Goal: Transaction & Acquisition: Purchase product/service

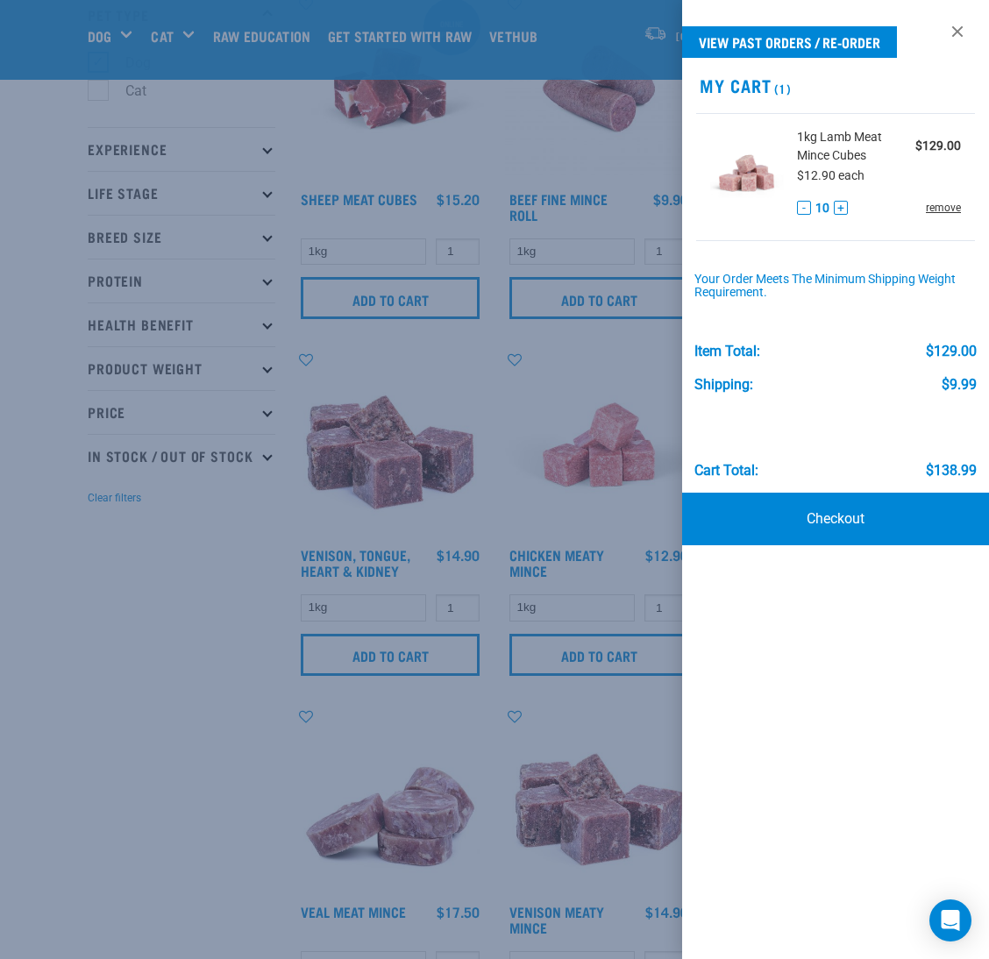
click at [939, 210] on link "remove" at bounding box center [943, 208] width 35 height 16
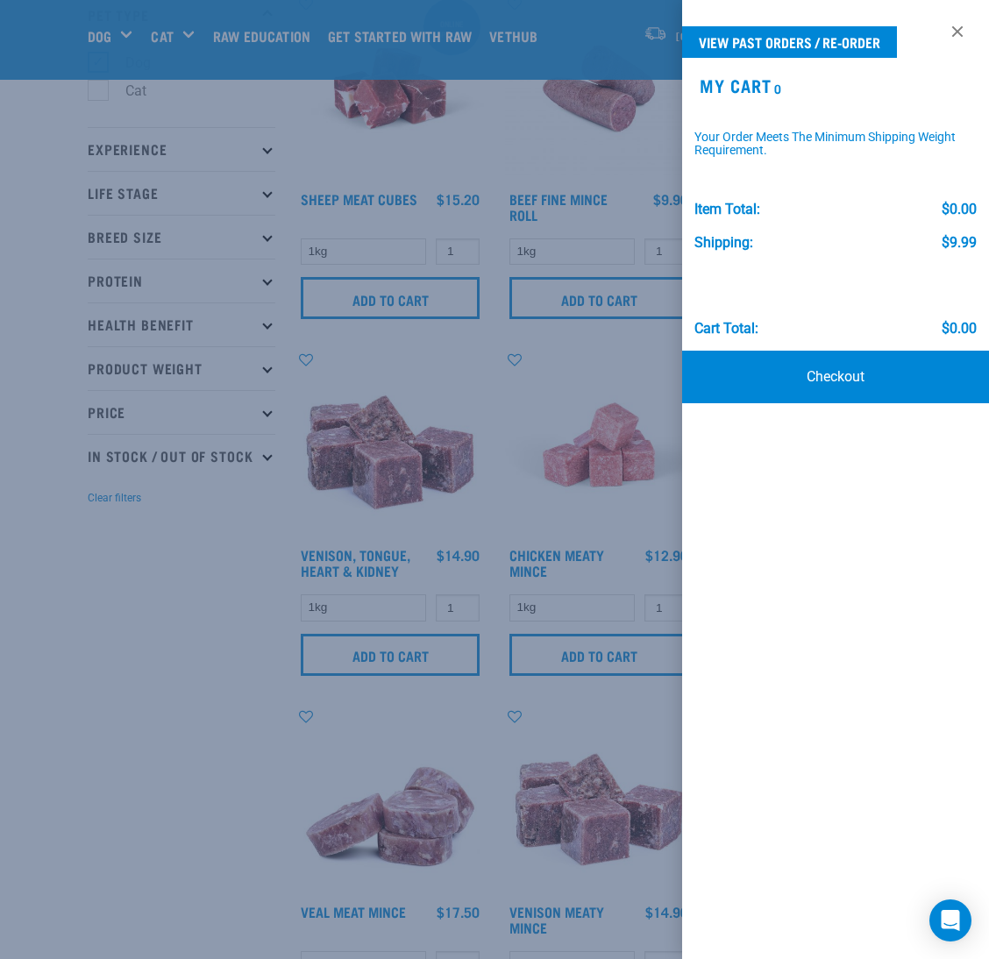
click at [959, 32] on link at bounding box center [957, 32] width 28 height 28
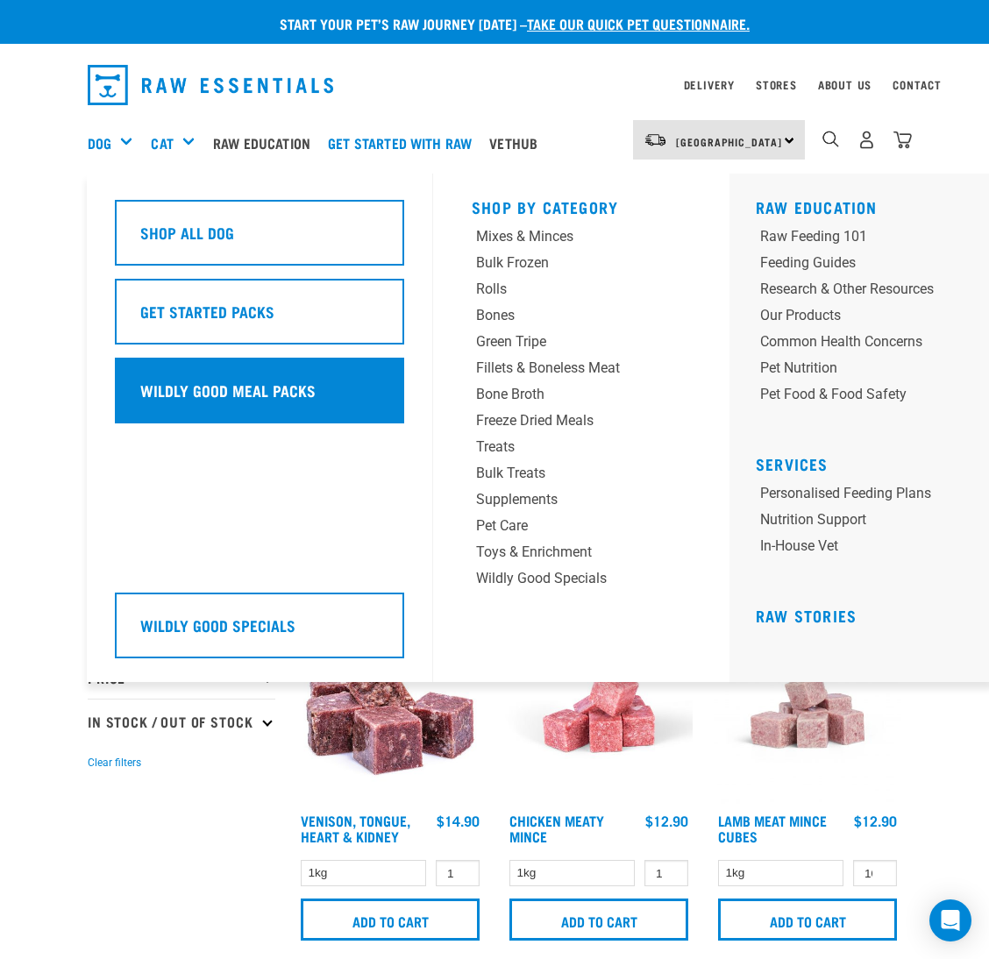
click at [223, 395] on h5 "Wildly Good Meal Packs" at bounding box center [227, 390] width 175 height 23
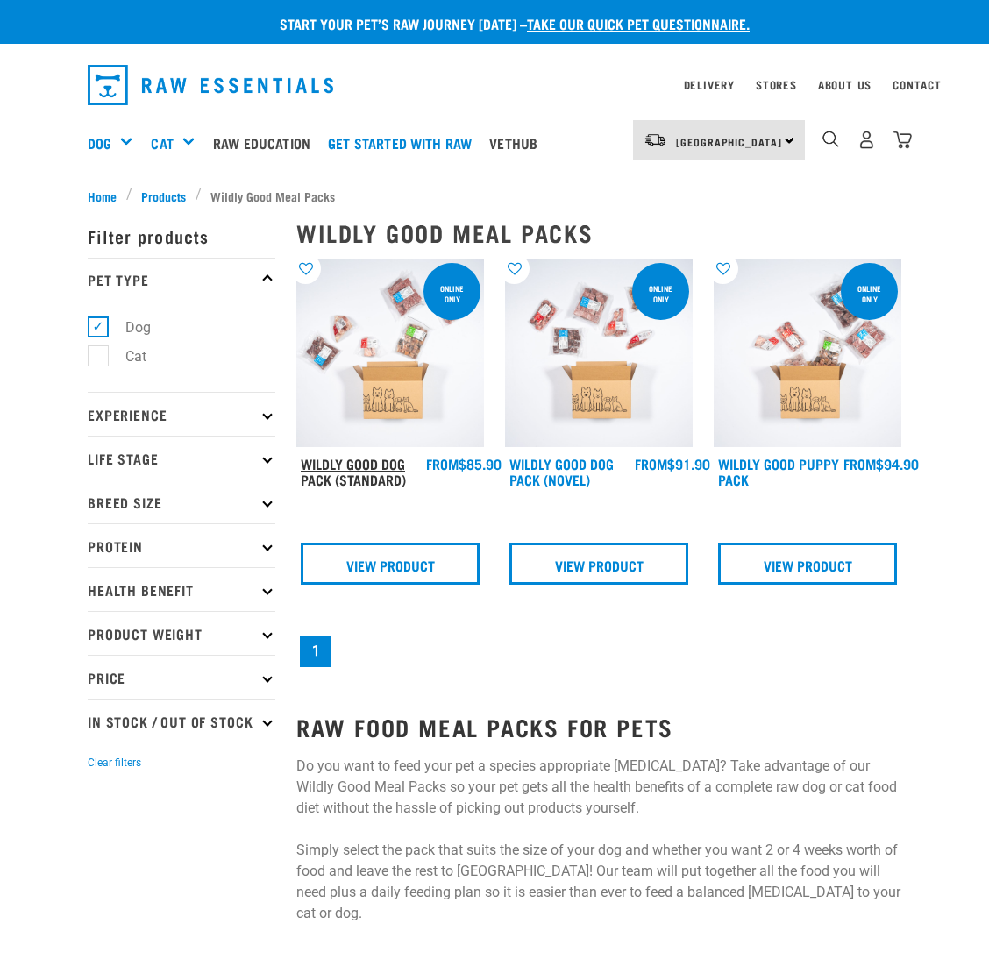
click at [380, 463] on link "Wildly Good Dog Pack (Standard)" at bounding box center [353, 471] width 105 height 24
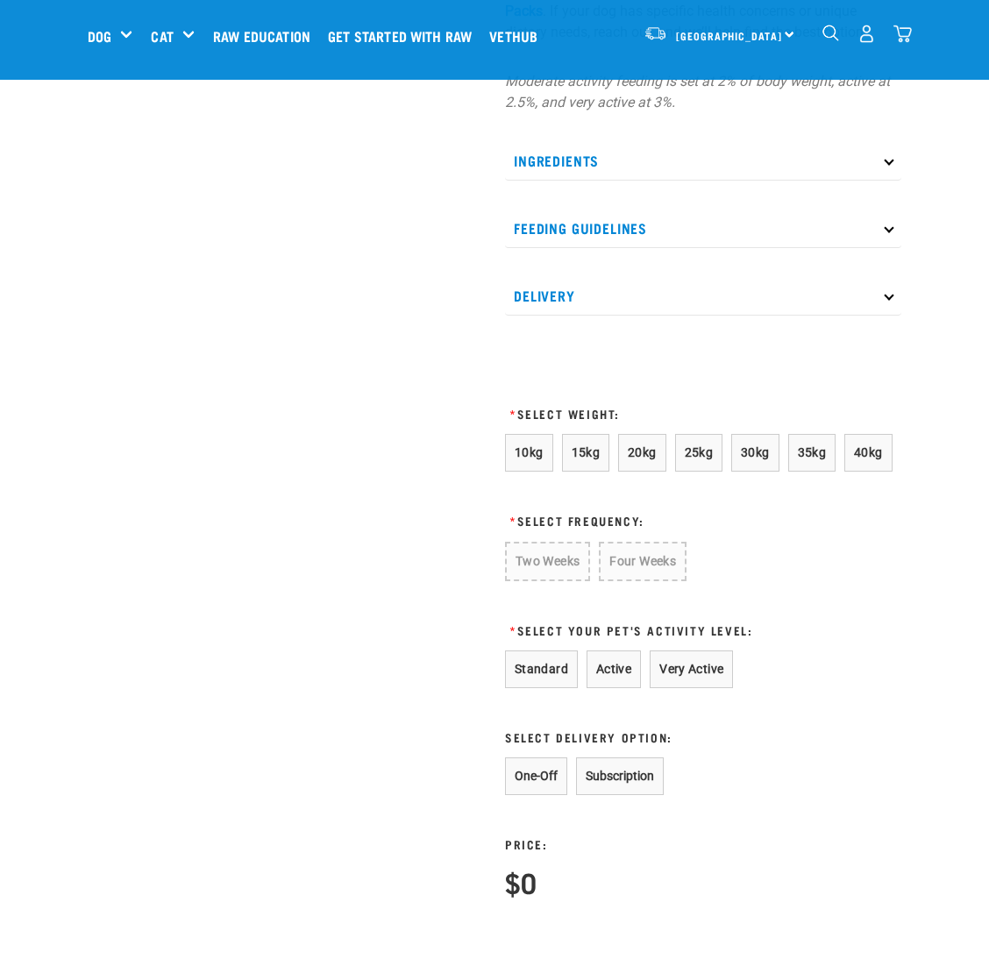
scroll to position [921, 0]
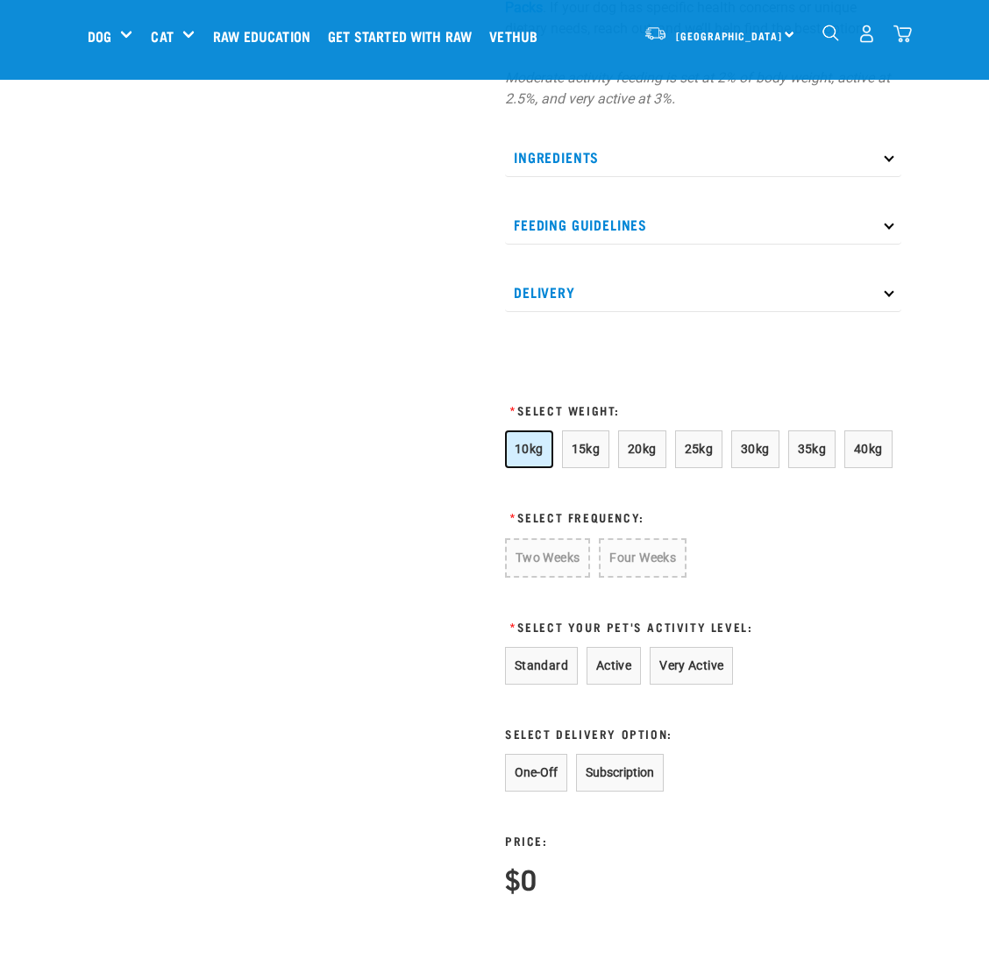
click at [532, 453] on span "10kg" at bounding box center [529, 449] width 29 height 14
click at [625, 554] on button "Four Weeks" at bounding box center [642, 557] width 86 height 39
click at [556, 664] on button "Standard" at bounding box center [541, 666] width 73 height 38
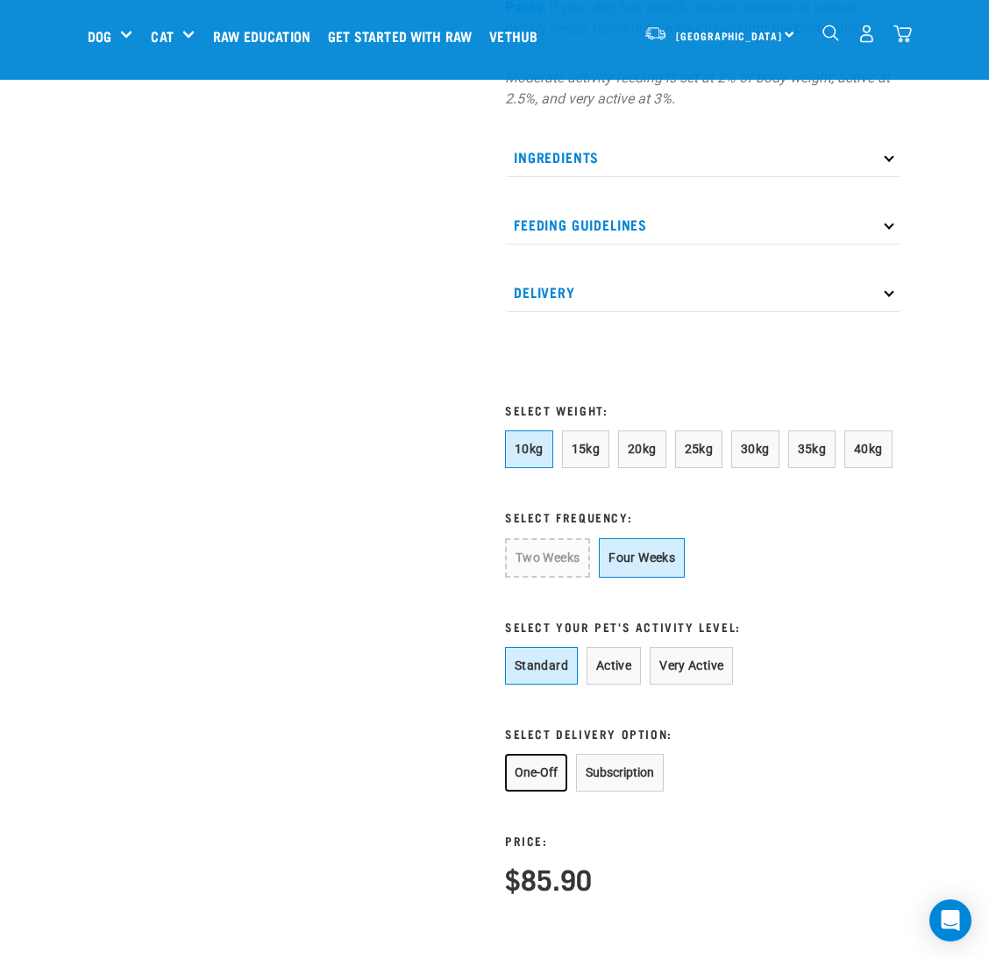
click at [553, 759] on button "One-Off" at bounding box center [536, 773] width 62 height 38
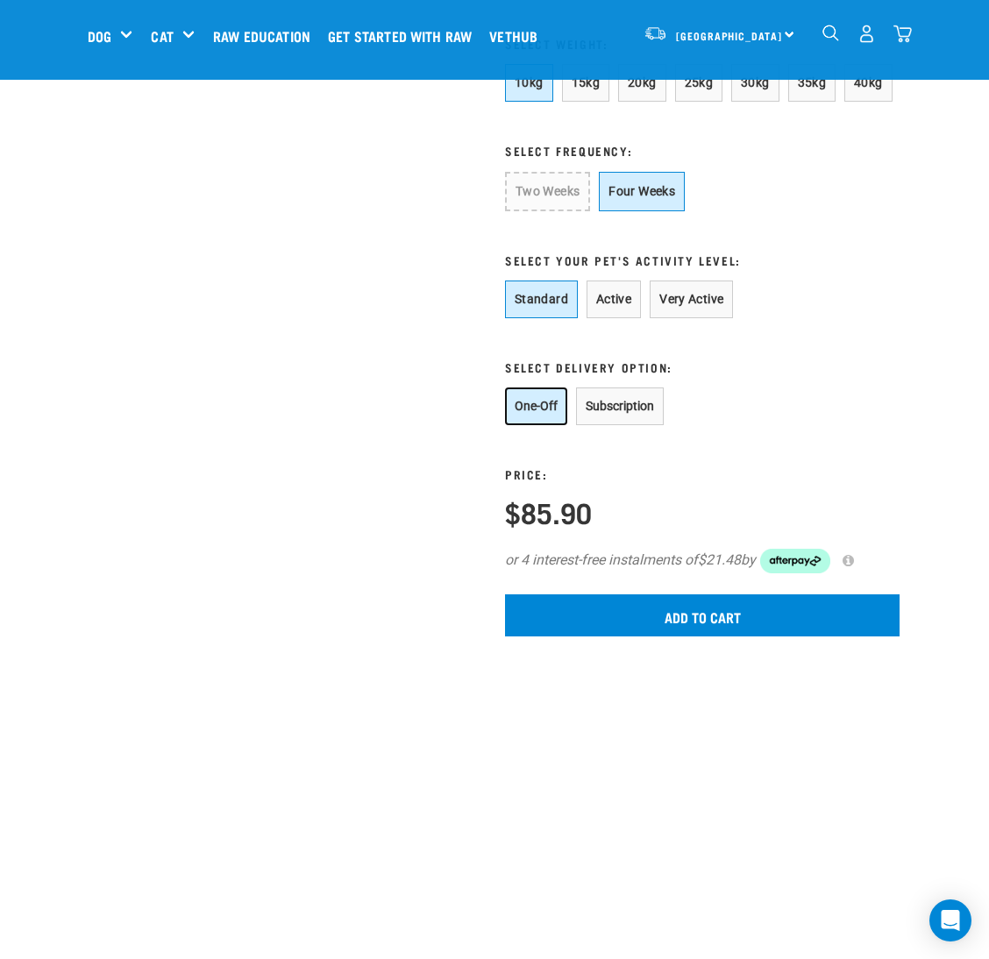
scroll to position [1314, 0]
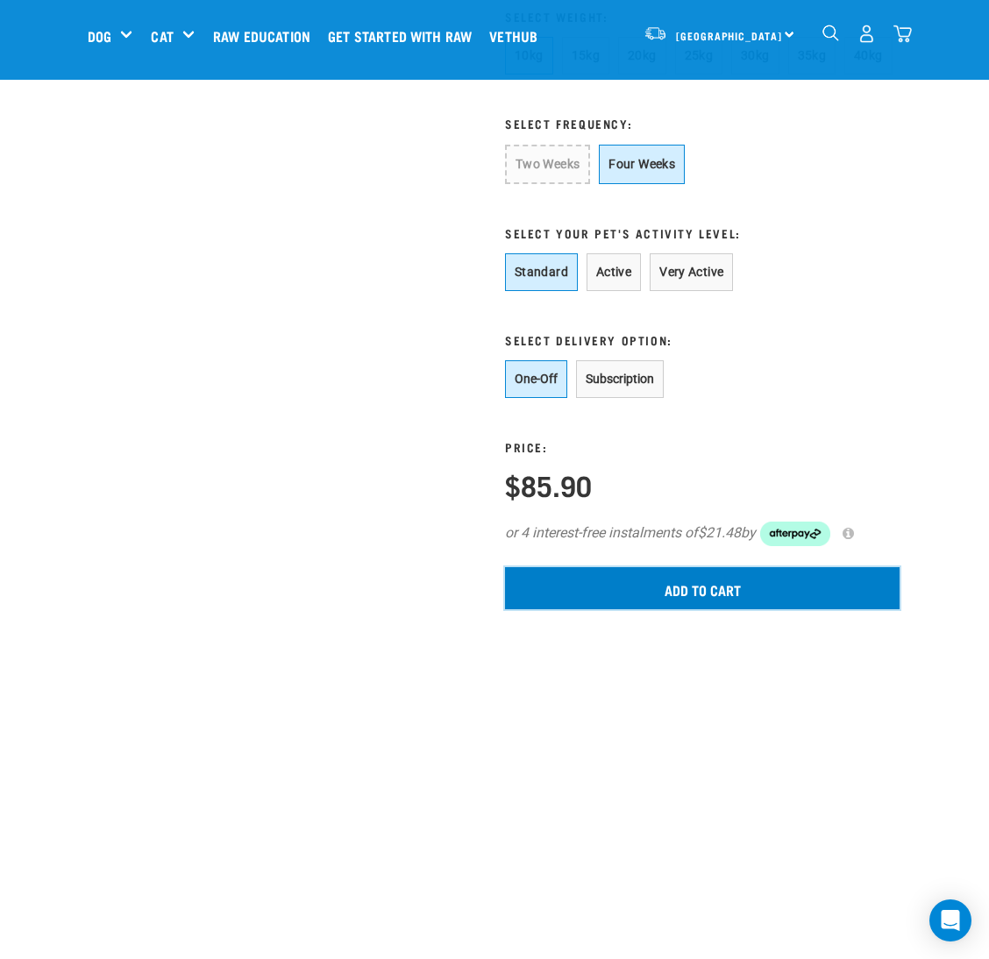
click at [665, 595] on input "Add to cart" at bounding box center [702, 588] width 395 height 42
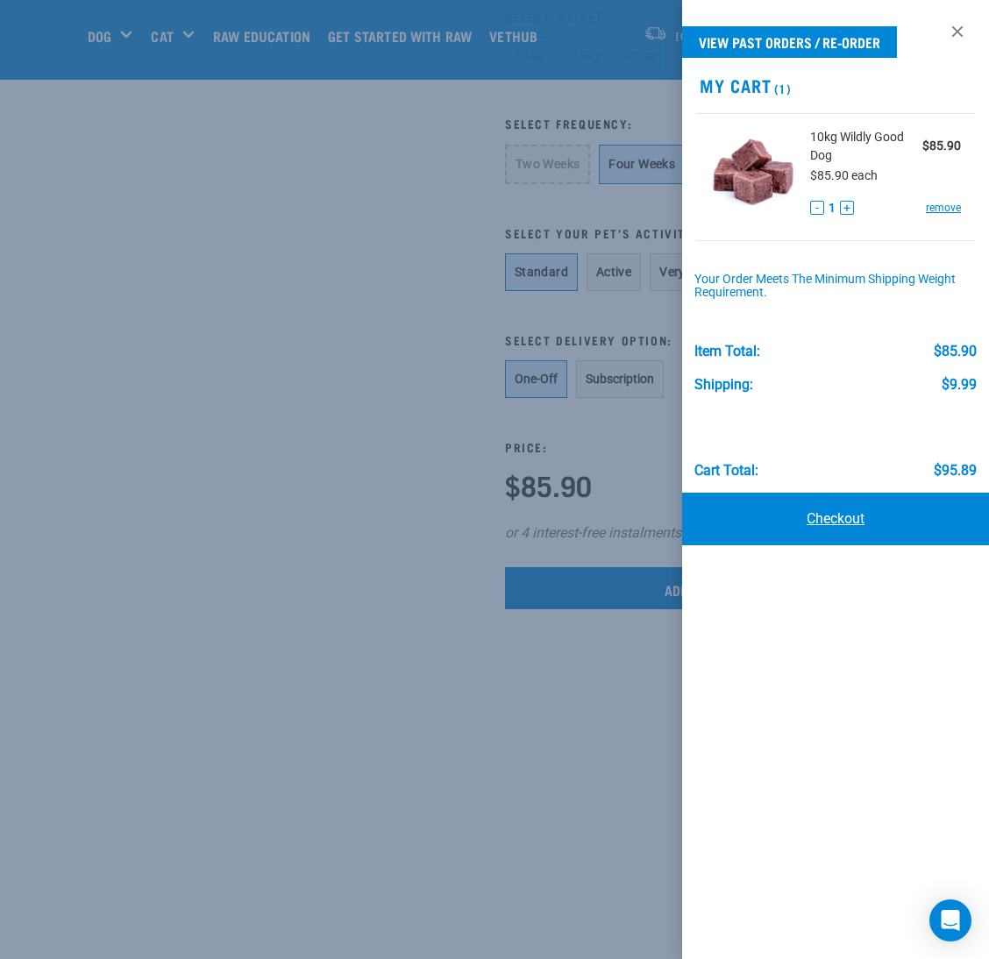
click at [765, 530] on link "Checkout" at bounding box center [835, 519] width 307 height 53
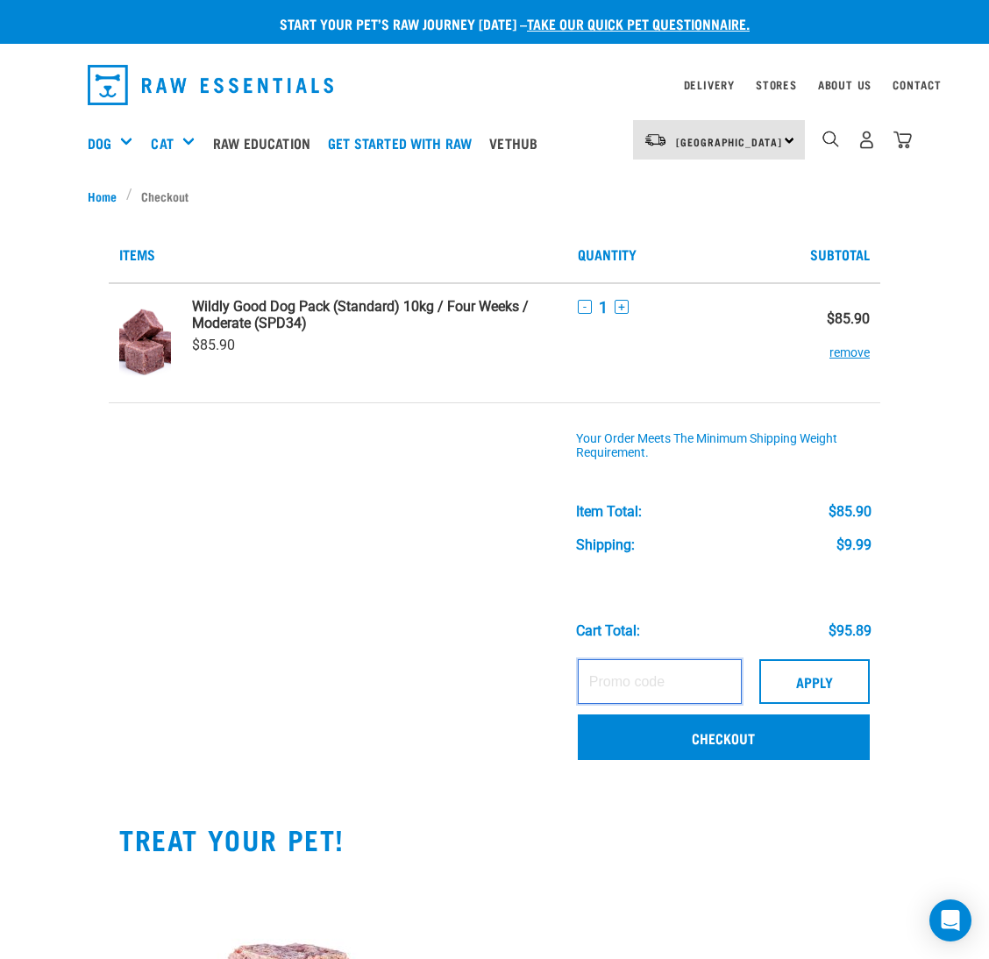
click at [696, 675] on input "text" at bounding box center [660, 681] width 164 height 44
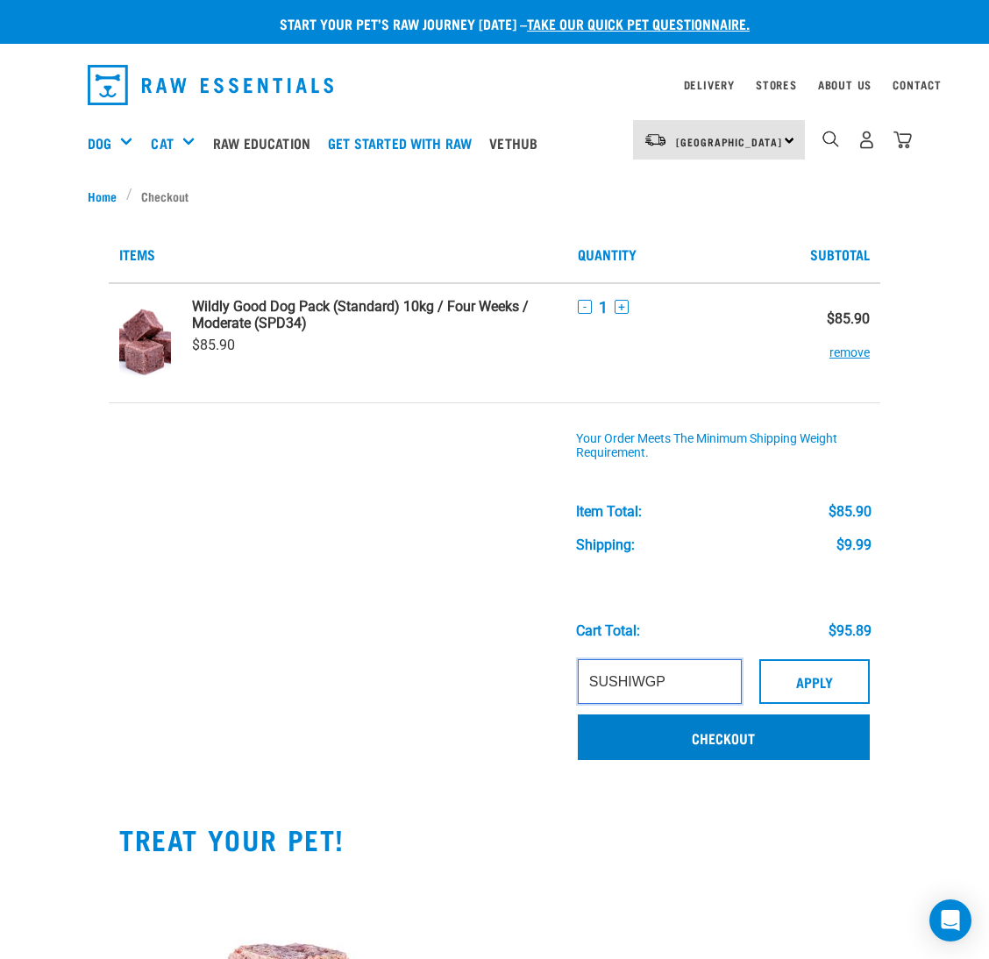
type input "SUSHIWGP"
click at [704, 729] on link "Checkout" at bounding box center [724, 738] width 292 height 46
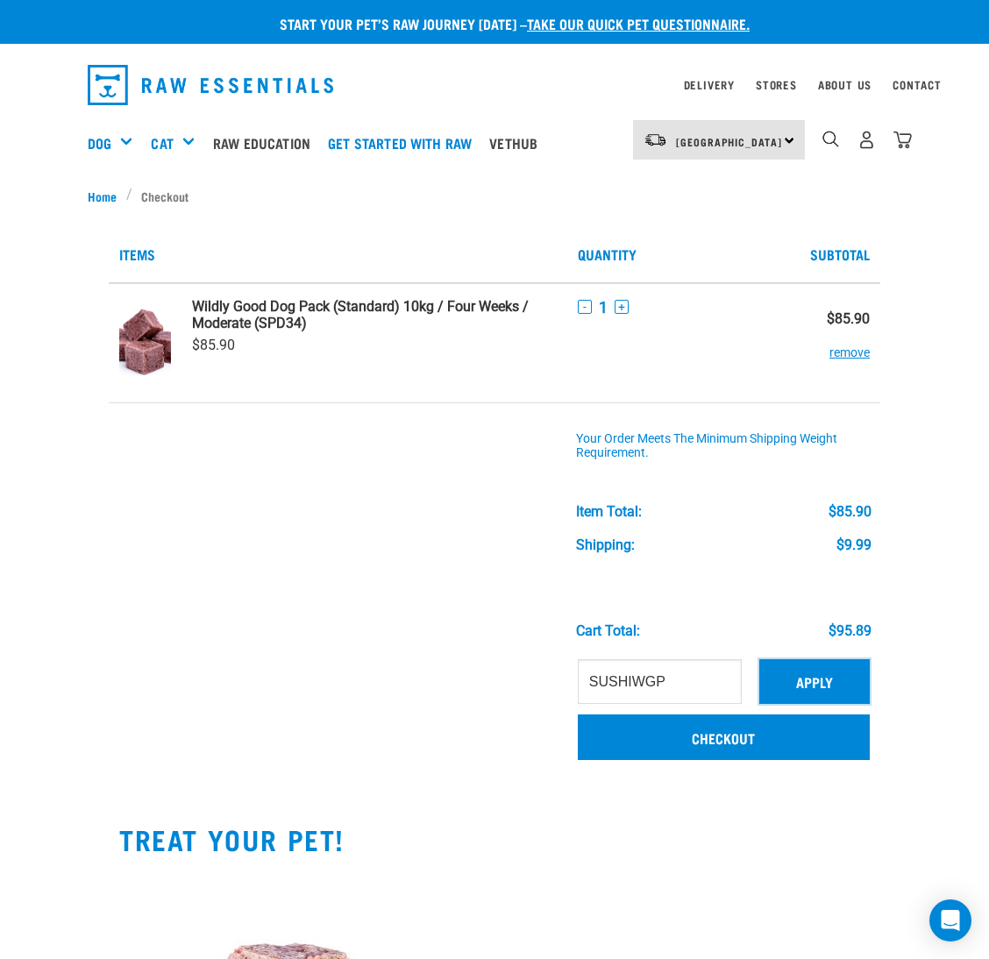
click at [806, 680] on button "Apply" at bounding box center [814, 681] width 110 height 44
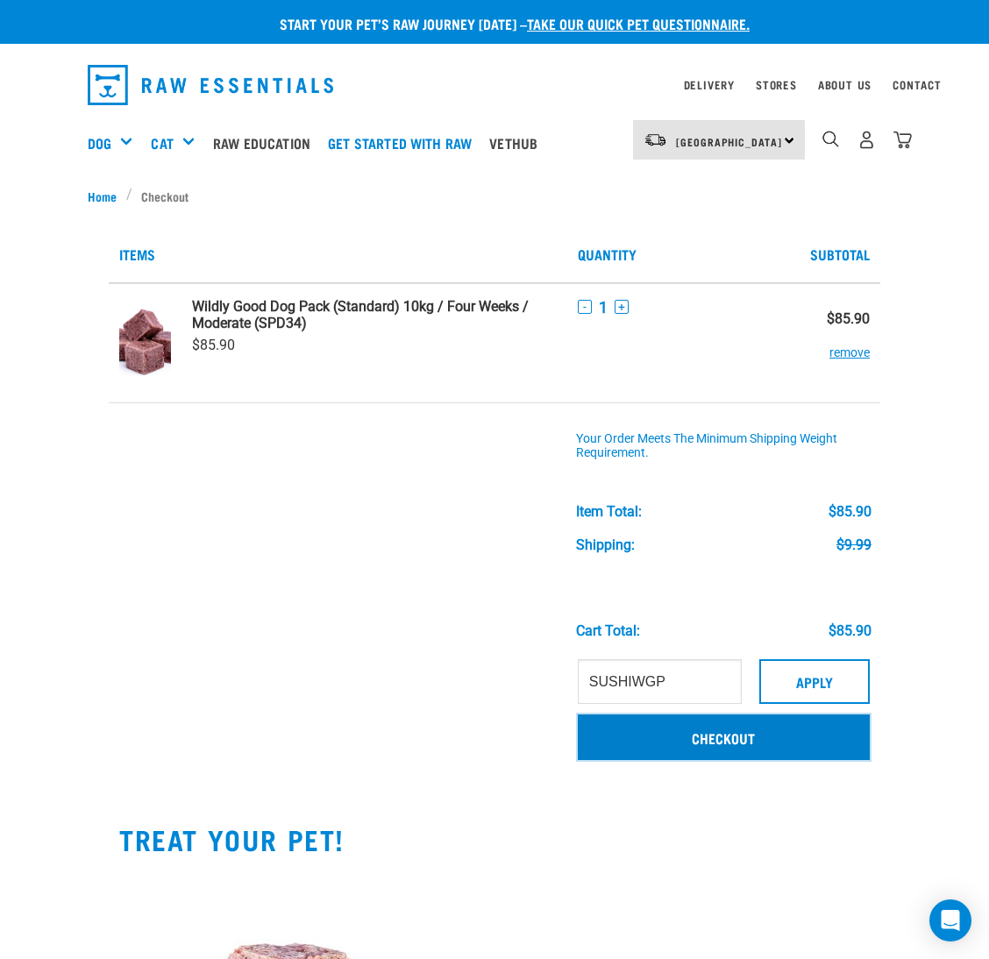
click at [733, 733] on link "Checkout" at bounding box center [724, 738] width 292 height 46
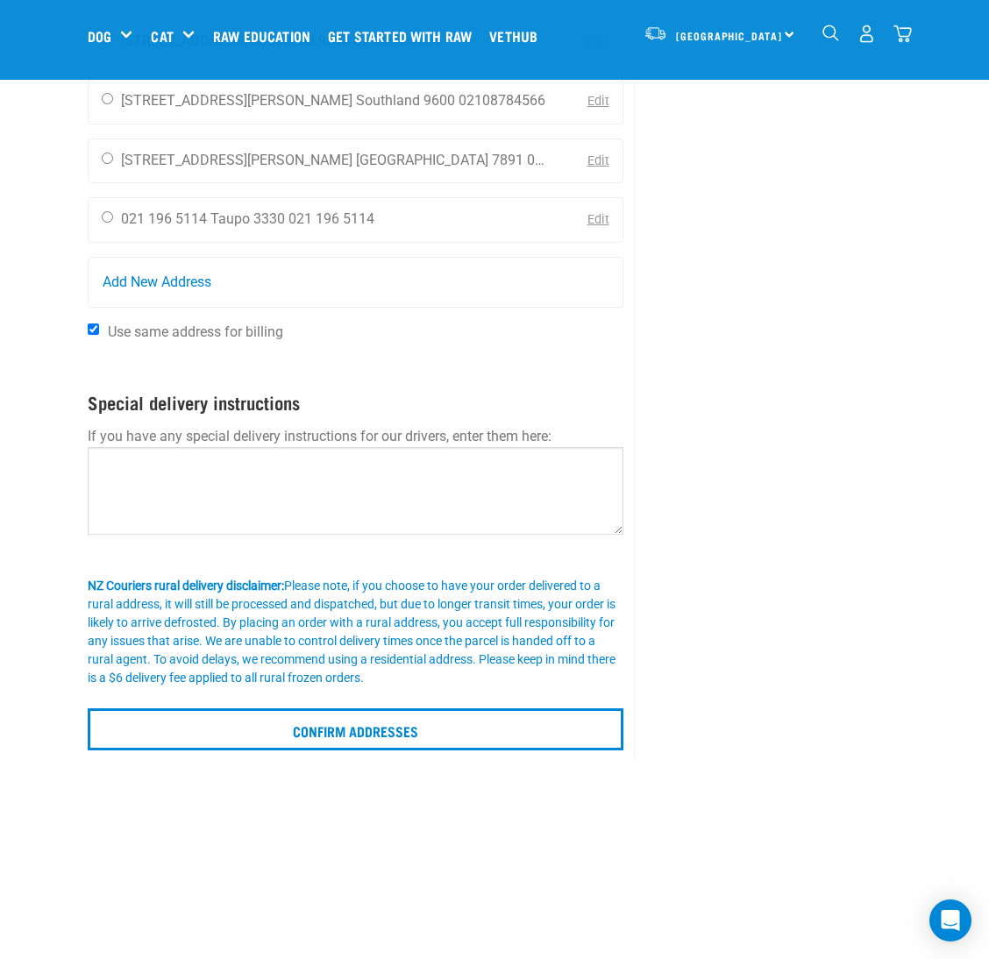
scroll to position [921, 0]
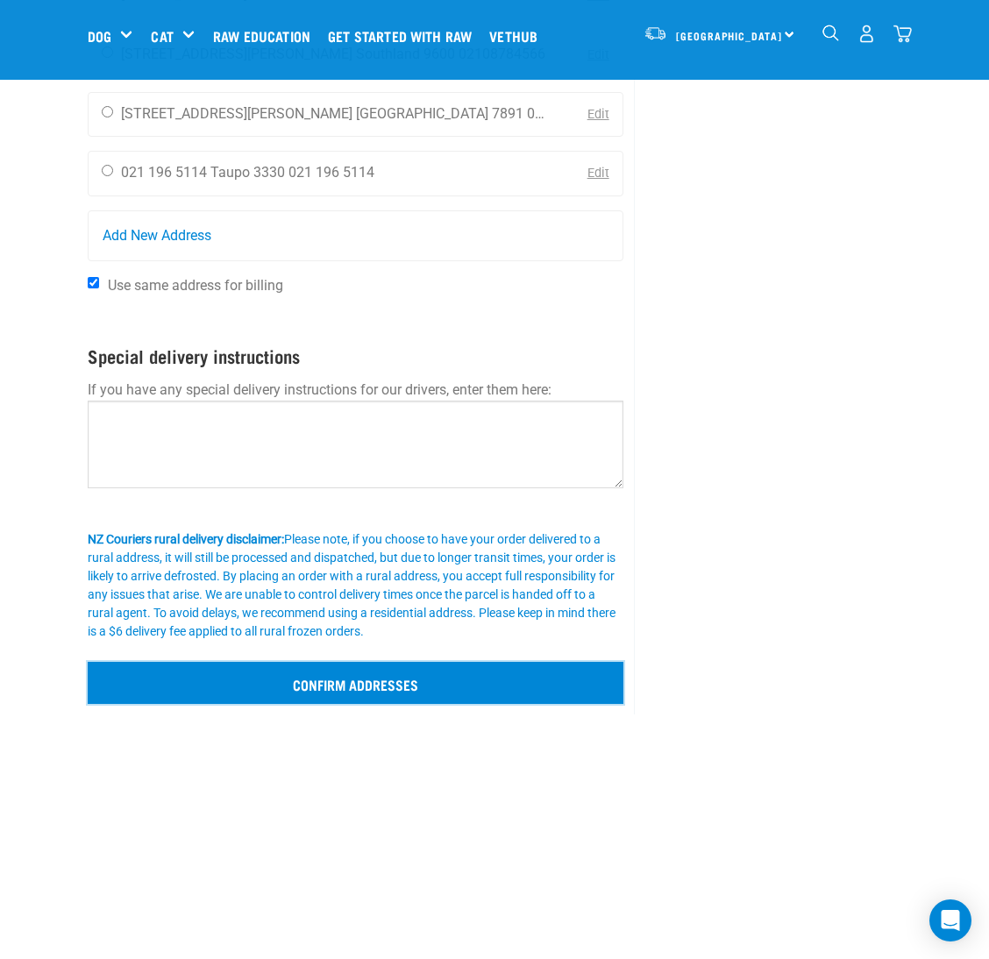
click at [413, 700] on input "Confirm addresses" at bounding box center [356, 683] width 536 height 42
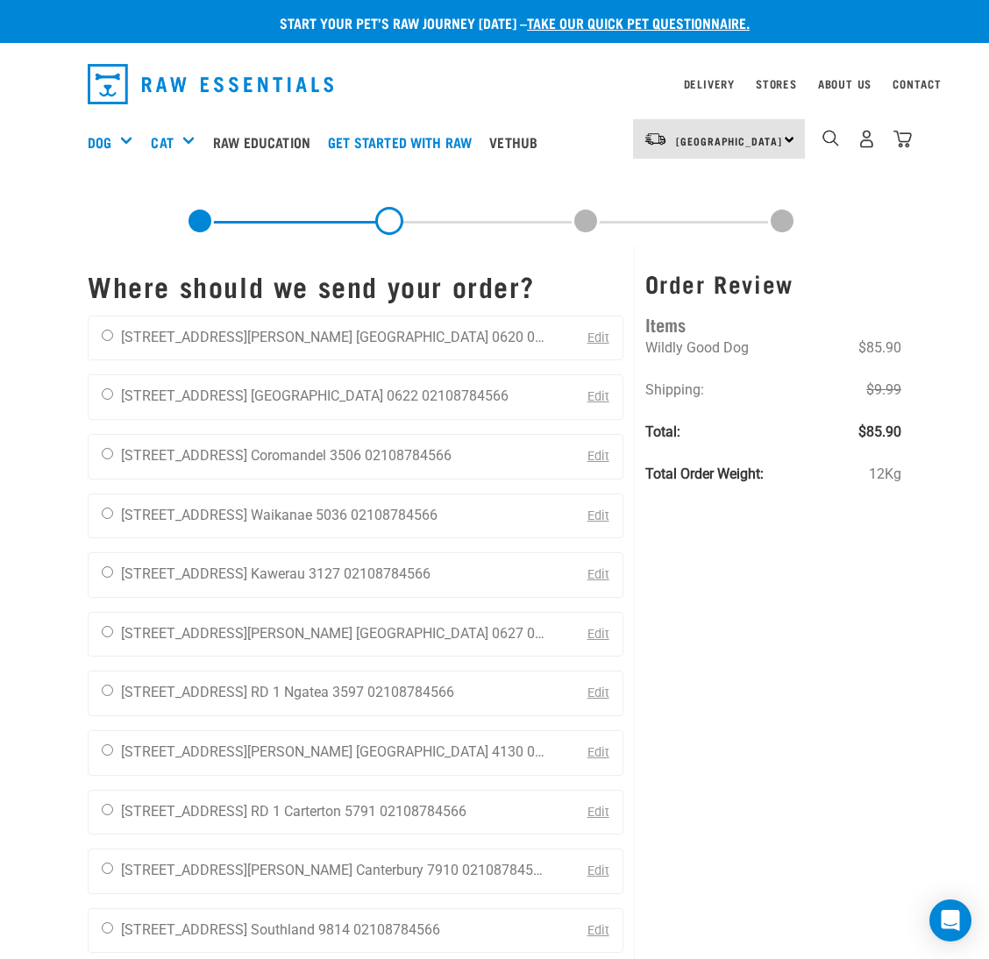
scroll to position [0, 0]
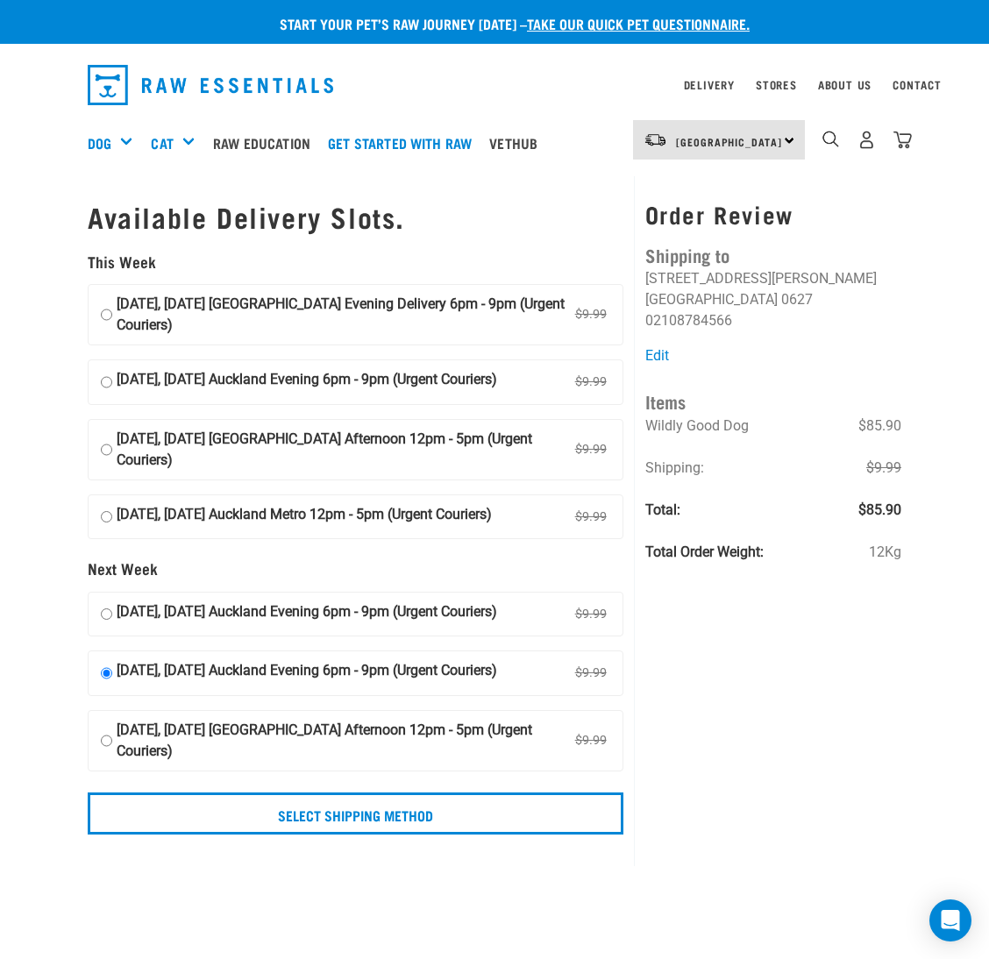
click at [109, 315] on input "25 September, Thursday Auckland Evening Delivery 6pm - 9pm (Urgent Couriers) $9…" at bounding box center [106, 315] width 11 height 42
radio input "true"
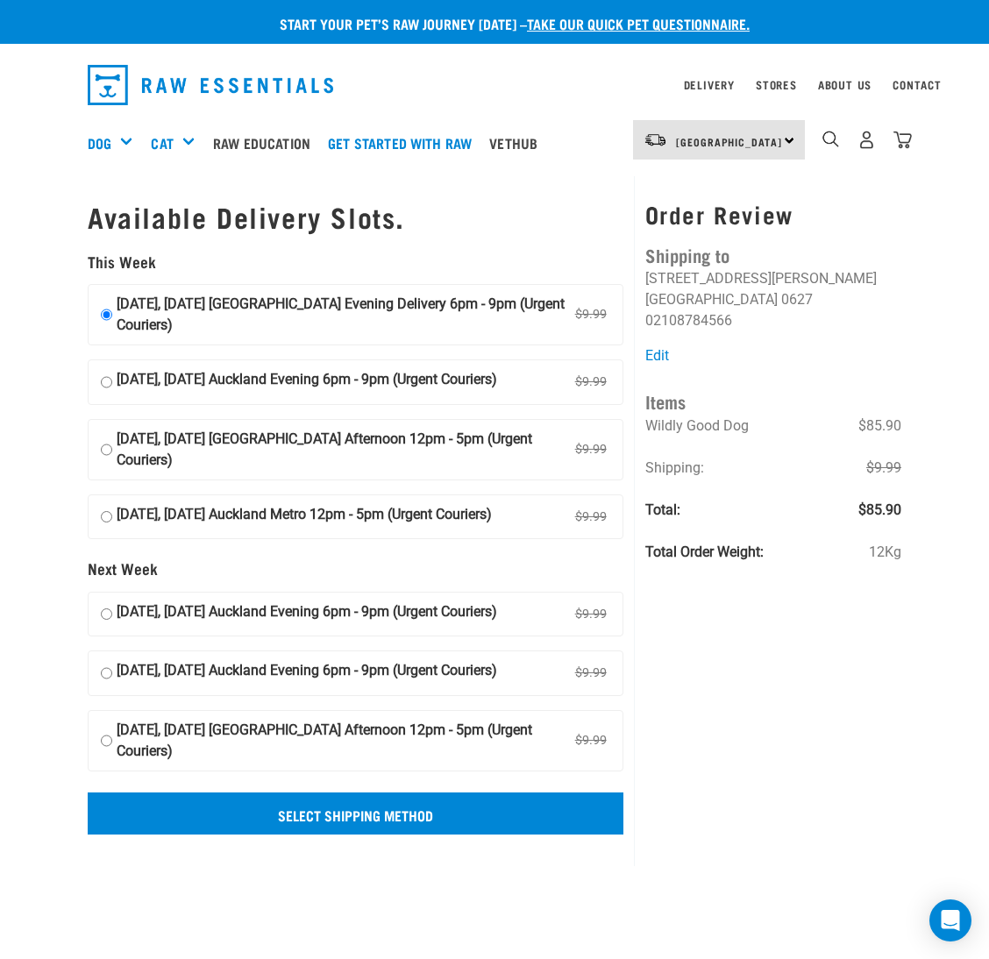
click at [456, 812] on input "Select Shipping Method" at bounding box center [356, 814] width 536 height 42
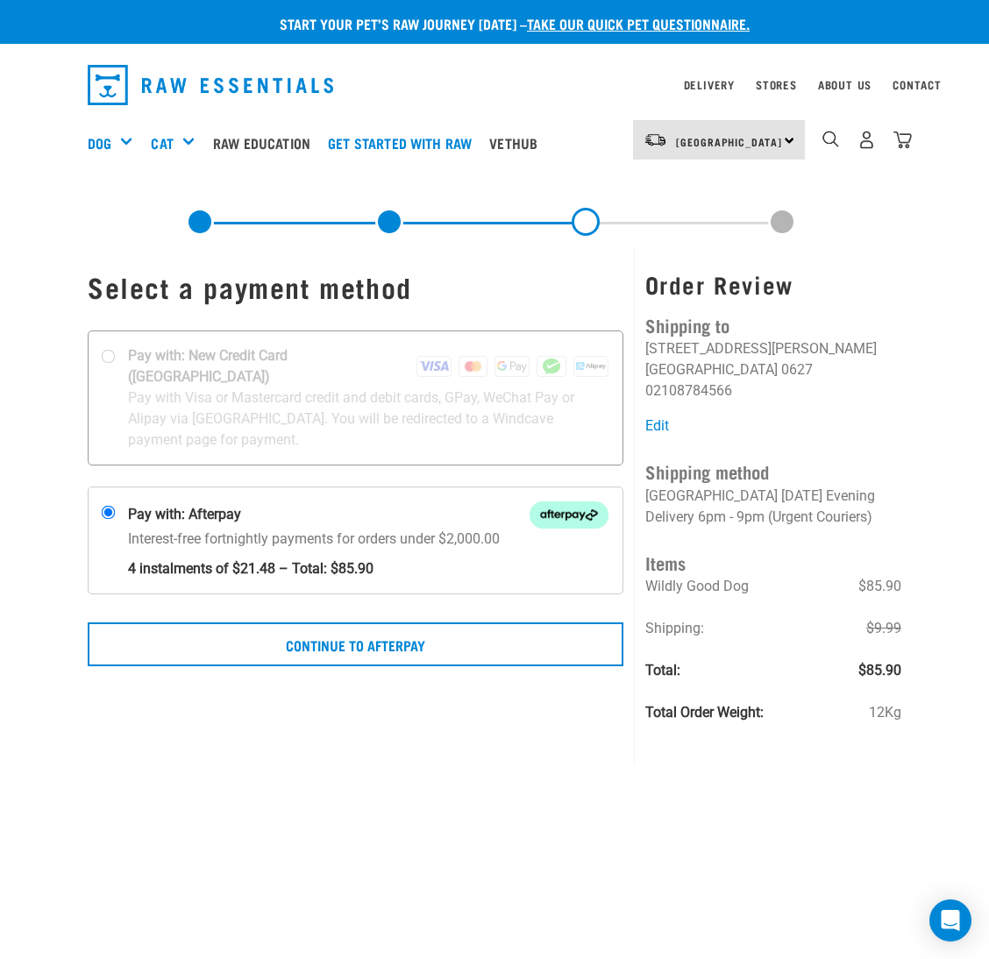
click at [108, 357] on div at bounding box center [356, 397] width 534 height 133
click at [108, 357] on input "Pay with: New Credit Card (Windcave)" at bounding box center [109, 357] width 14 height 14
radio input "true"
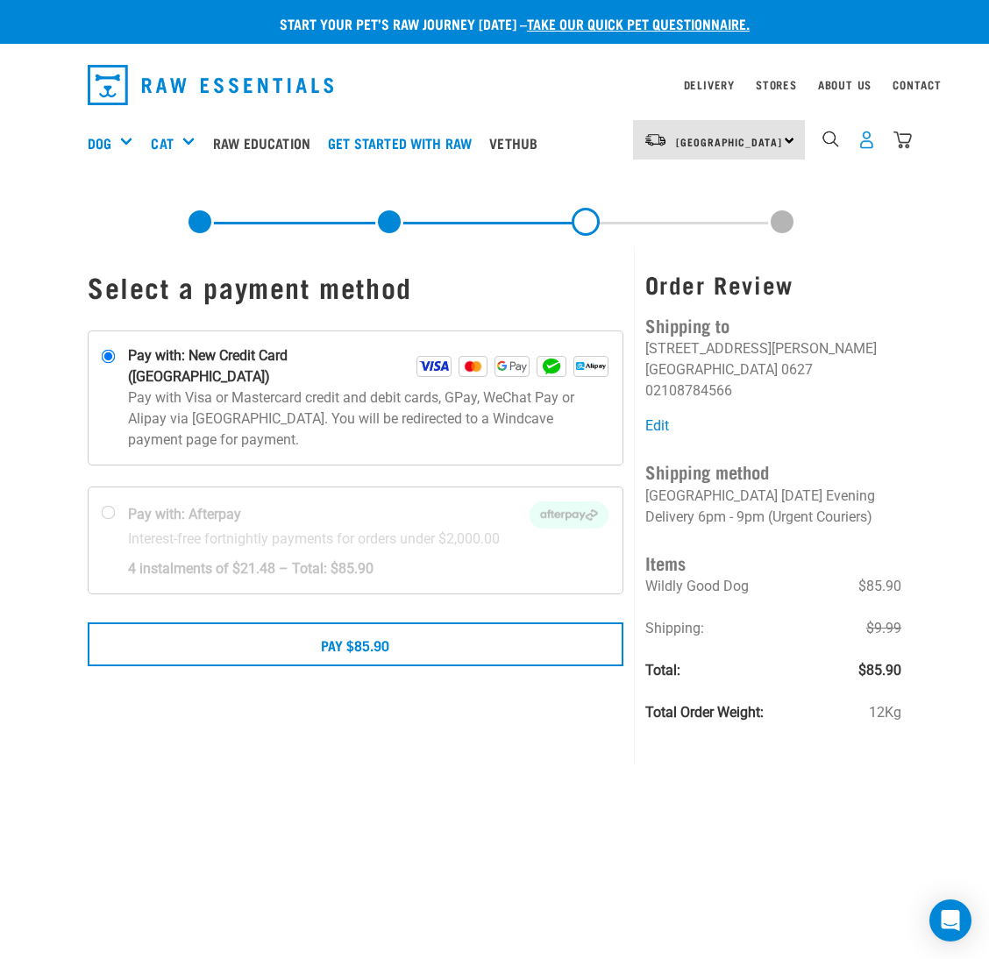
click at [870, 139] on img "dropdown navigation" at bounding box center [866, 140] width 18 height 18
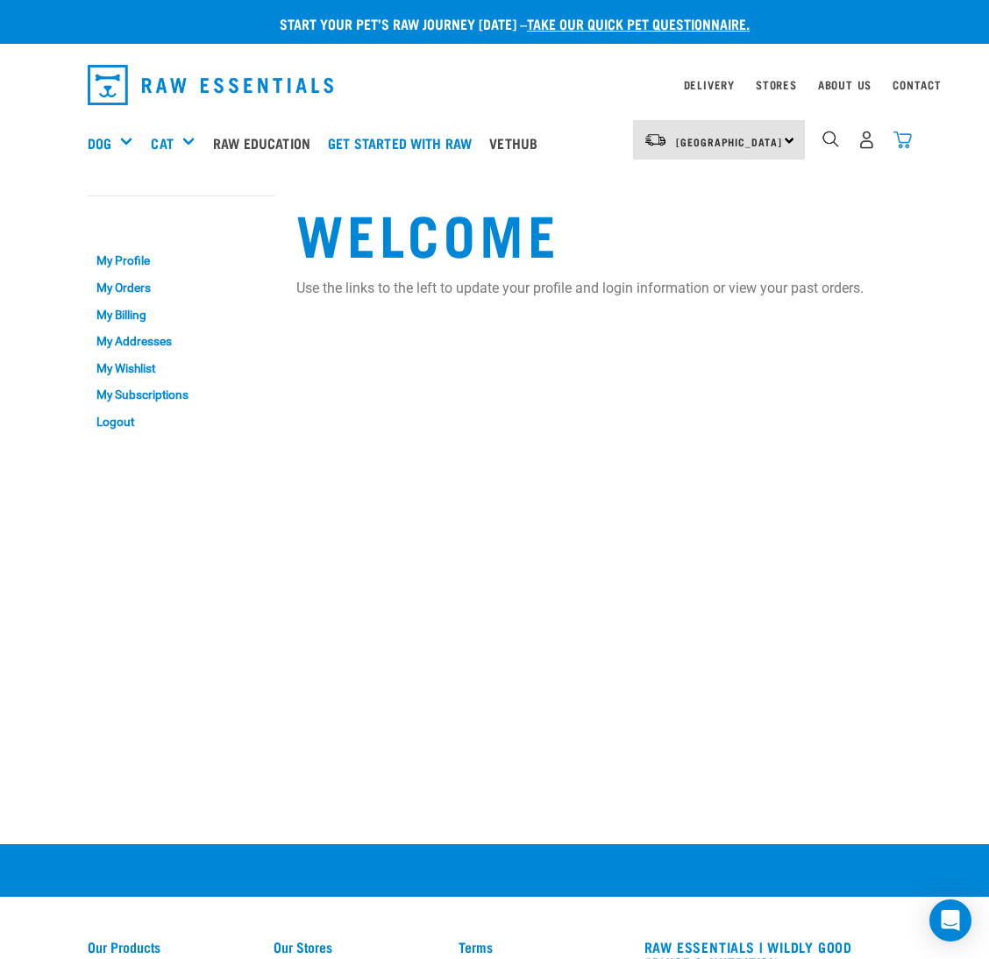
click at [904, 139] on img "dropdown navigation" at bounding box center [902, 140] width 18 height 18
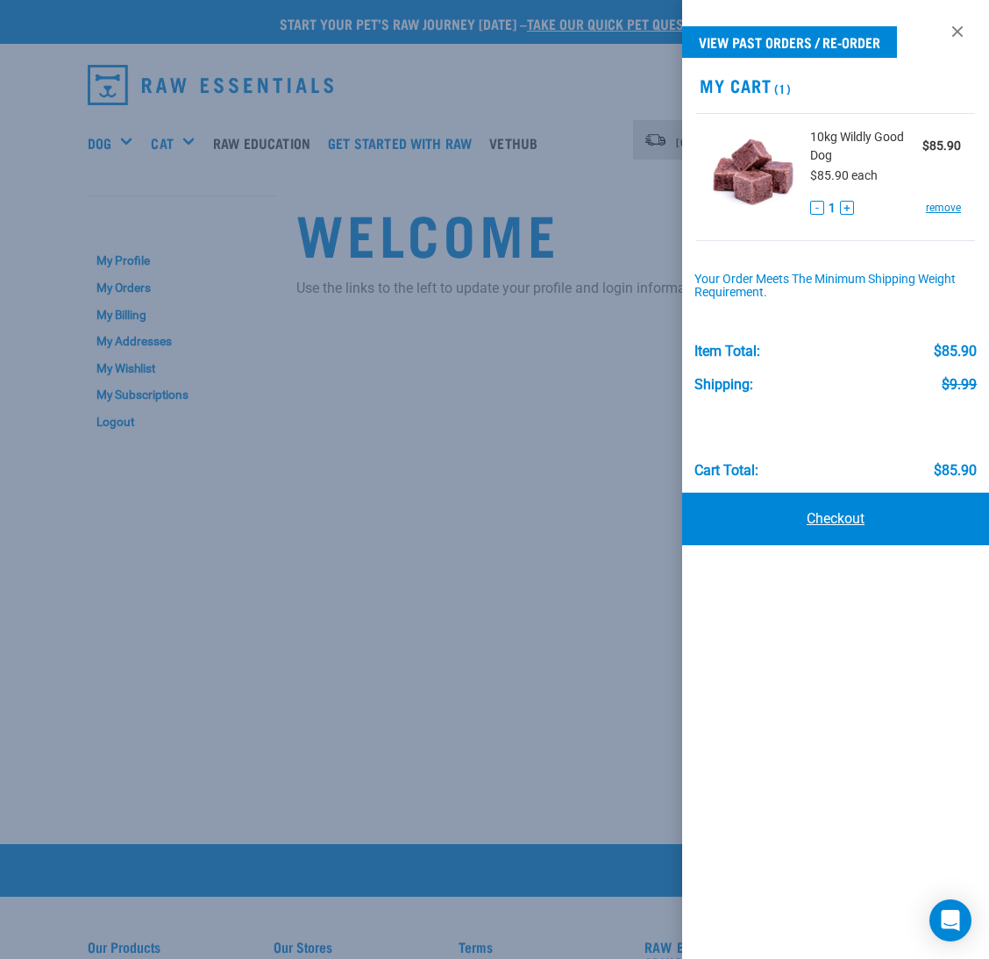
click at [855, 529] on link "Checkout" at bounding box center [835, 519] width 307 height 53
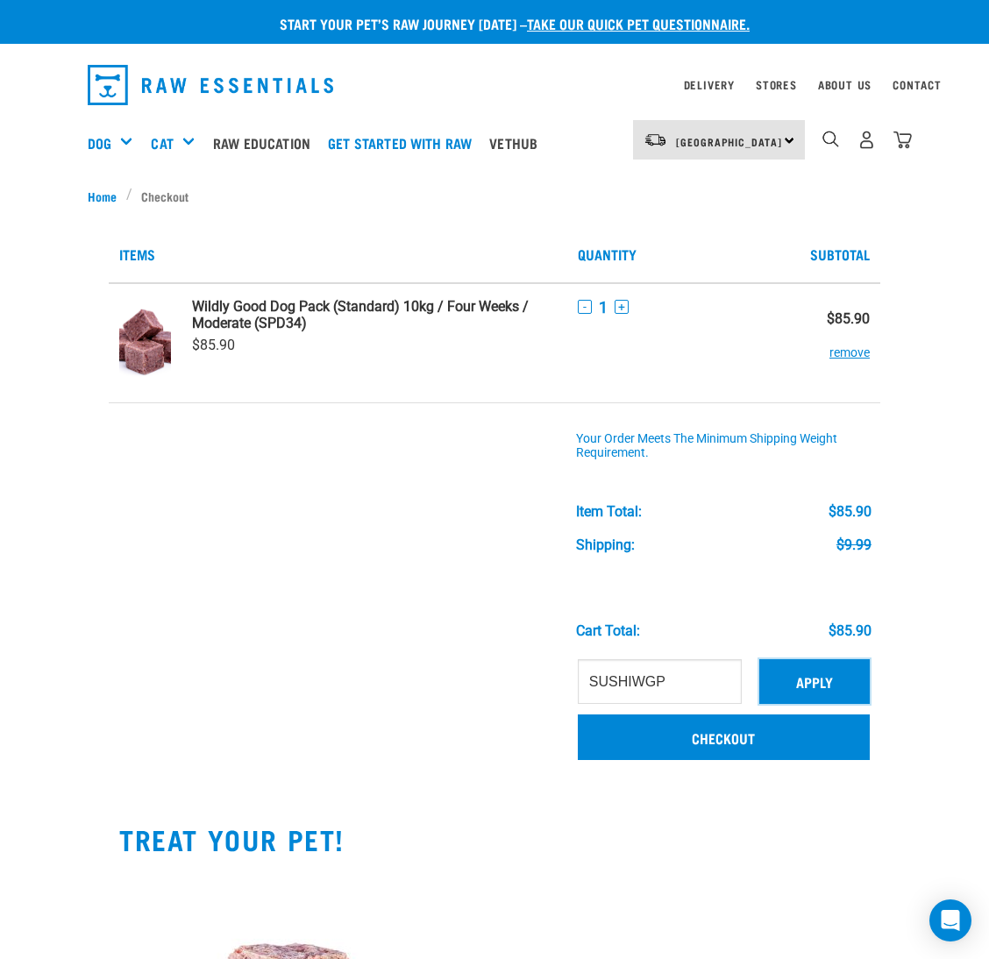
click at [792, 679] on button "Apply" at bounding box center [814, 681] width 110 height 44
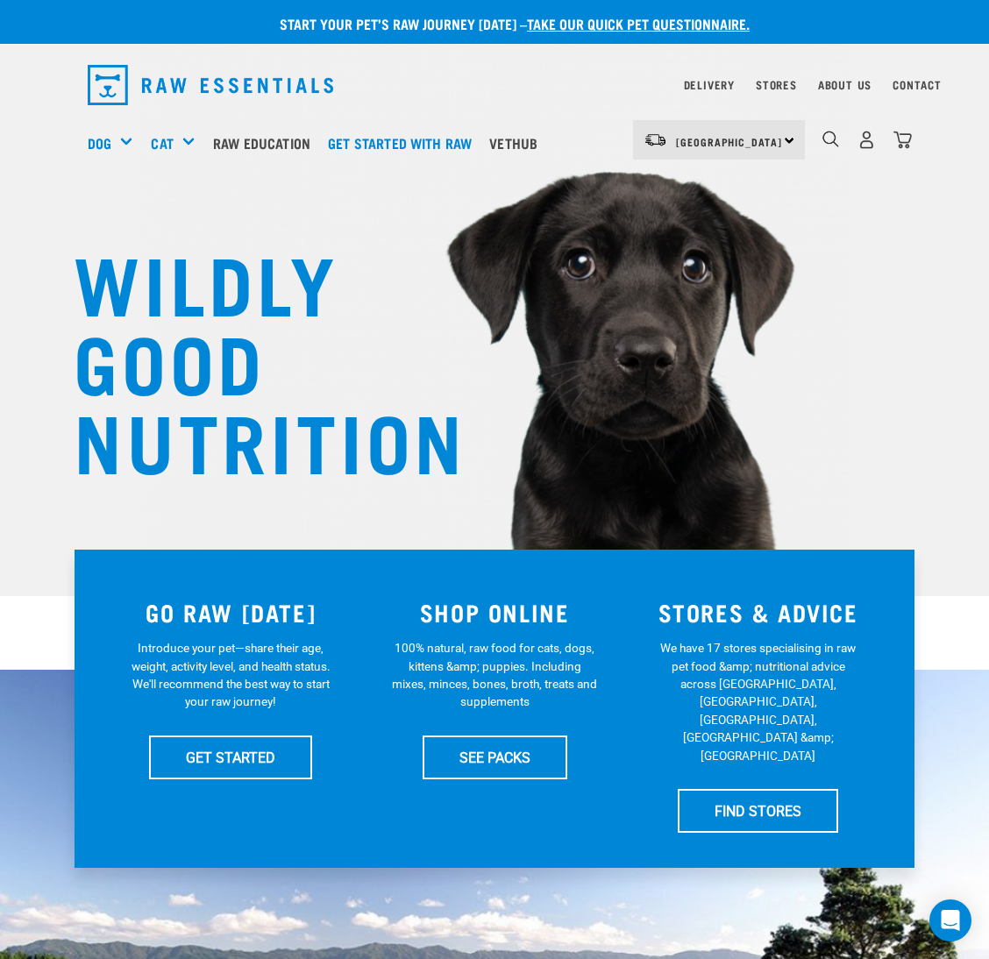
click at [892, 142] on div "1" at bounding box center [866, 139] width 90 height 39
click at [907, 136] on img "dropdown navigation" at bounding box center [902, 140] width 18 height 18
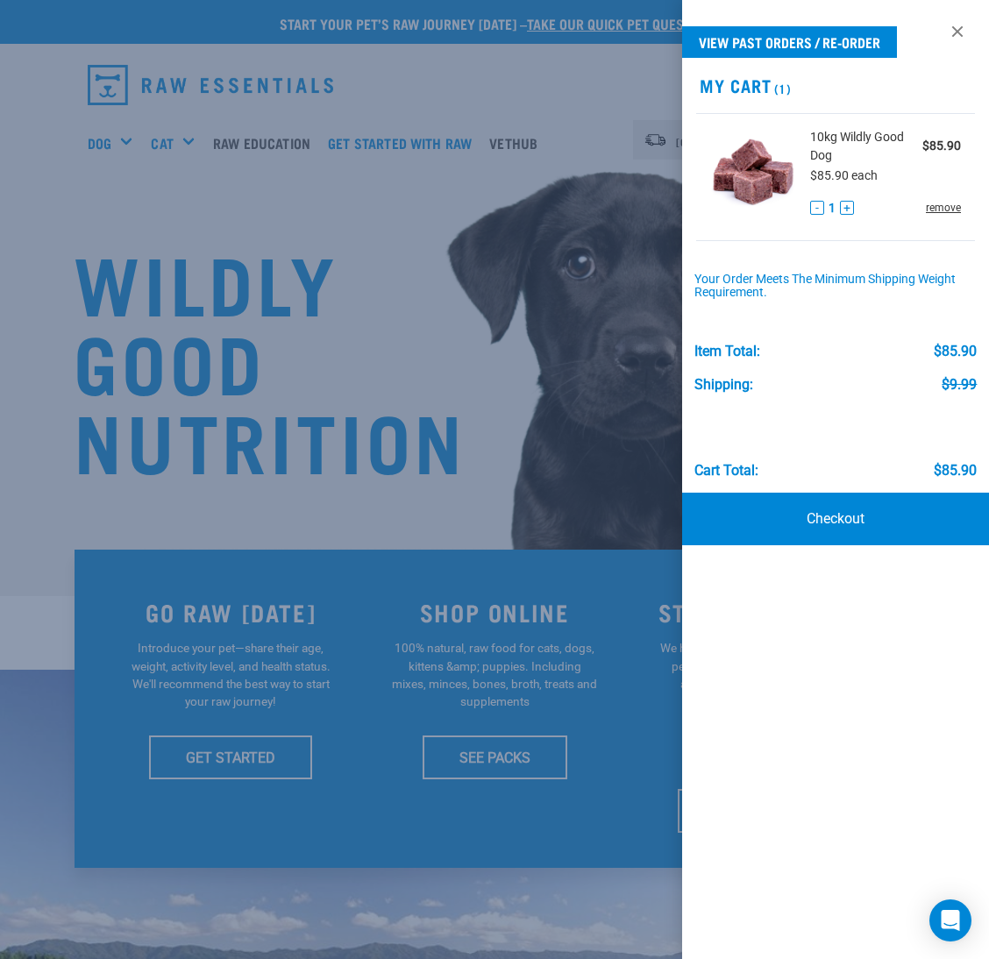
click at [935, 202] on link "remove" at bounding box center [943, 208] width 35 height 16
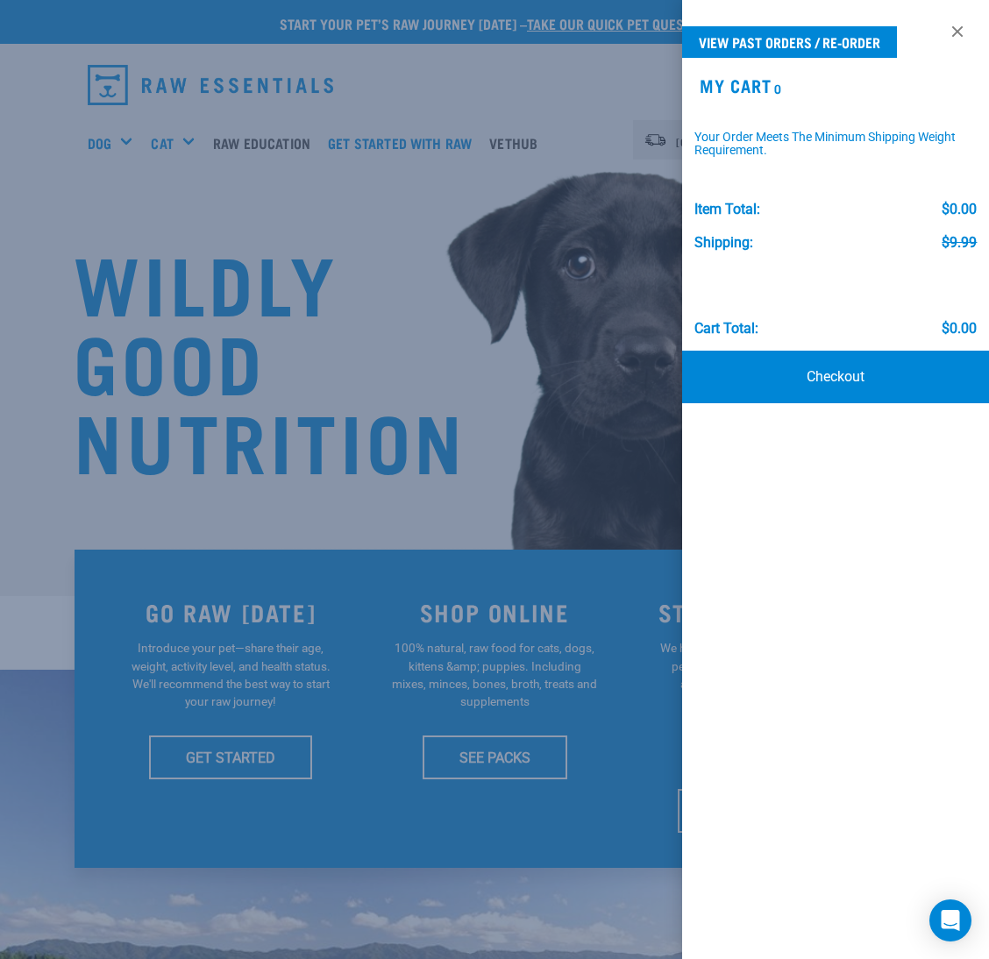
click at [587, 273] on div at bounding box center [494, 479] width 989 height 959
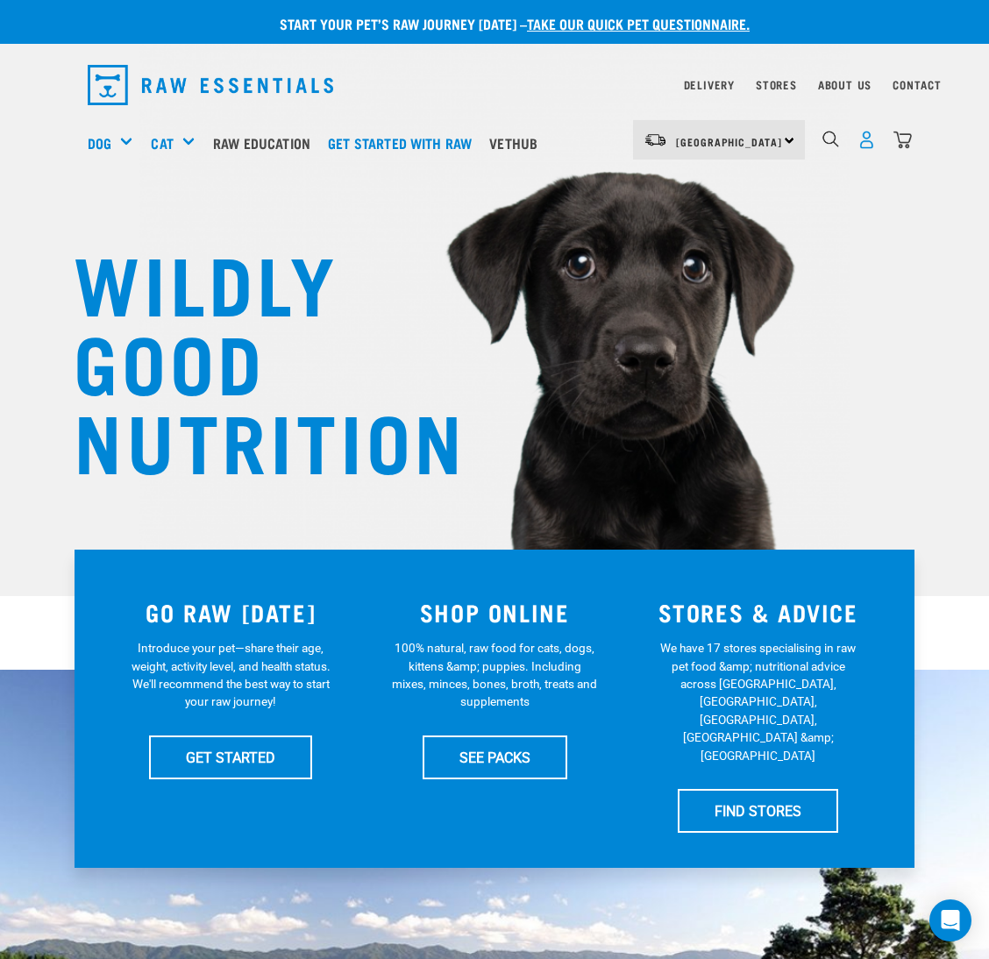
click at [861, 141] on img "dropdown navigation" at bounding box center [866, 140] width 18 height 18
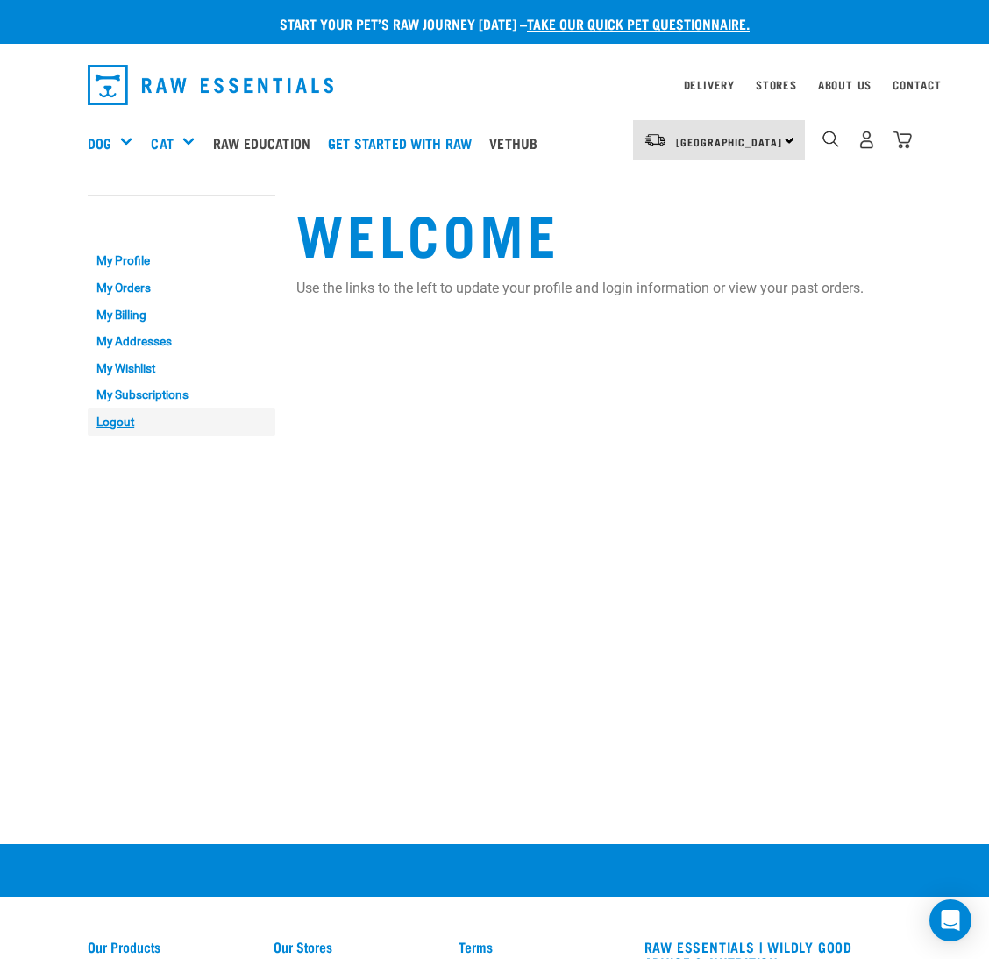
click at [108, 421] on link "Logout" at bounding box center [182, 422] width 188 height 27
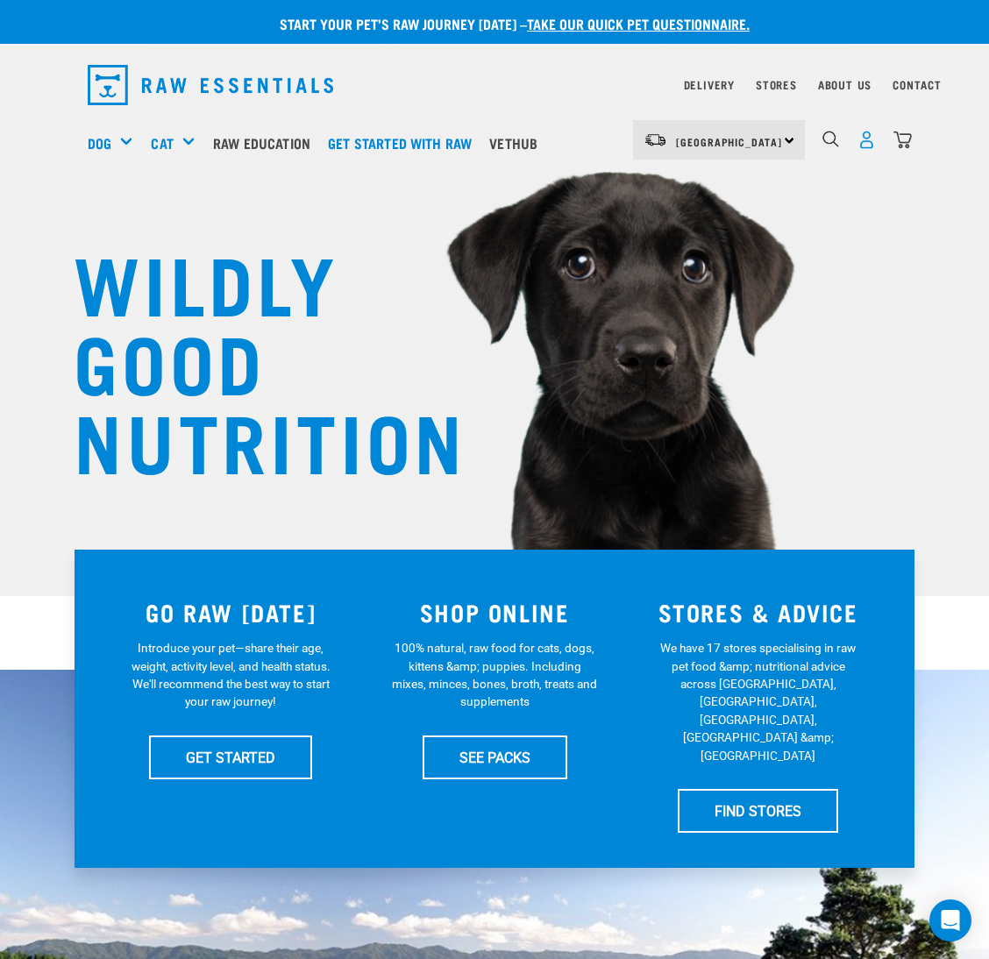
click at [869, 138] on img "dropdown navigation" at bounding box center [866, 140] width 18 height 18
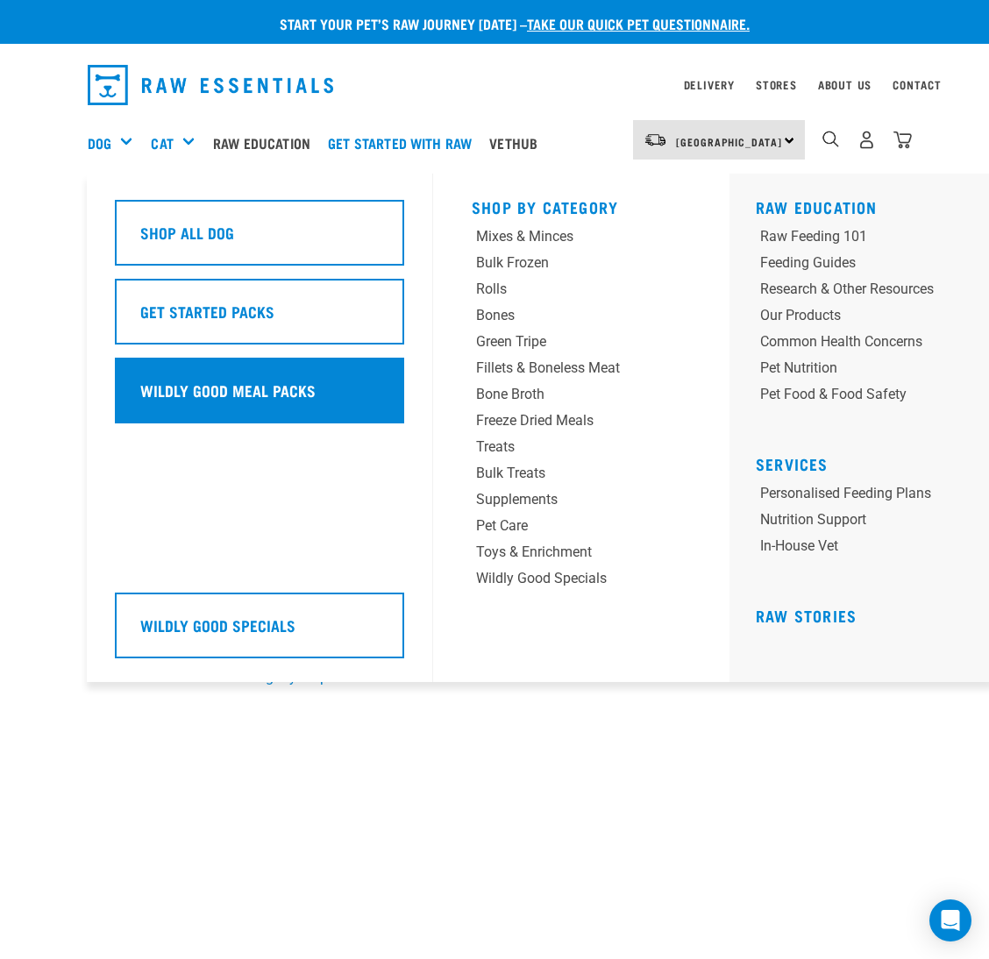
click at [217, 371] on div "Wildly Good Meal Packs" at bounding box center [259, 391] width 289 height 66
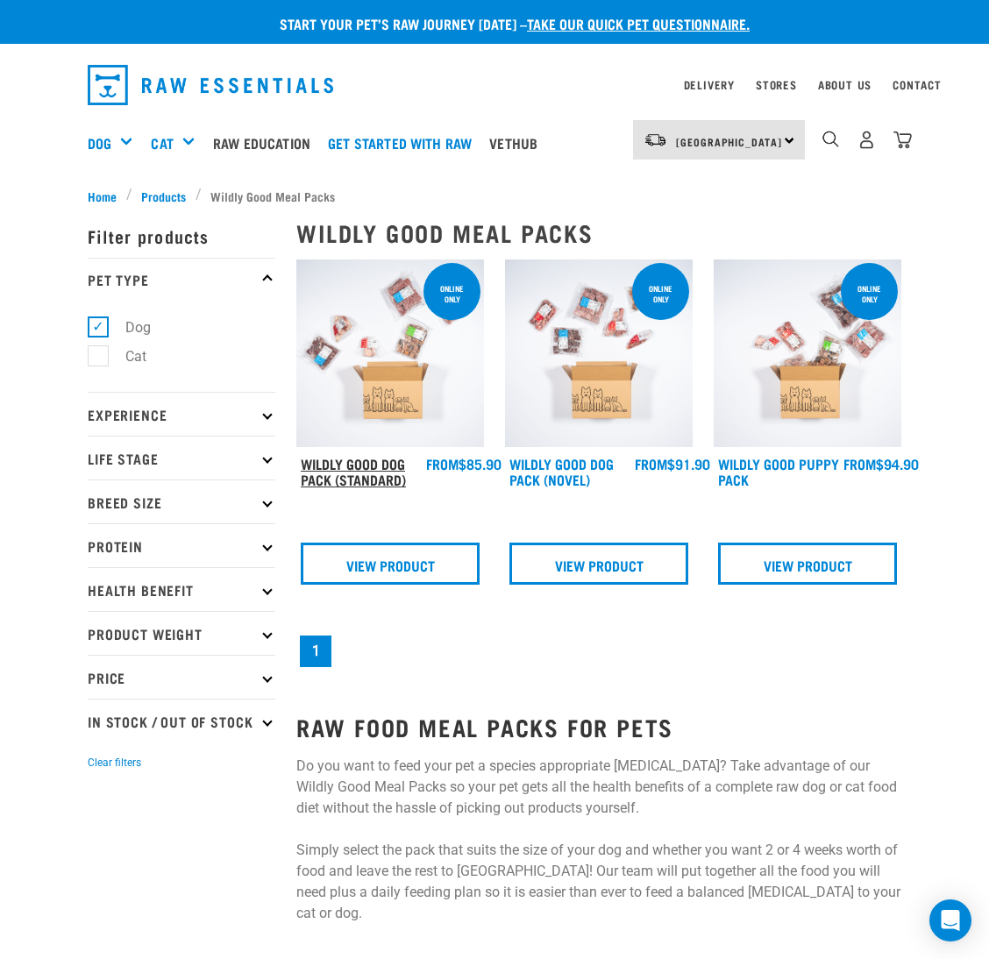
click at [328, 462] on link "Wildly Good Dog Pack (Standard)" at bounding box center [353, 471] width 105 height 24
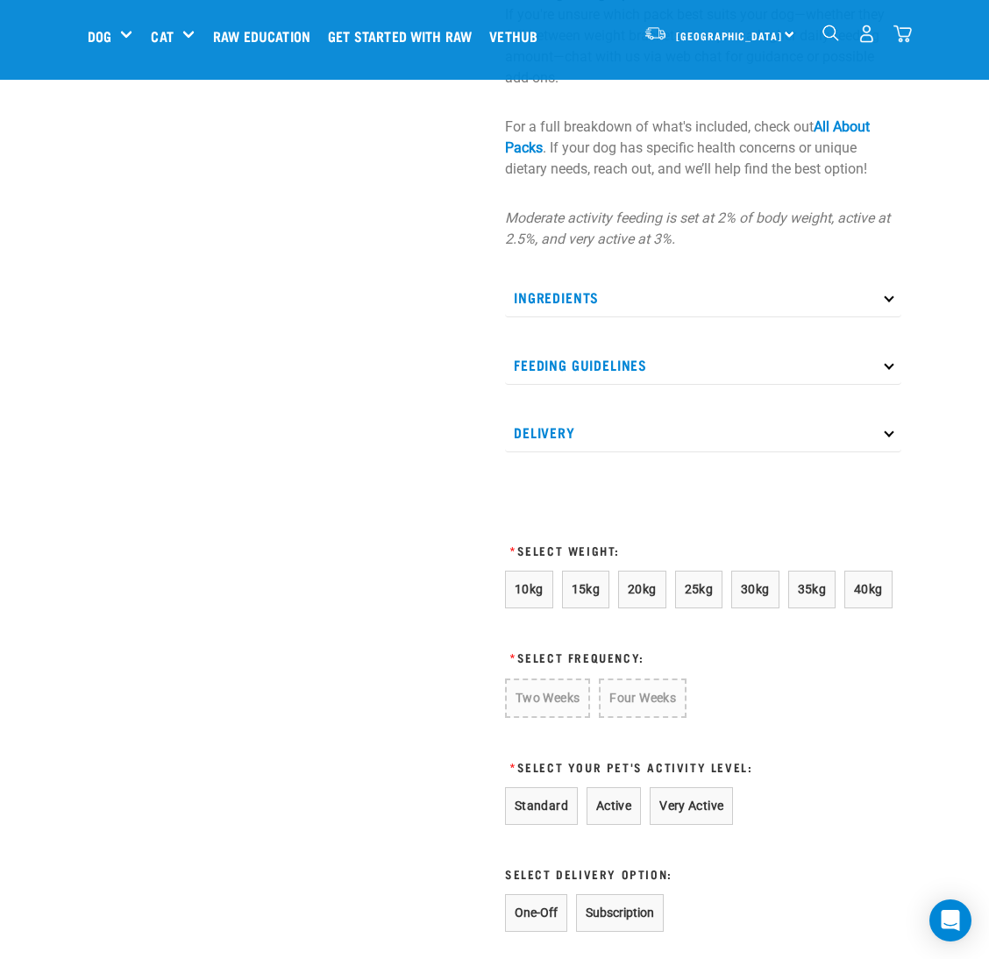
scroll to position [921, 0]
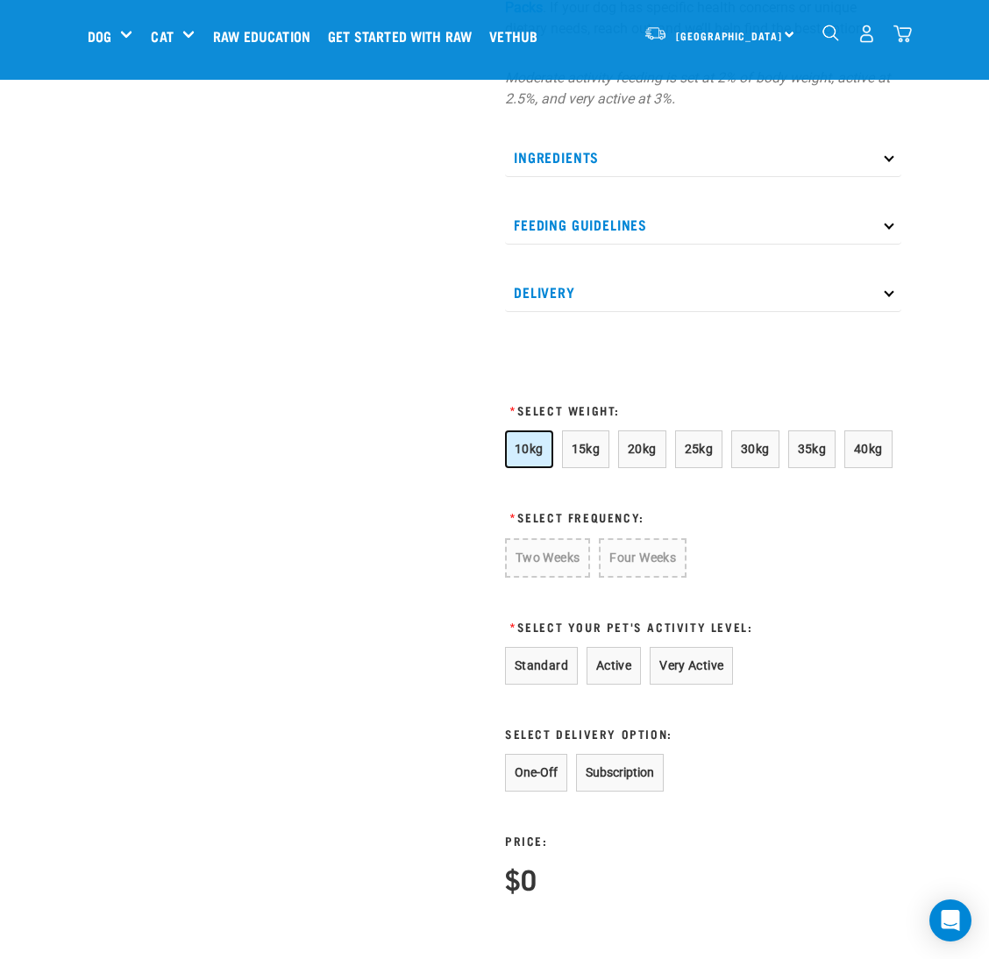
click at [530, 436] on button "10kg" at bounding box center [529, 449] width 48 height 38
click at [632, 548] on button "Four Weeks" at bounding box center [642, 557] width 86 height 39
click at [538, 679] on button "Standard" at bounding box center [541, 666] width 73 height 38
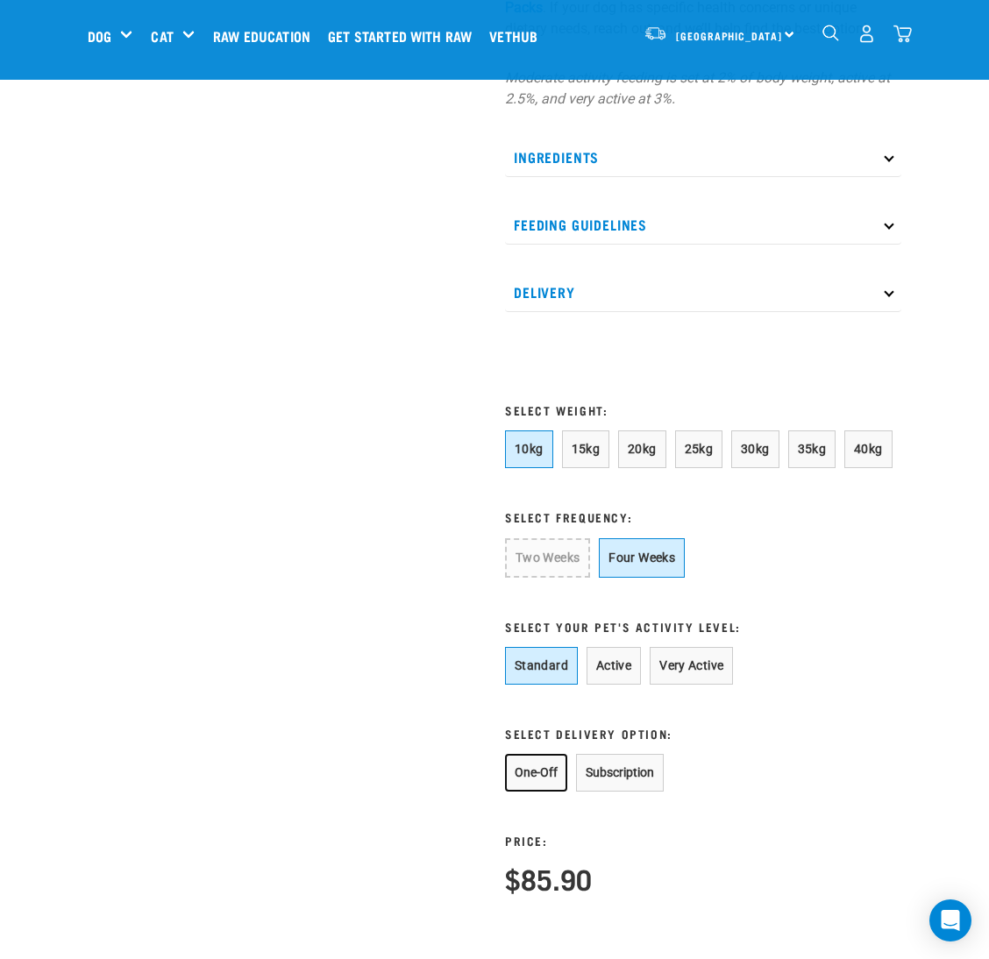
click at [527, 772] on button "One-Off" at bounding box center [536, 773] width 62 height 38
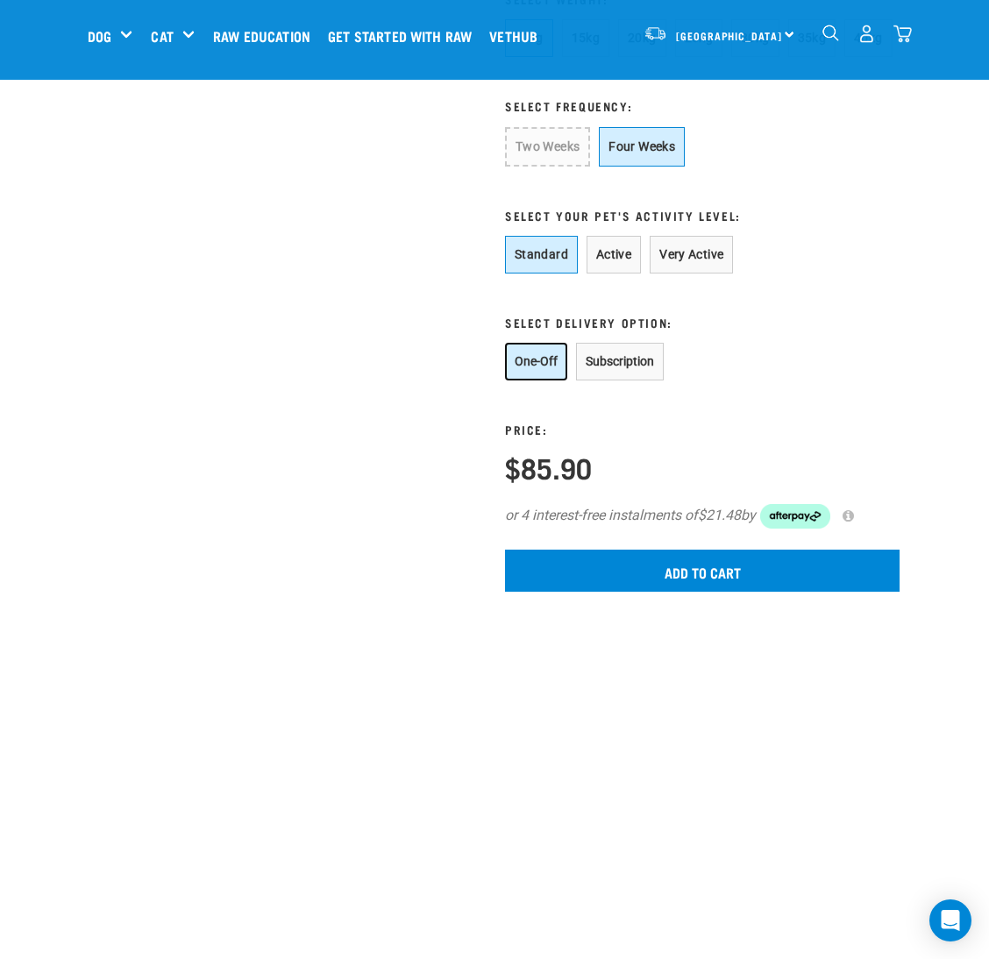
scroll to position [1446, 0]
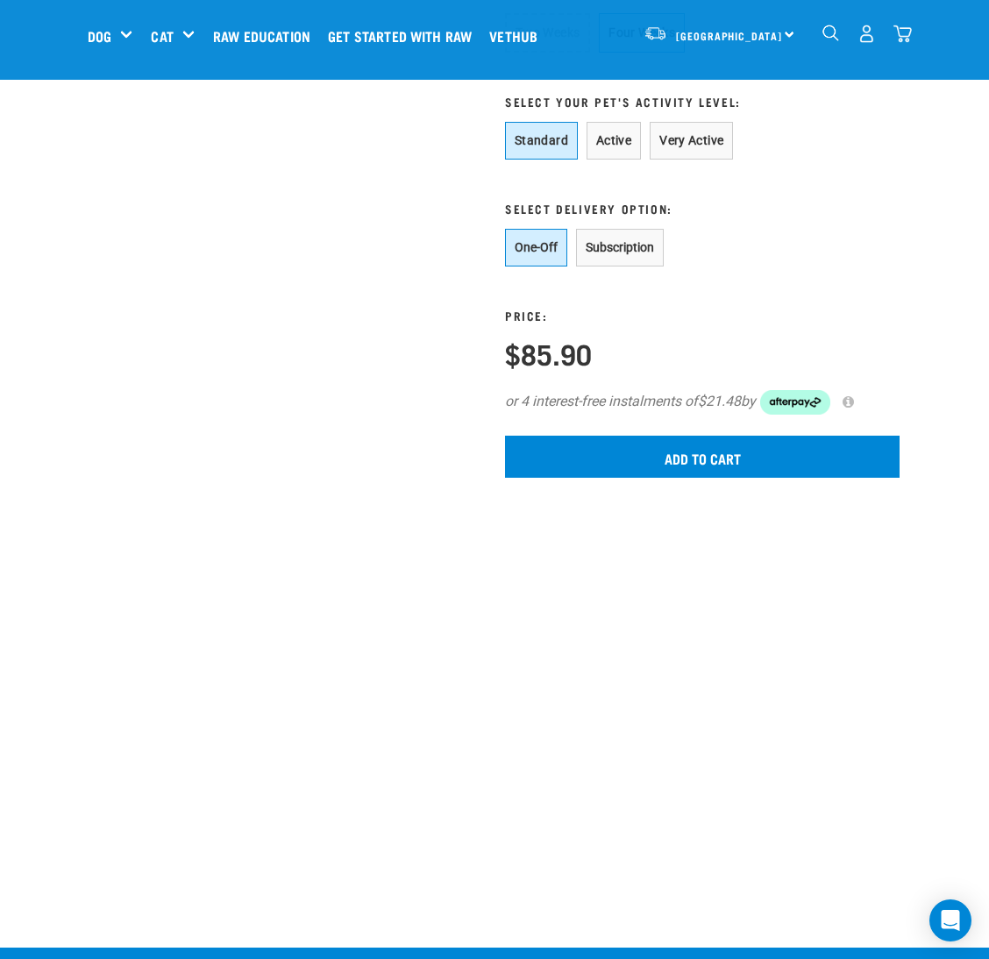
click at [597, 428] on form "10kg 15kg 20kg 25kg 30kg 35kg 40kg * Select Frequency: Two Weeks Four Weeks * S…" at bounding box center [702, 191] width 395 height 573
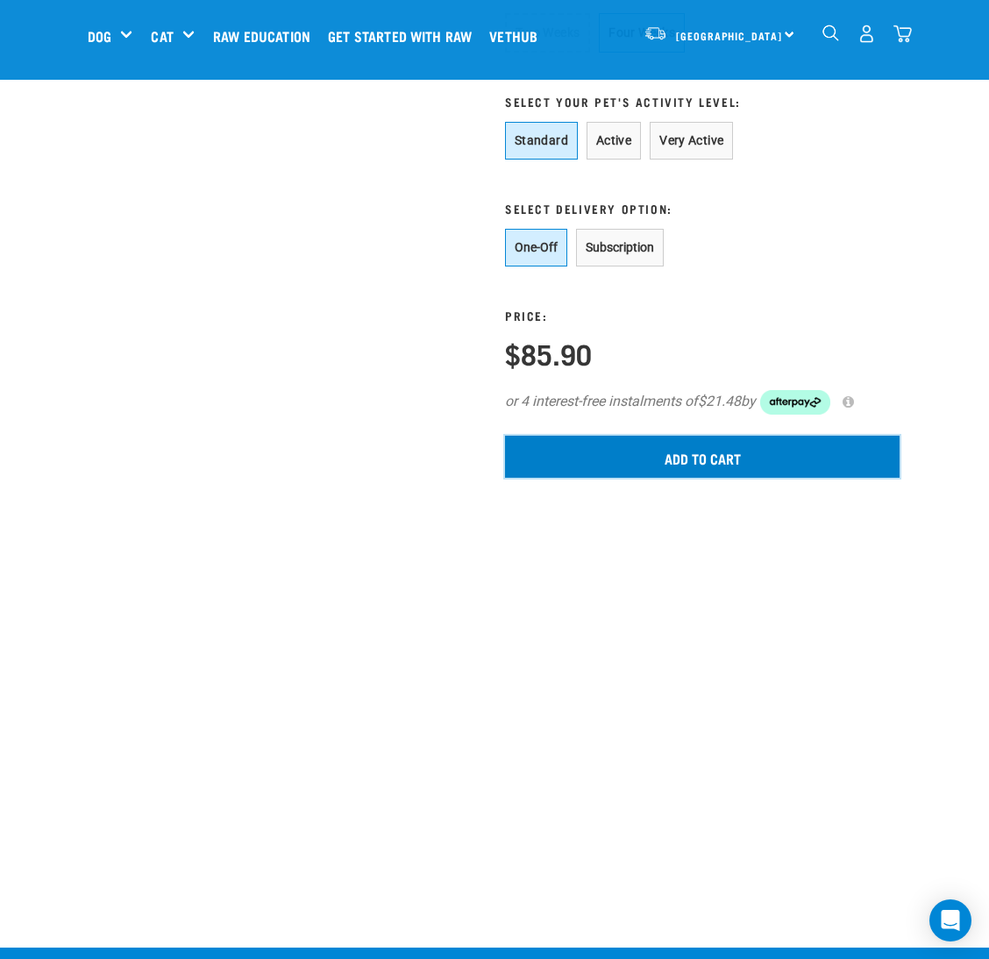
click at [602, 443] on input "Add to cart" at bounding box center [702, 457] width 395 height 42
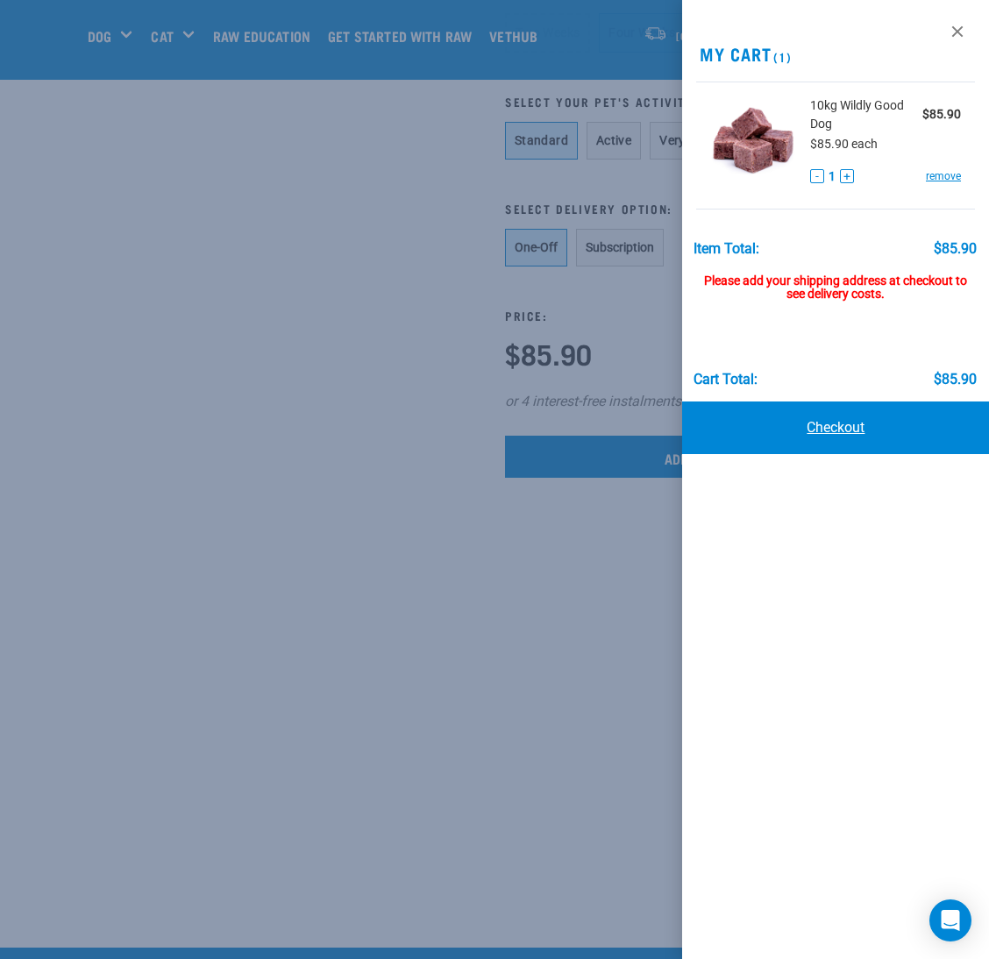
click at [848, 416] on link "Checkout" at bounding box center [835, 428] width 307 height 53
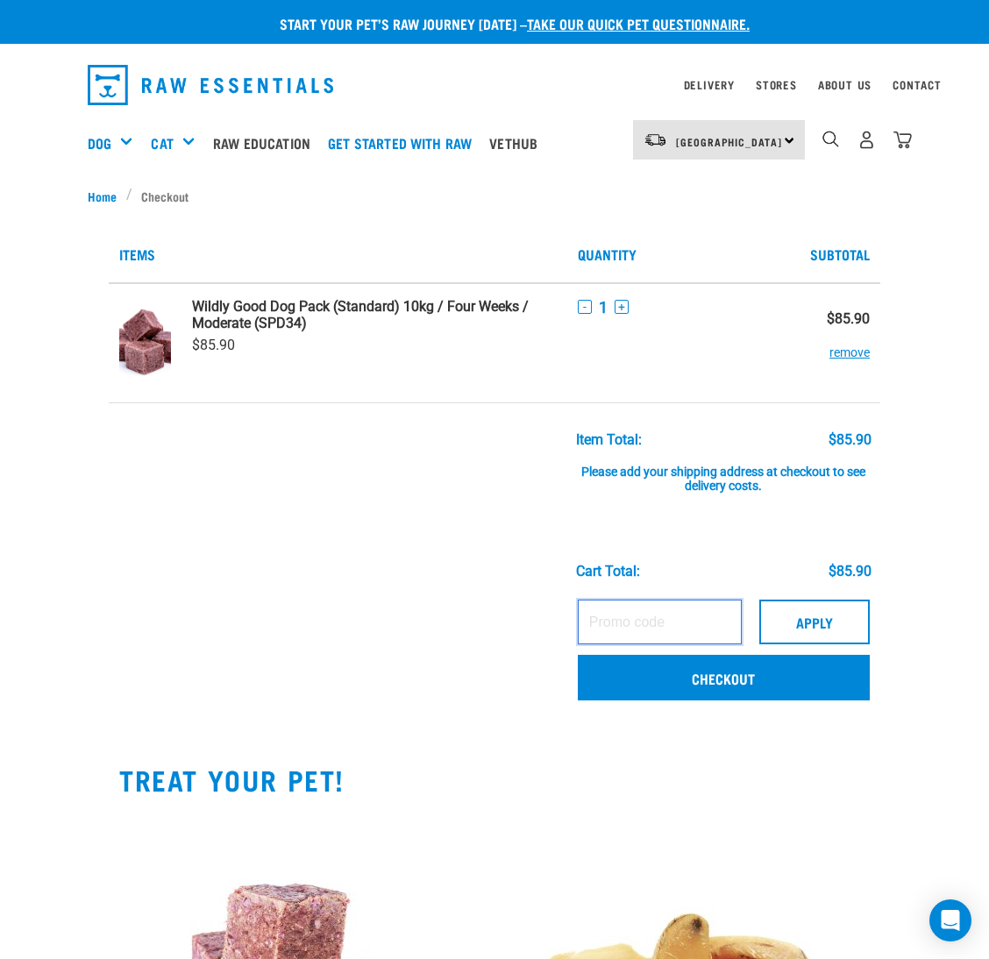
click at [627, 631] on input "text" at bounding box center [660, 622] width 164 height 44
type input "SUSHIWGP"
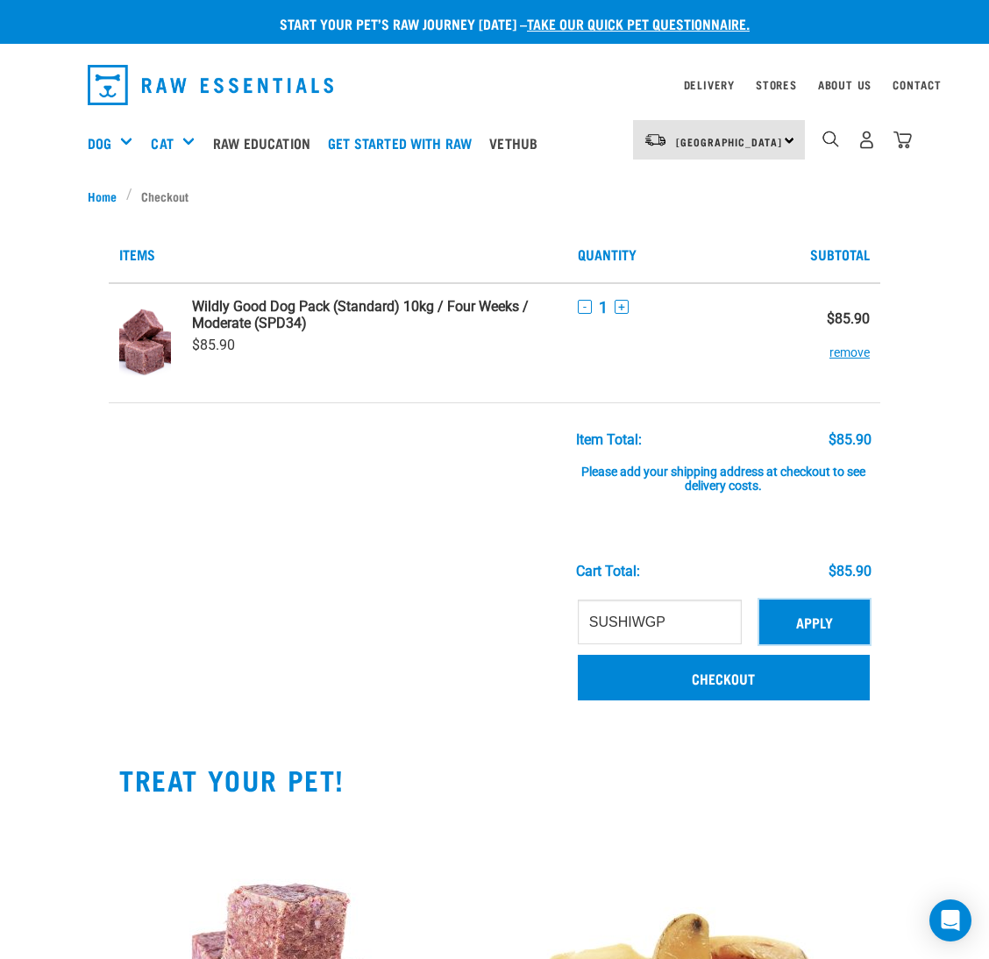
click at [772, 620] on button "Apply" at bounding box center [814, 622] width 110 height 44
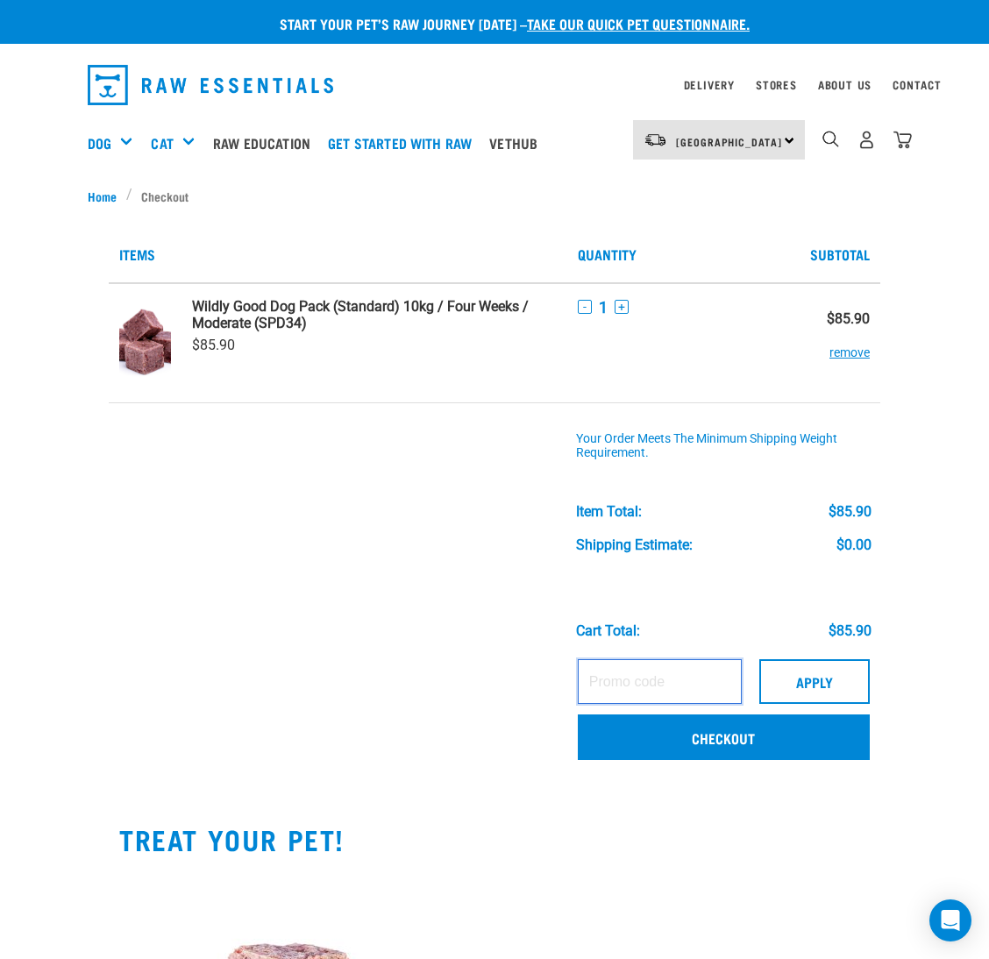
click at [640, 675] on input "text" at bounding box center [660, 681] width 164 height 44
type input "SUSHIWGP"
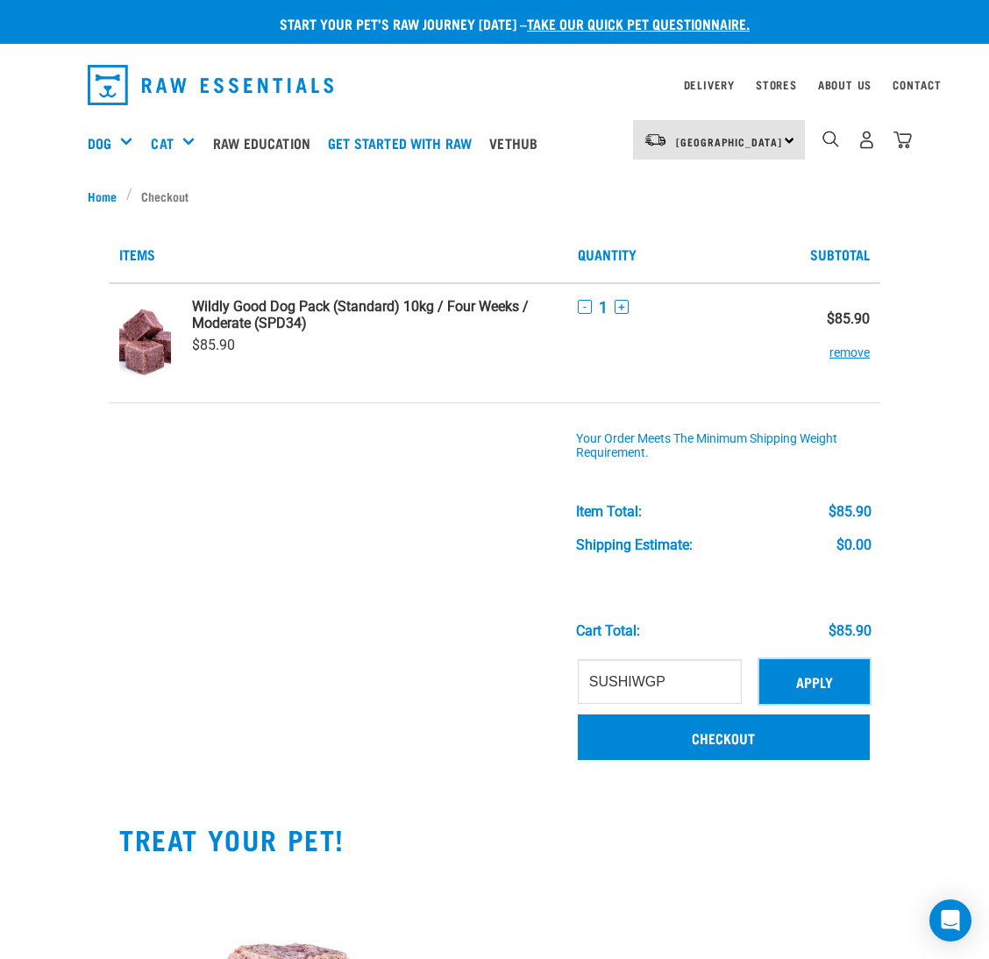
click at [803, 668] on button "Apply" at bounding box center [814, 681] width 110 height 44
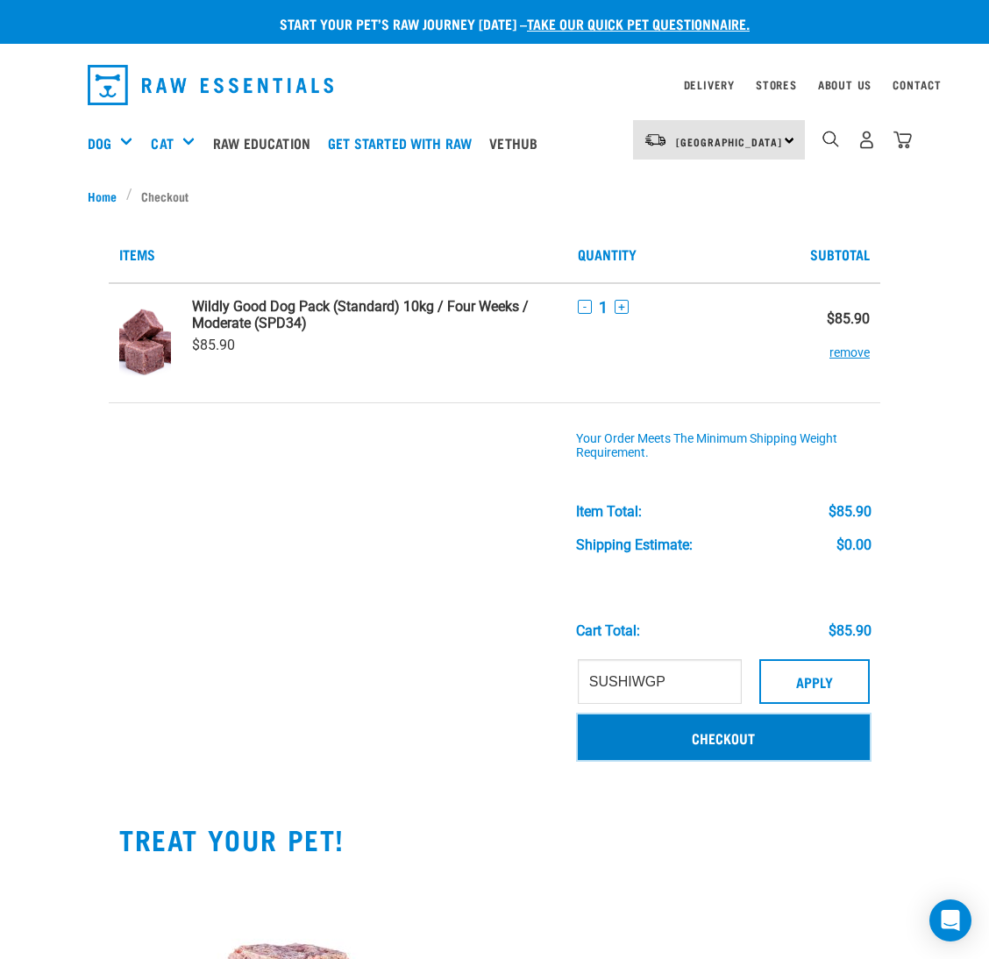
click at [750, 732] on link "Checkout" at bounding box center [724, 738] width 292 height 46
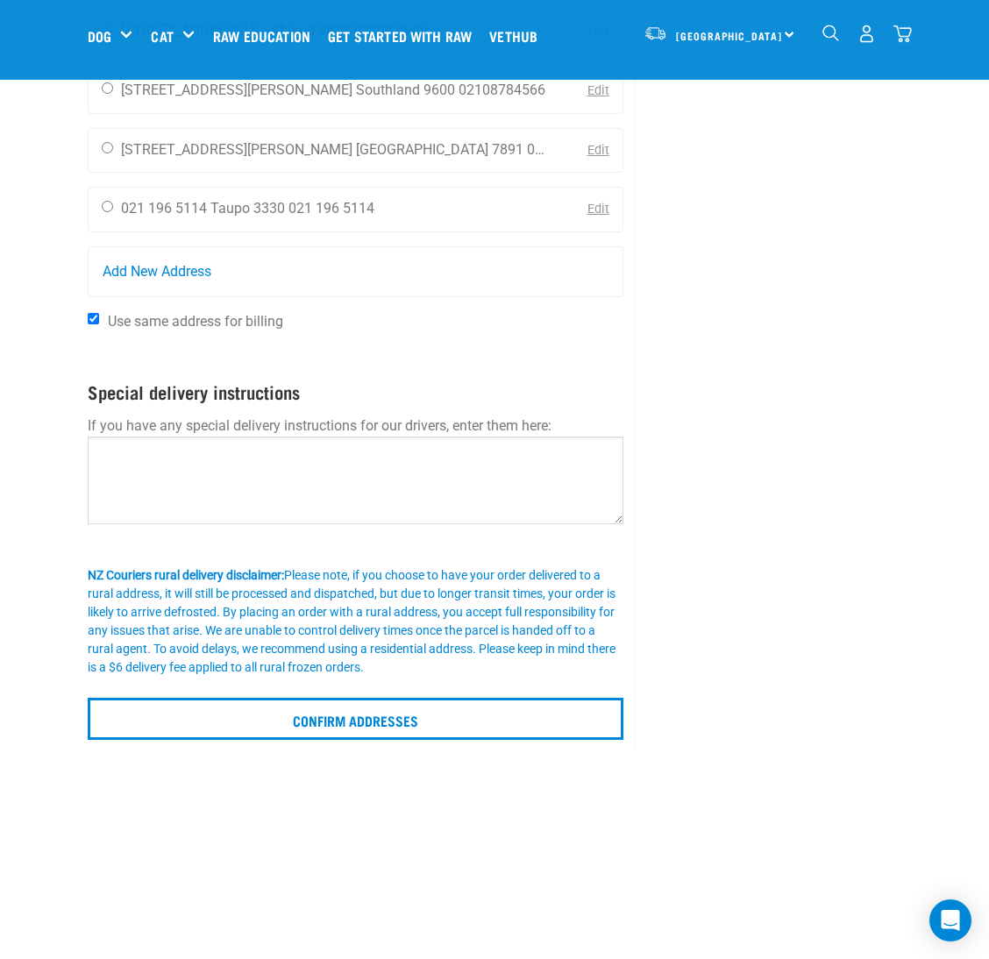
scroll to position [921, 0]
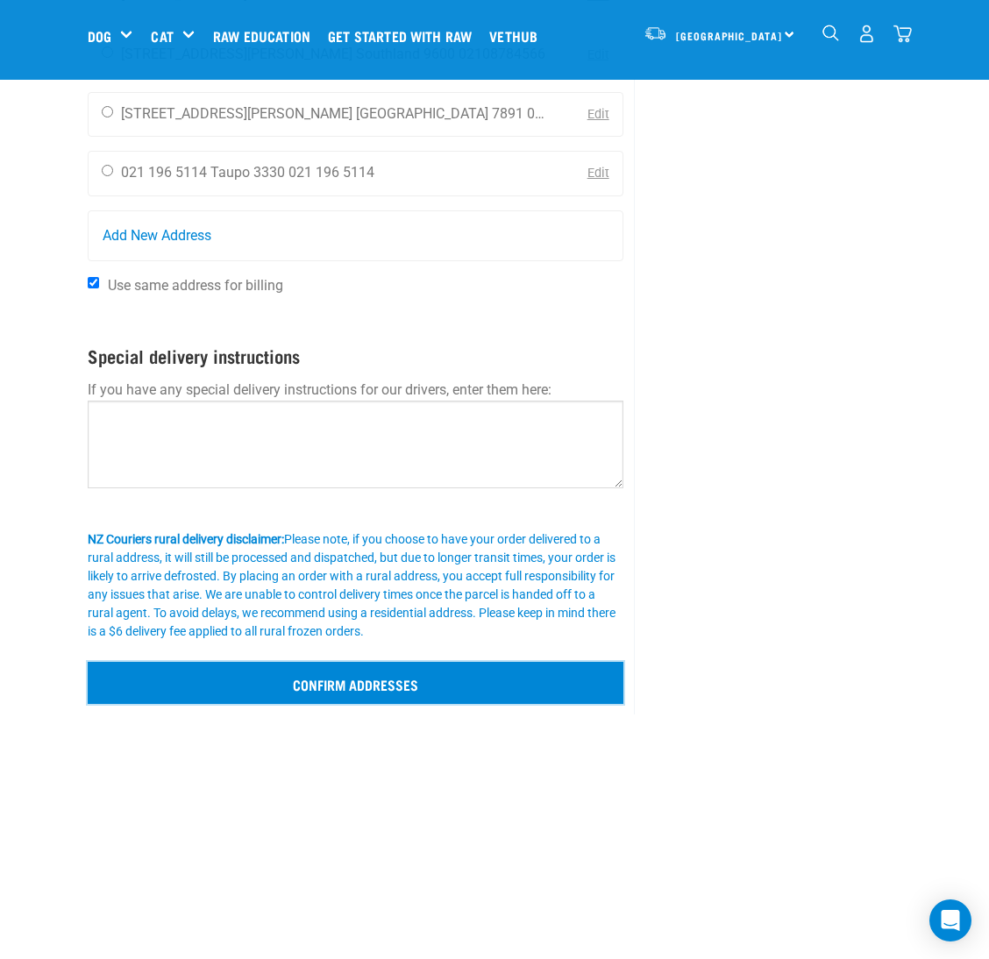
click at [391, 683] on input "Confirm addresses" at bounding box center [356, 683] width 536 height 42
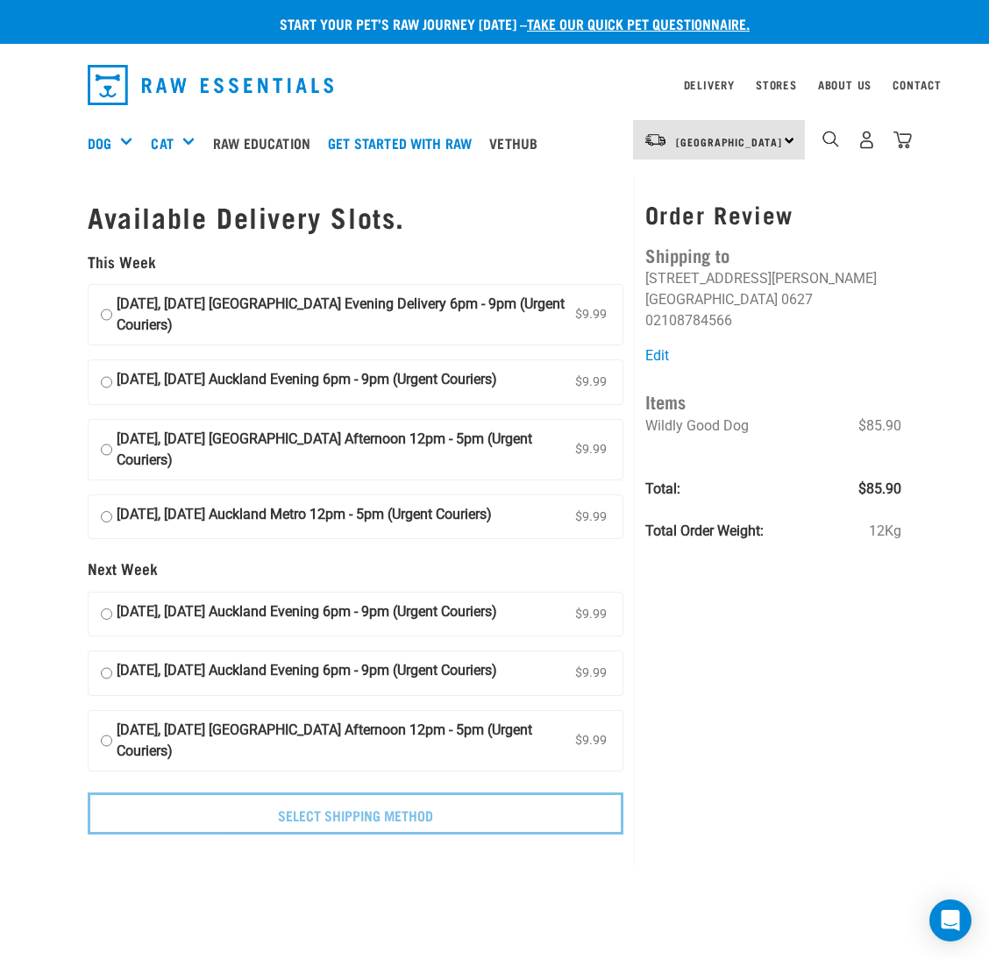
click at [109, 315] on input "25 September, Thursday Auckland Evening Delivery 6pm - 9pm (Urgent Couriers) $9…" at bounding box center [106, 315] width 11 height 42
radio input "true"
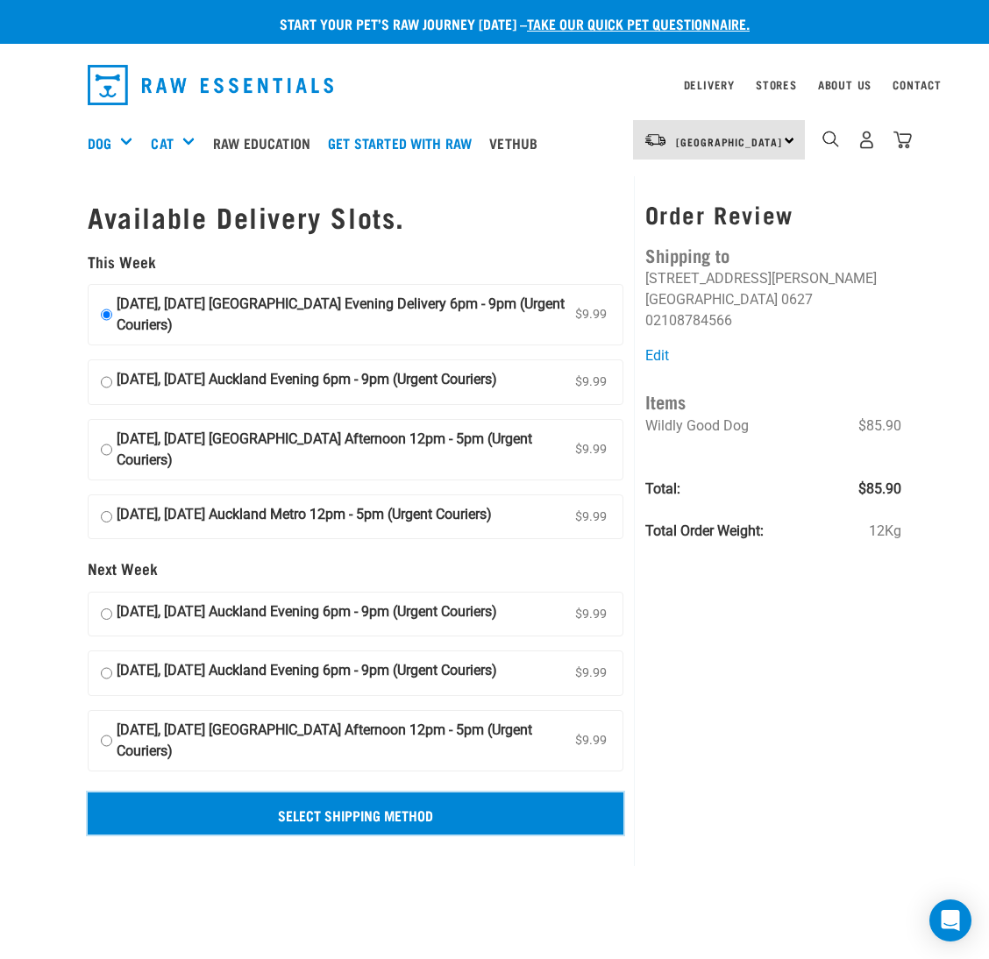
click at [480, 813] on input "Select Shipping Method" at bounding box center [356, 814] width 536 height 42
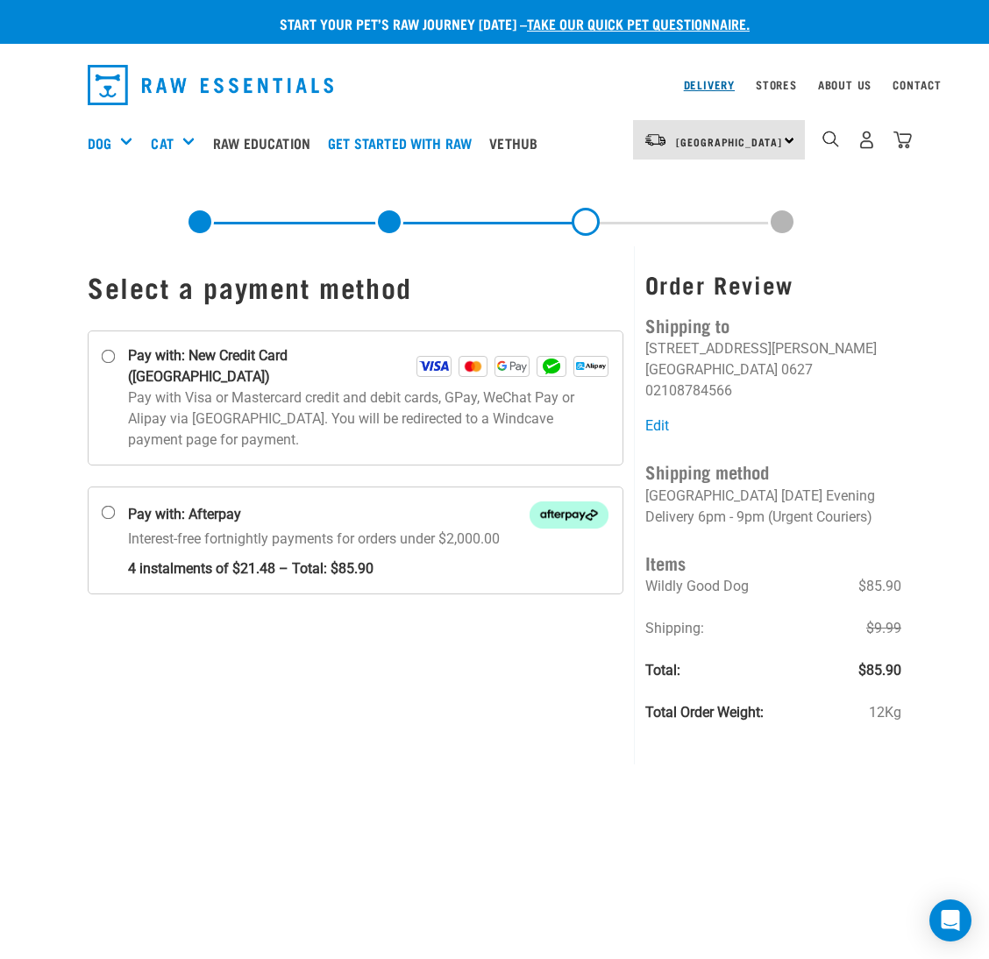
click at [699, 88] on link "Delivery" at bounding box center [709, 85] width 51 height 6
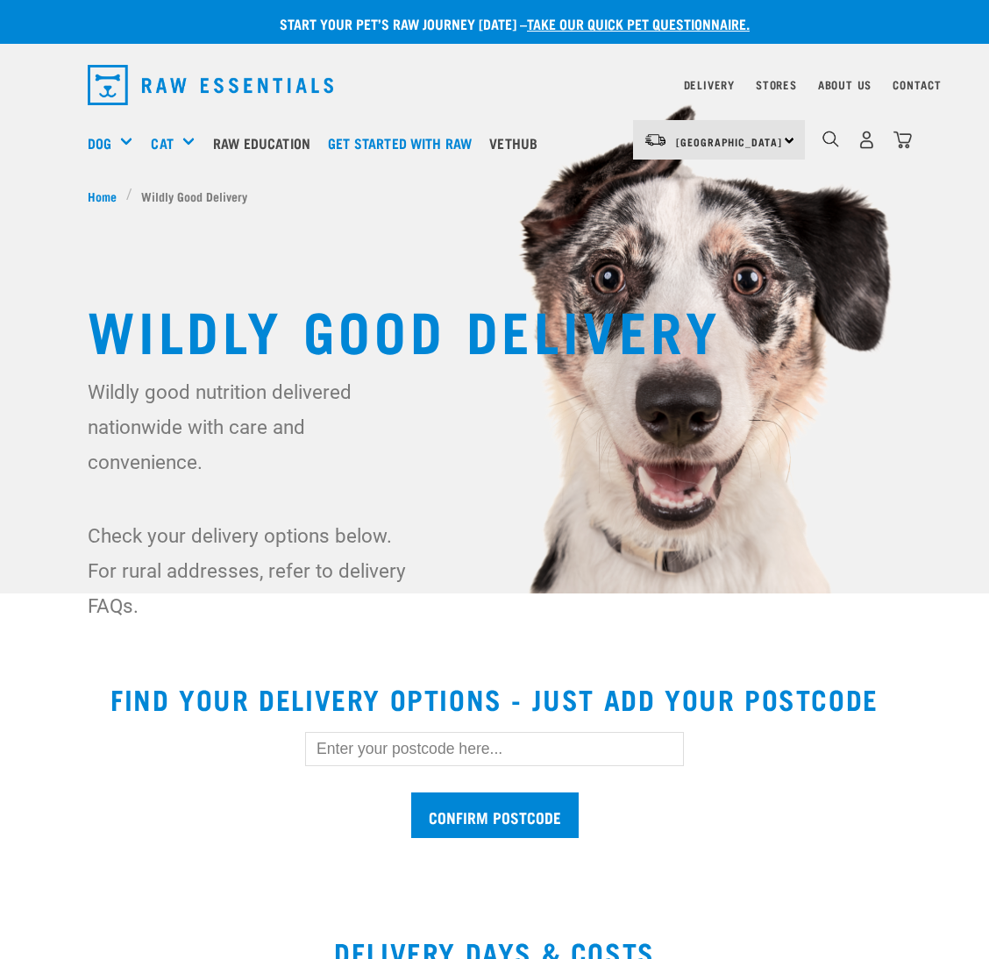
click at [581, 747] on input "text" at bounding box center [494, 748] width 379 height 33
type input "1024"
click at [486, 830] on input "Confirm postcode" at bounding box center [494, 816] width 167 height 46
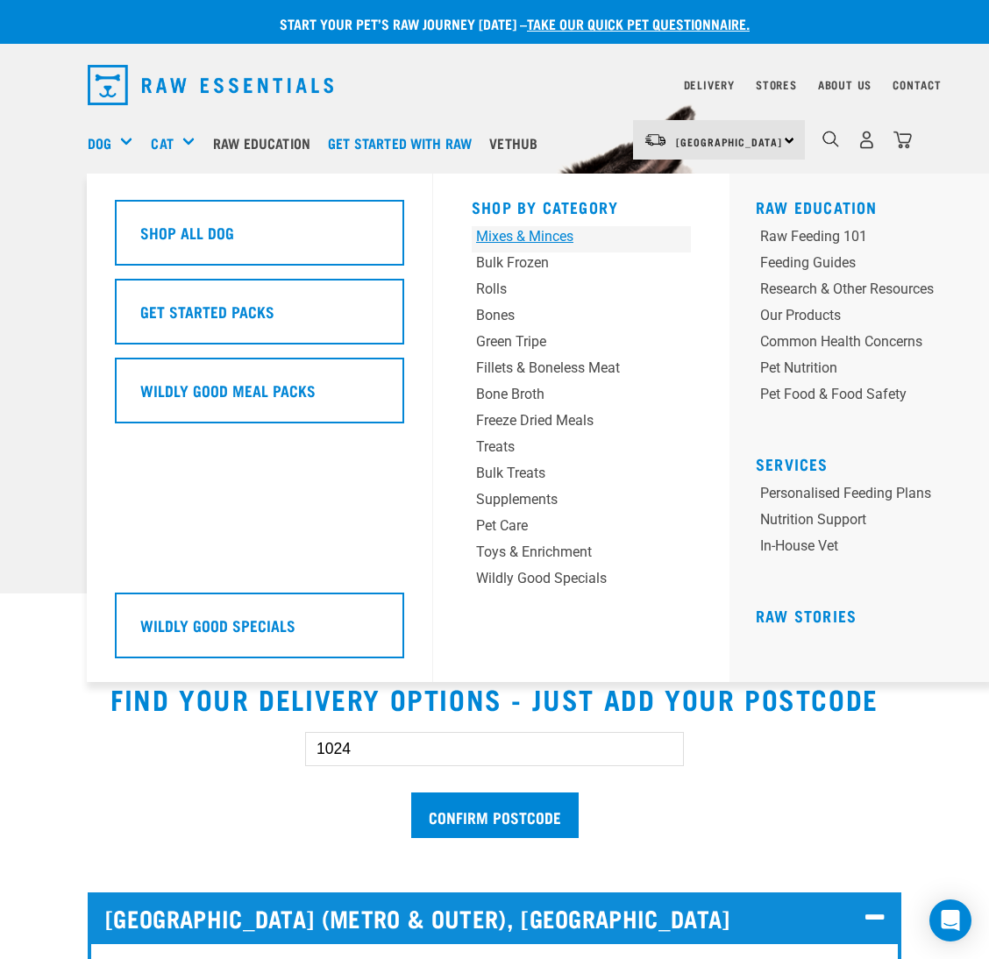
click at [545, 238] on div "Mixes & Minces" at bounding box center [562, 236] width 173 height 21
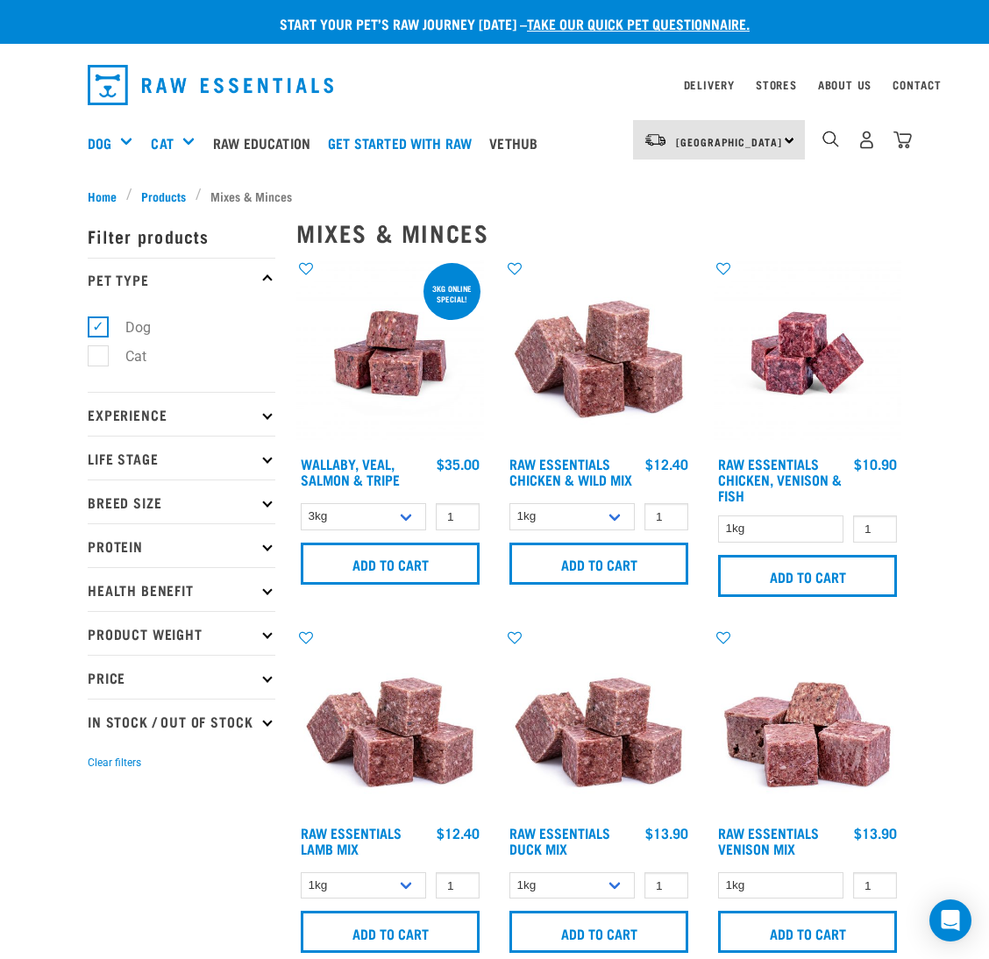
click at [160, 587] on p "Health Benefit" at bounding box center [182, 589] width 188 height 44
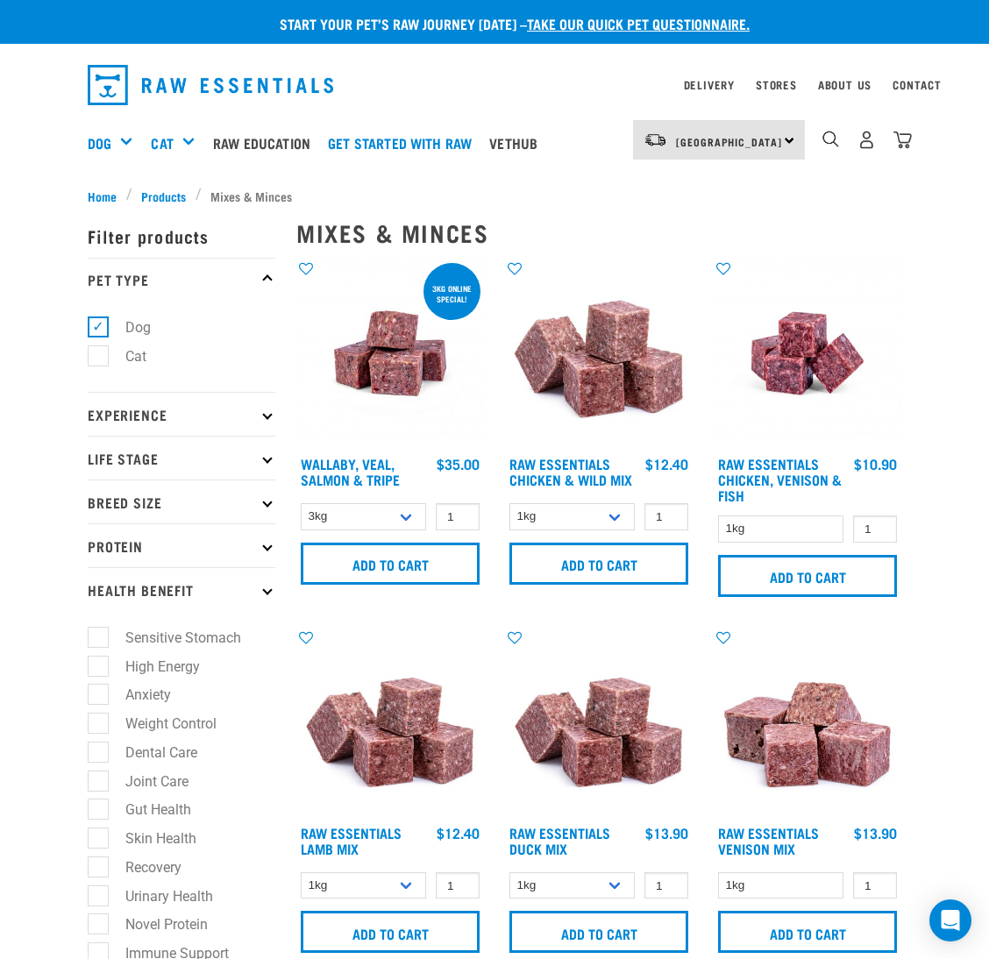
scroll to position [132, 0]
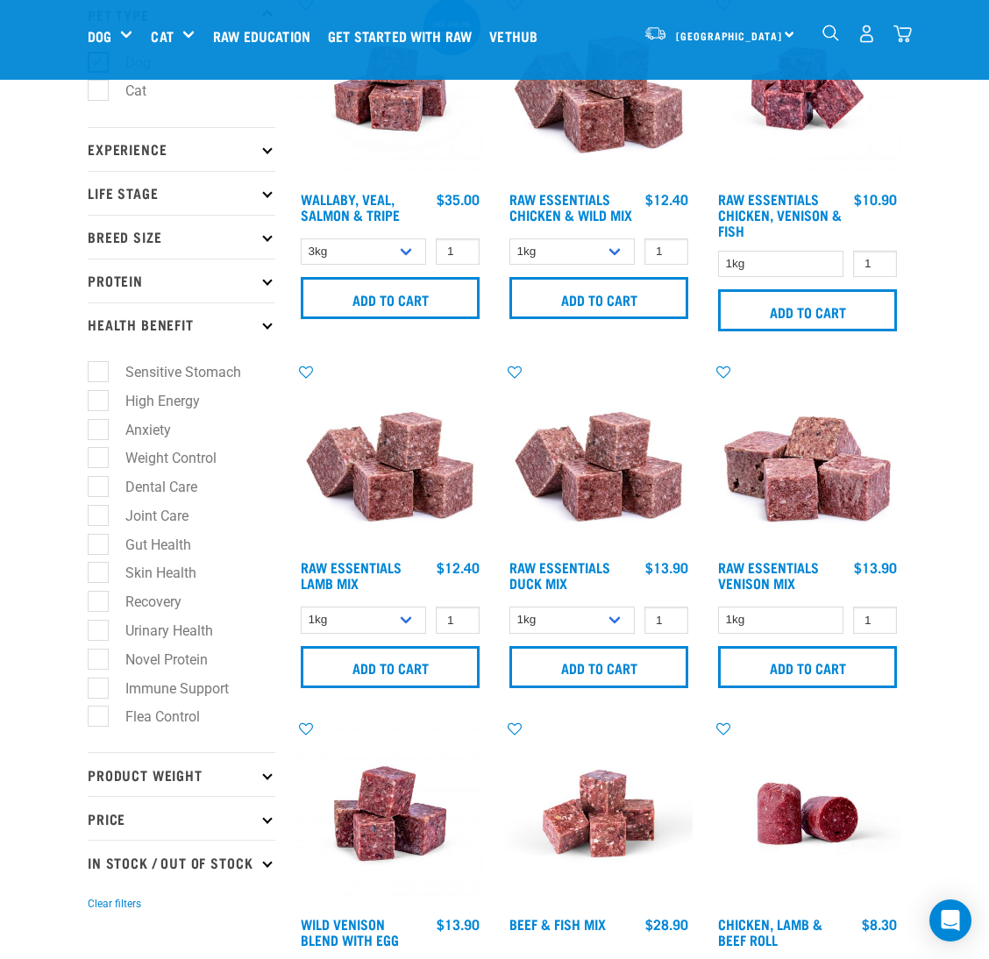
click at [99, 662] on label "Novel Protein" at bounding box center [155, 660] width 117 height 22
click at [99, 662] on input "Novel Protein" at bounding box center [93, 656] width 11 height 11
checkbox input "true"
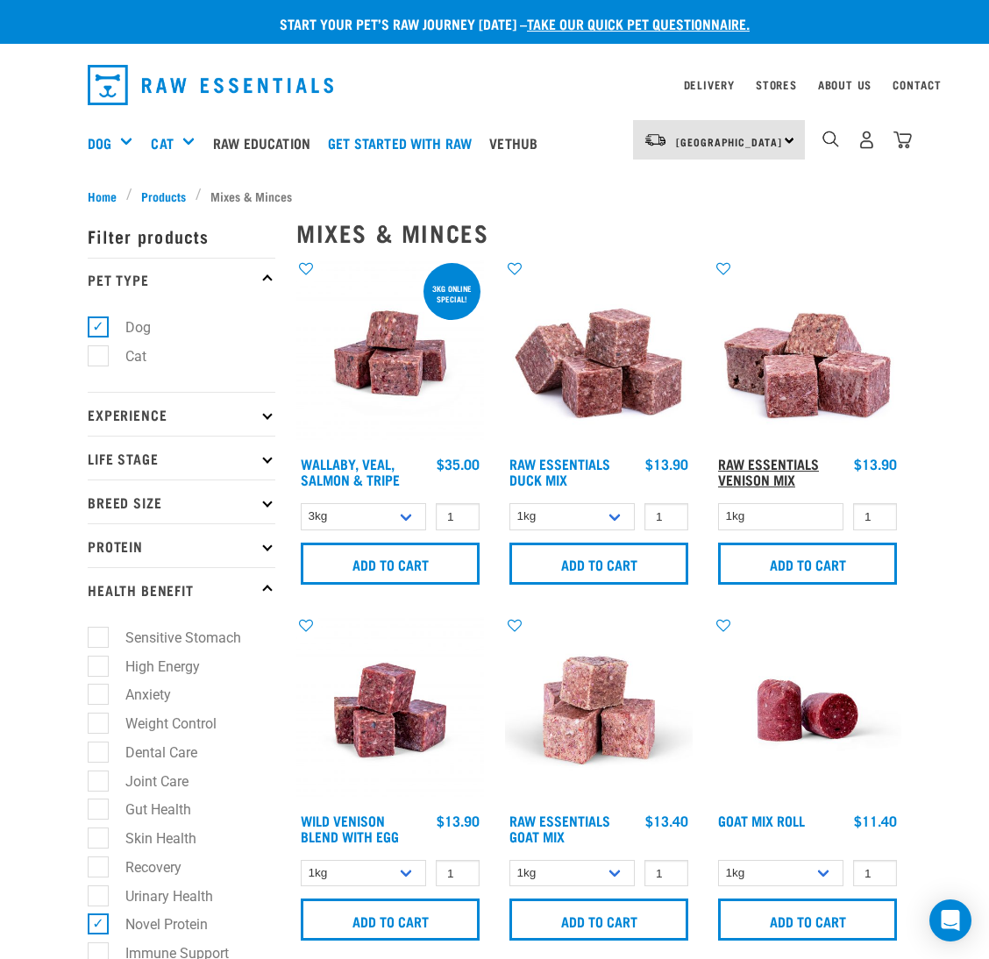
click at [757, 471] on link "Raw Essentials Venison Mix" at bounding box center [768, 471] width 101 height 24
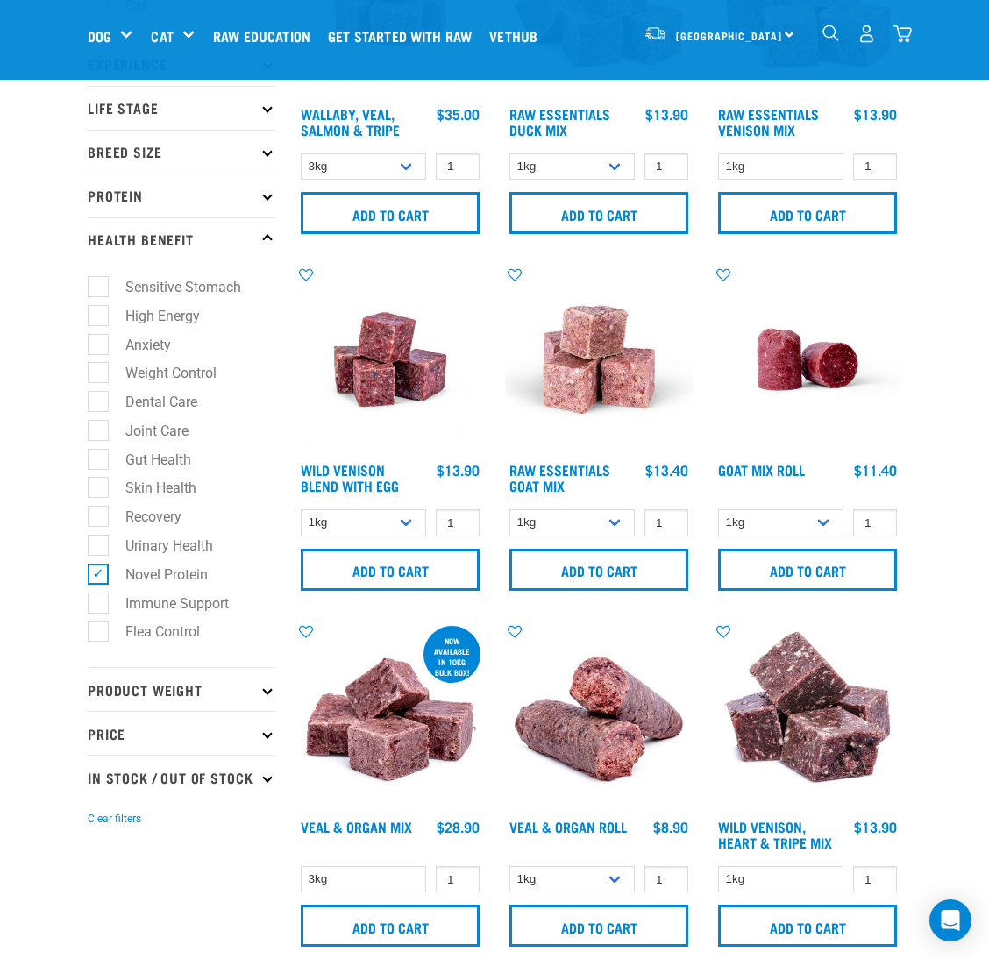
scroll to position [263, 0]
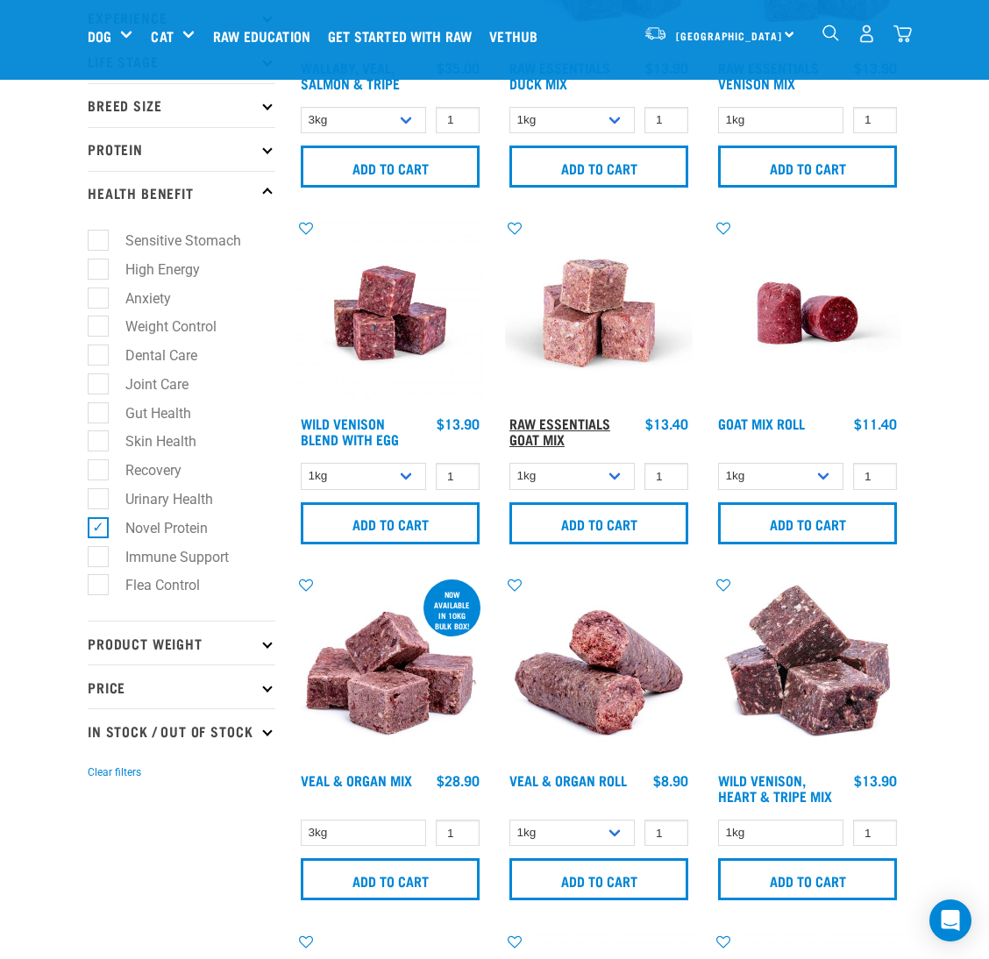
click at [535, 421] on link "Raw Essentials Goat Mix" at bounding box center [559, 431] width 101 height 24
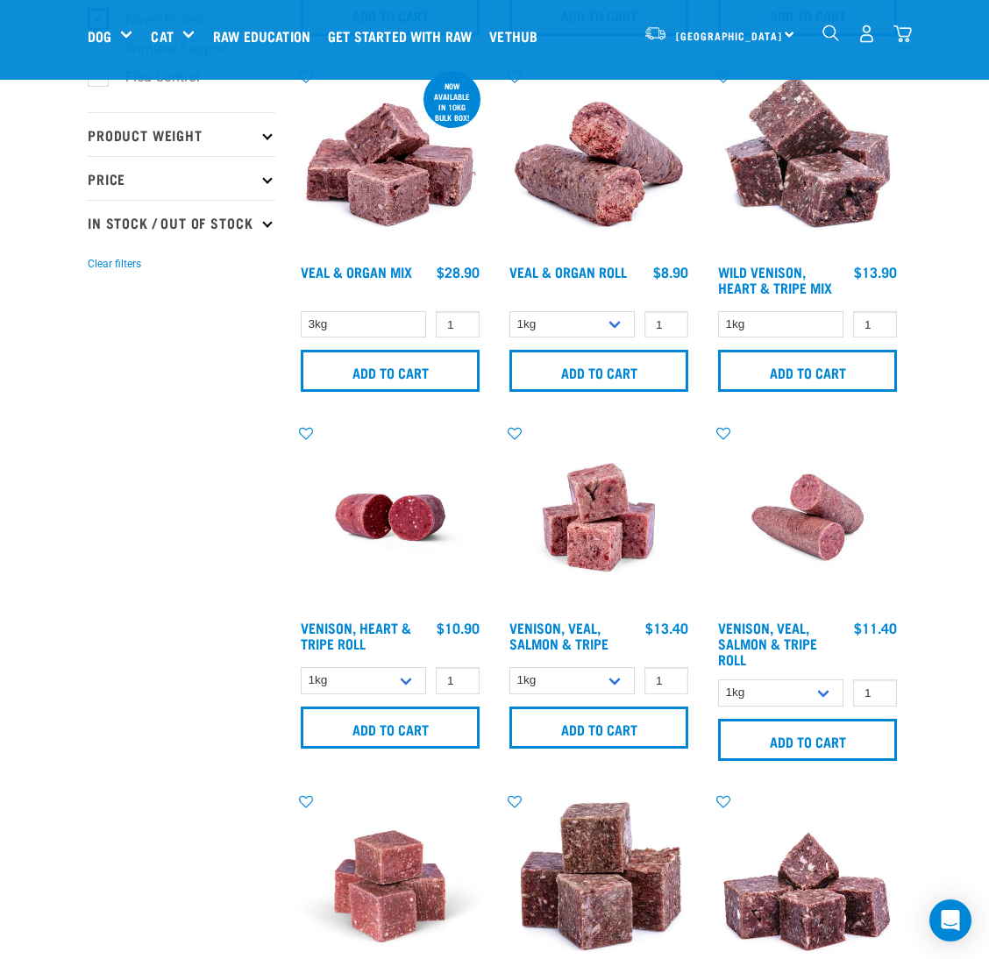
scroll to position [817, 0]
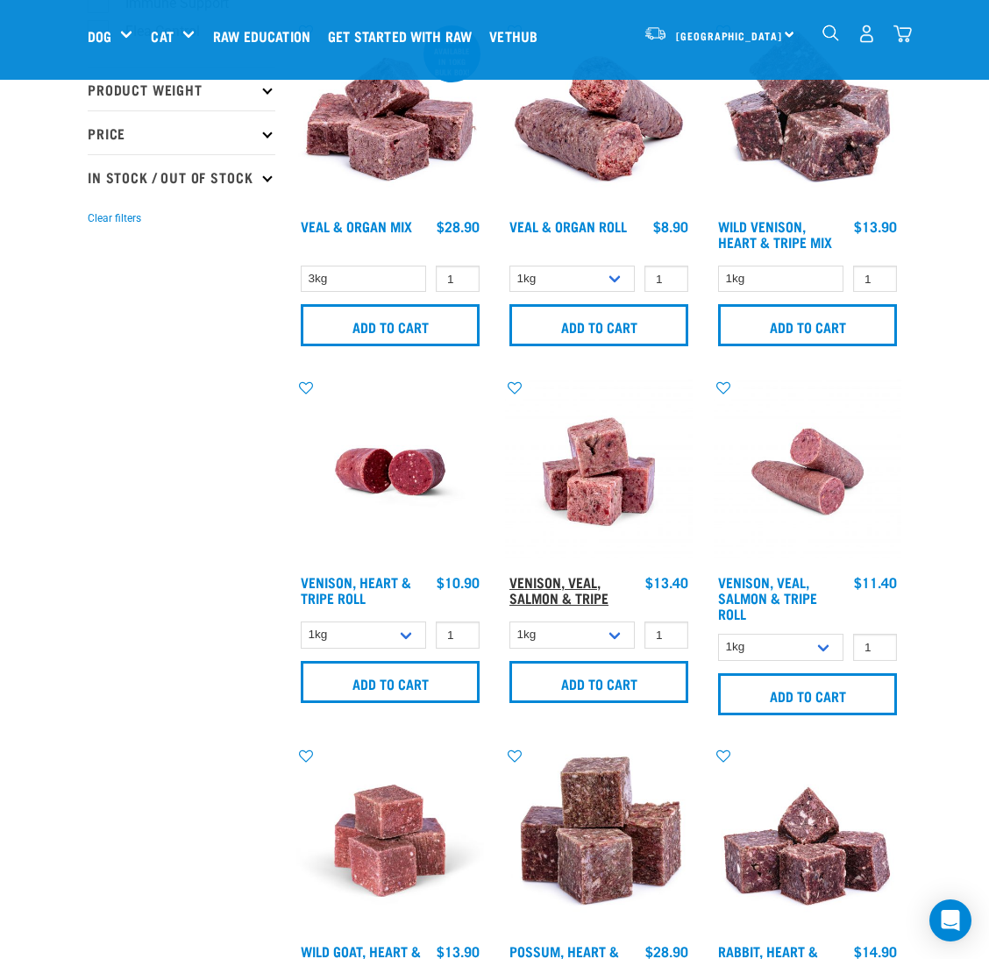
click at [567, 594] on link "Venison, Veal, Salmon & Tripe" at bounding box center [558, 590] width 99 height 24
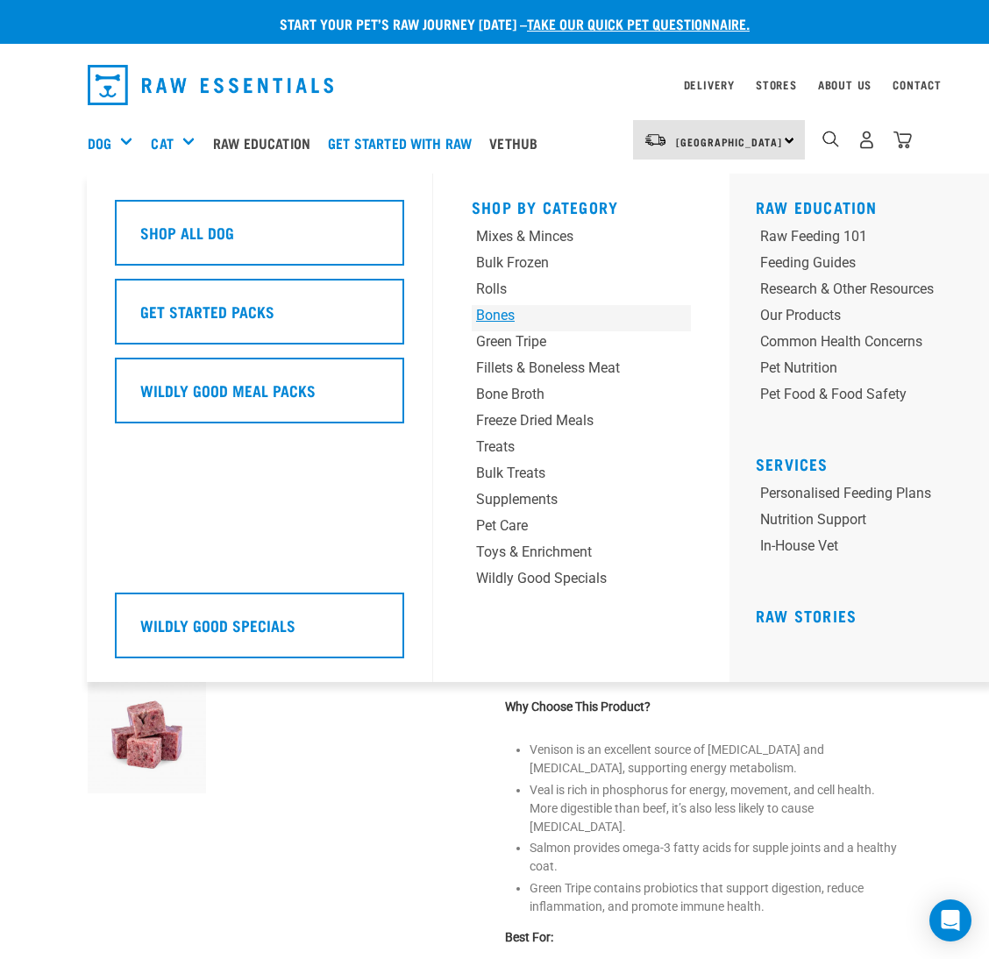
click at [497, 317] on div "Bones" at bounding box center [562, 315] width 173 height 21
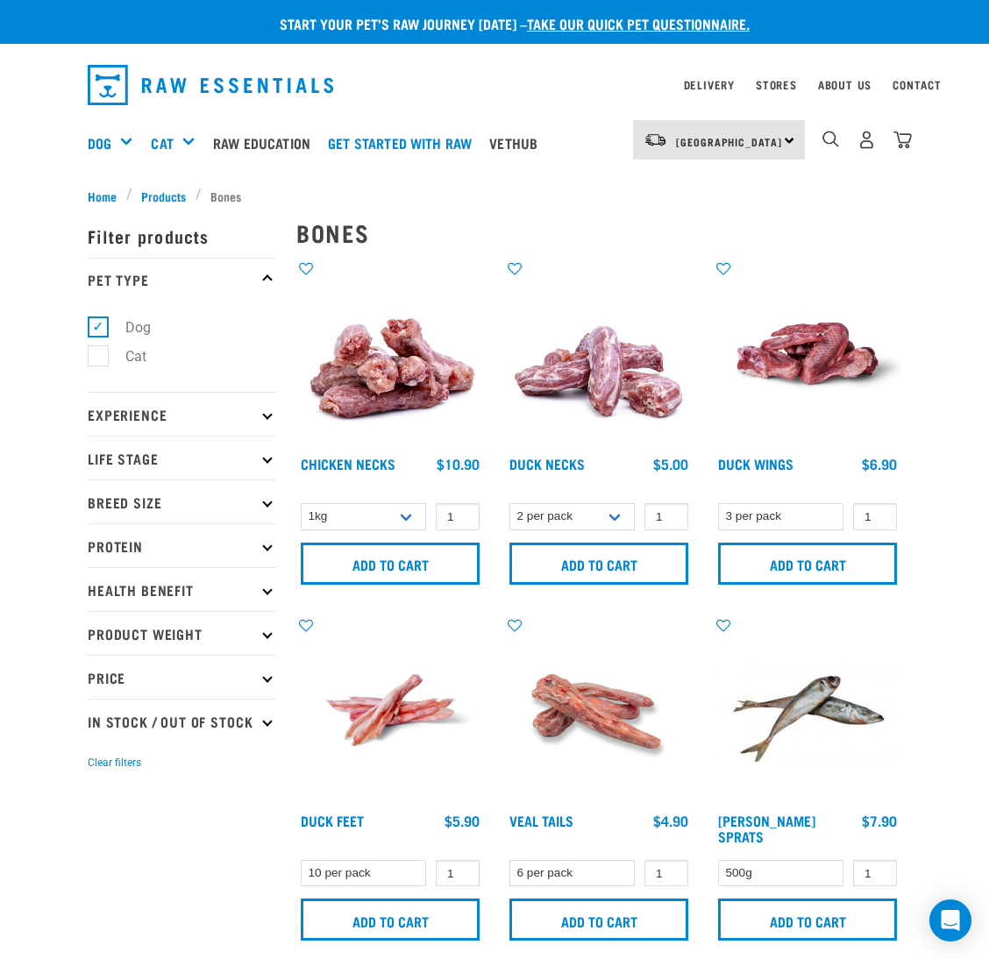
click at [154, 592] on p "Health Benefit" at bounding box center [182, 589] width 188 height 44
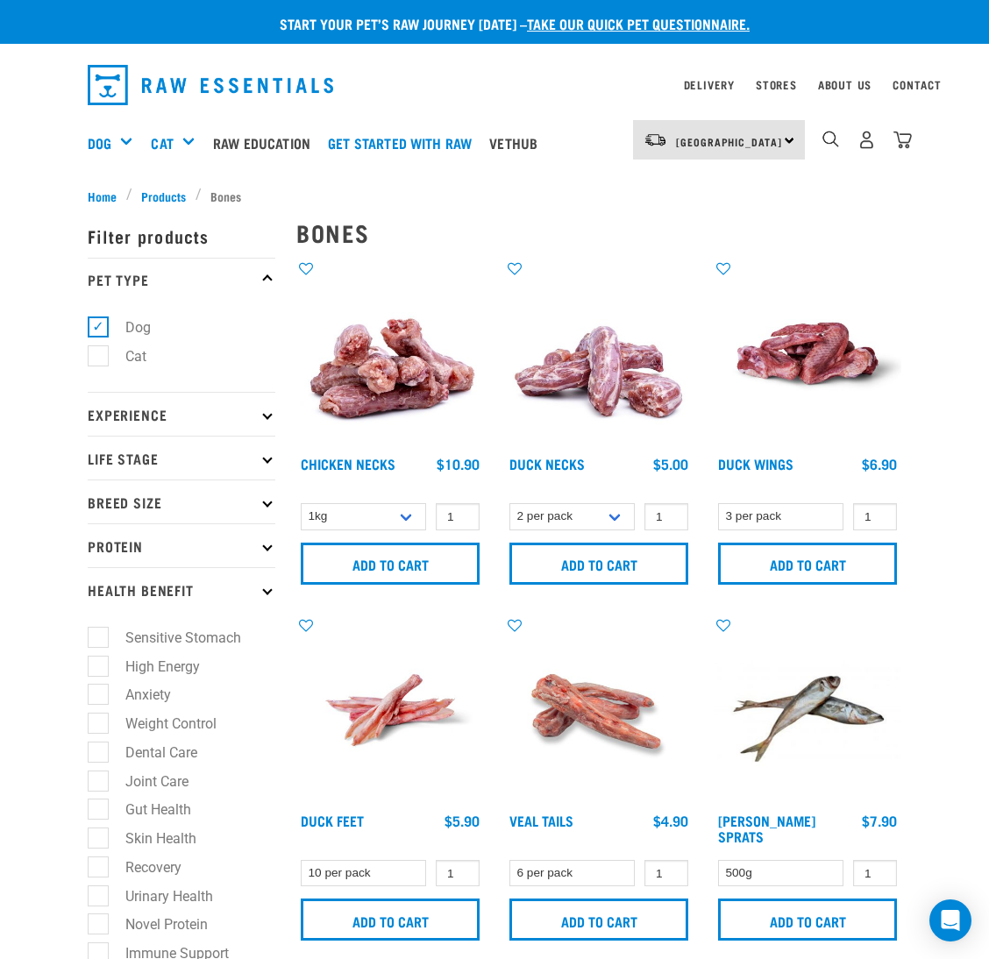
scroll to position [263, 0]
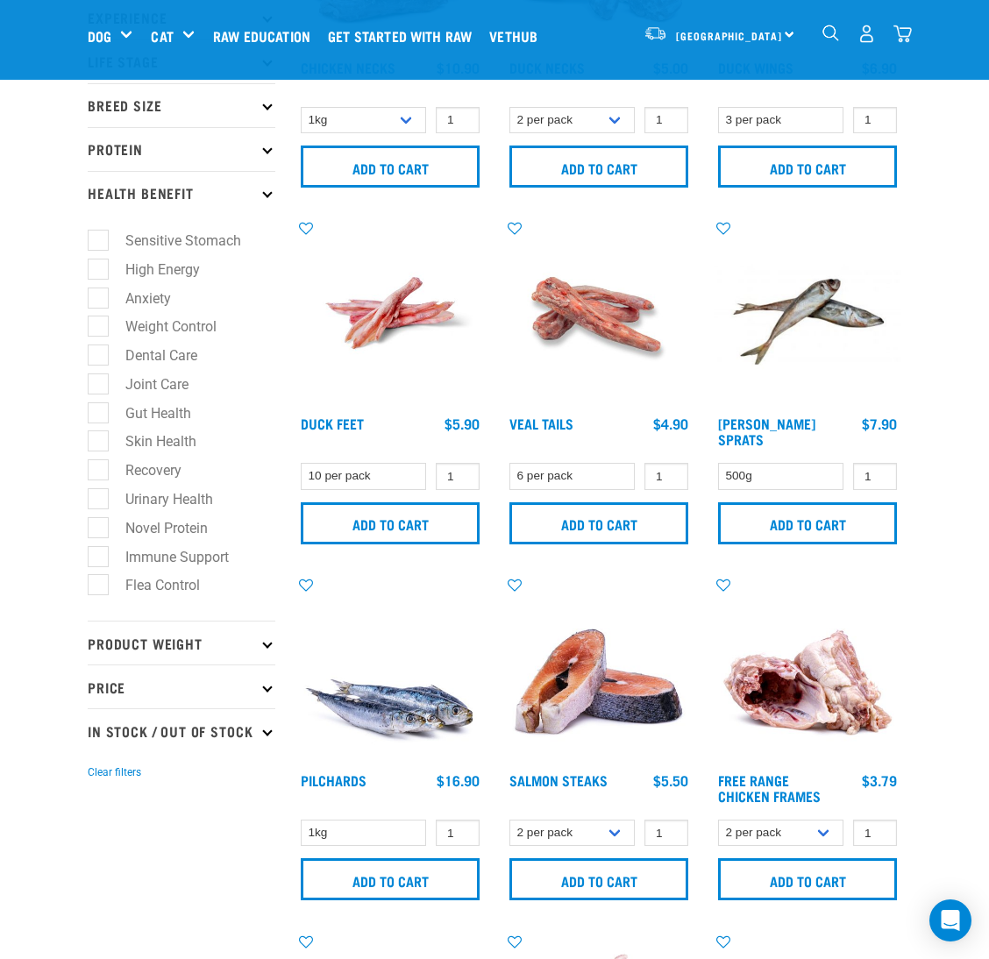
click at [107, 537] on label "Novel Protein" at bounding box center [155, 528] width 117 height 22
click at [99, 530] on input "Novel Protein" at bounding box center [93, 524] width 11 height 11
checkbox input "true"
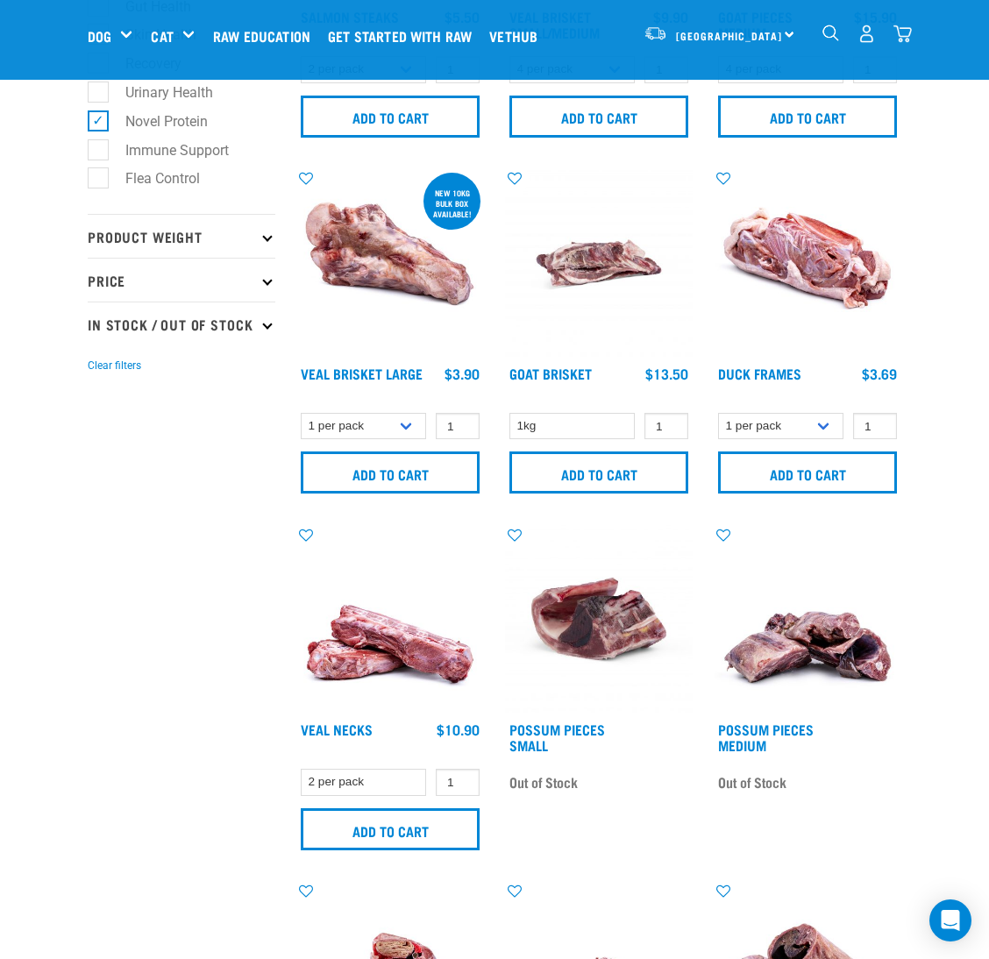
scroll to position [657, 0]
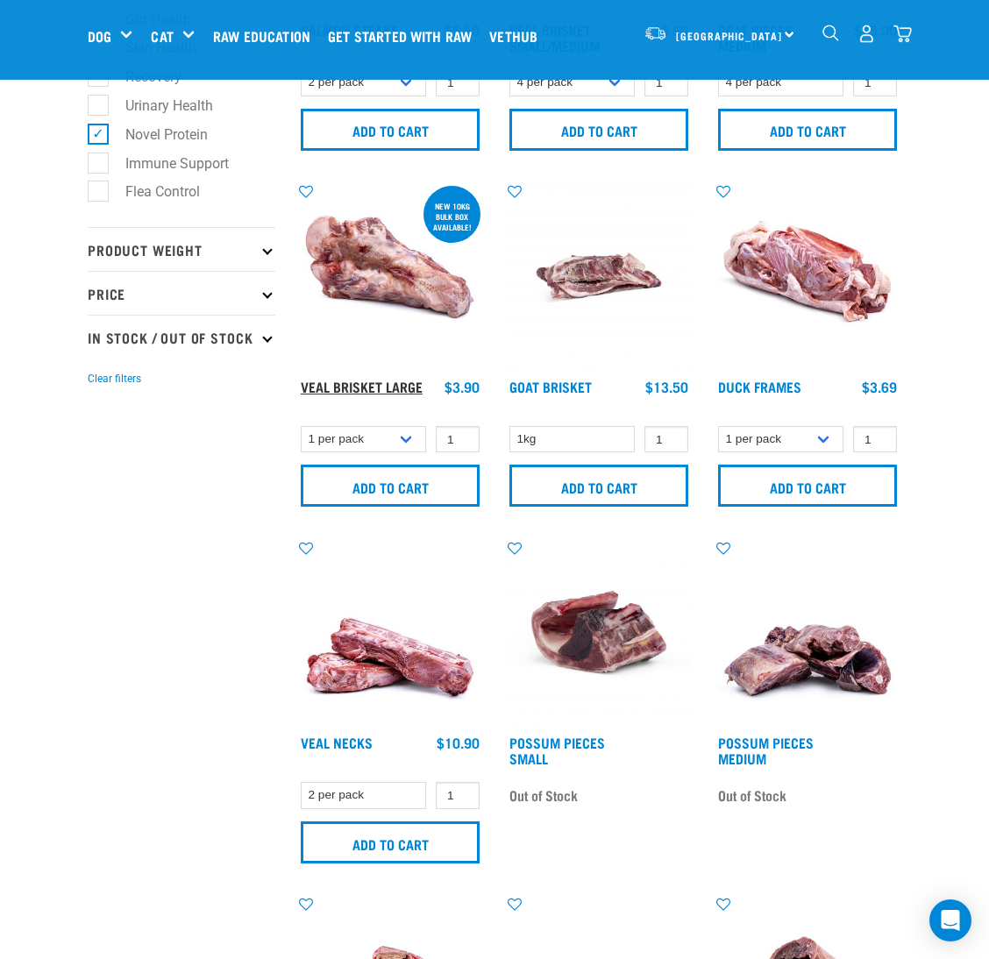
click at [390, 388] on link "Veal Brisket Large" at bounding box center [362, 386] width 122 height 8
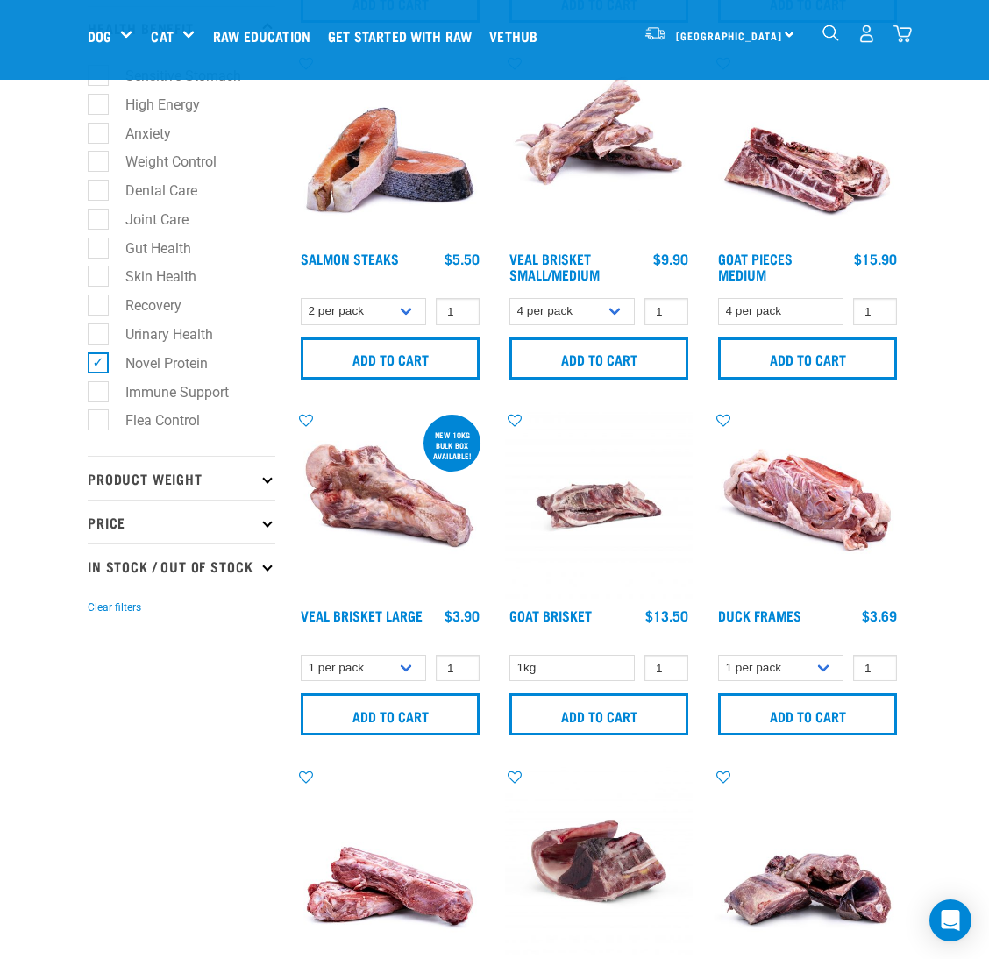
scroll to position [394, 0]
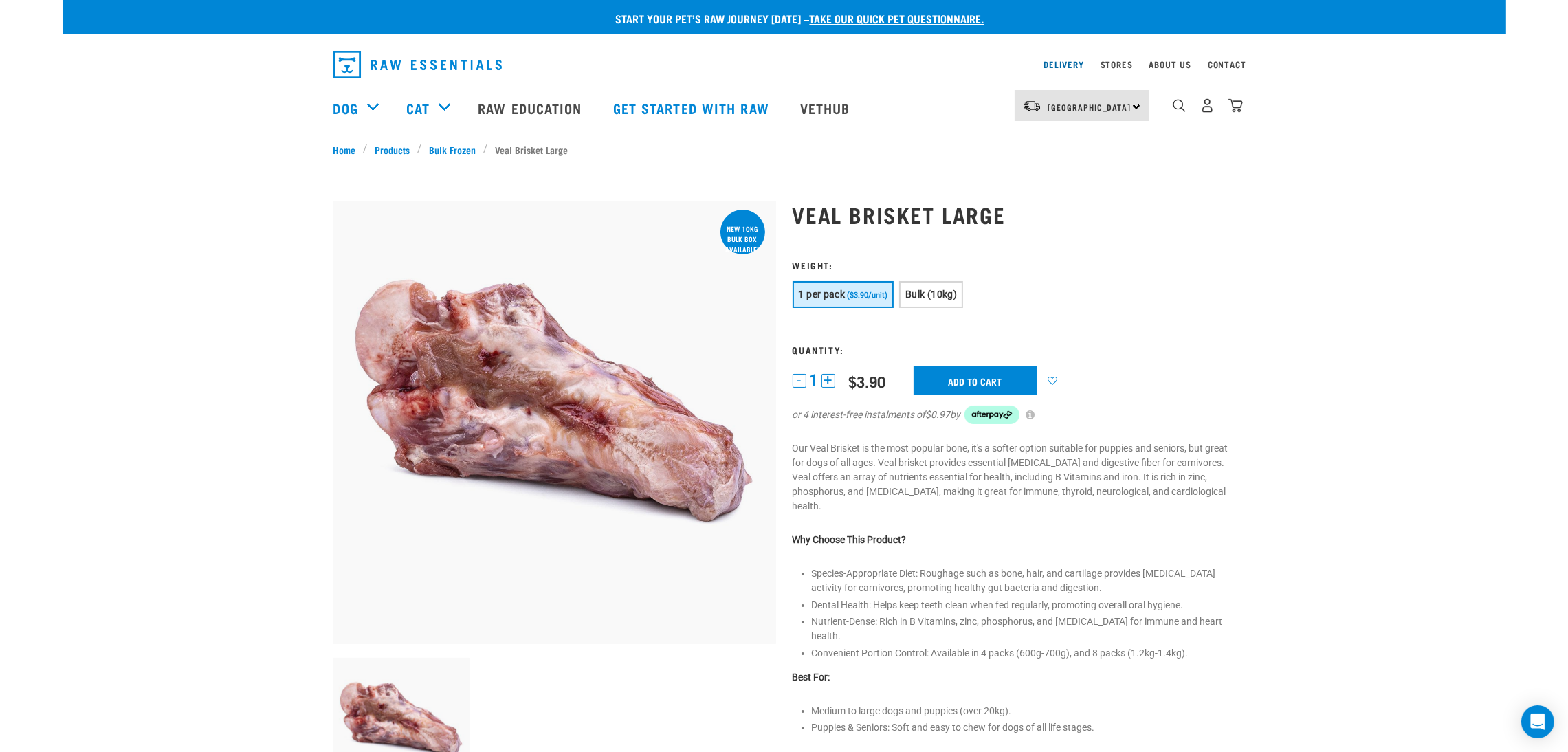
click at [775, 62] on link "Delivery" at bounding box center [1063, 64] width 40 height 5
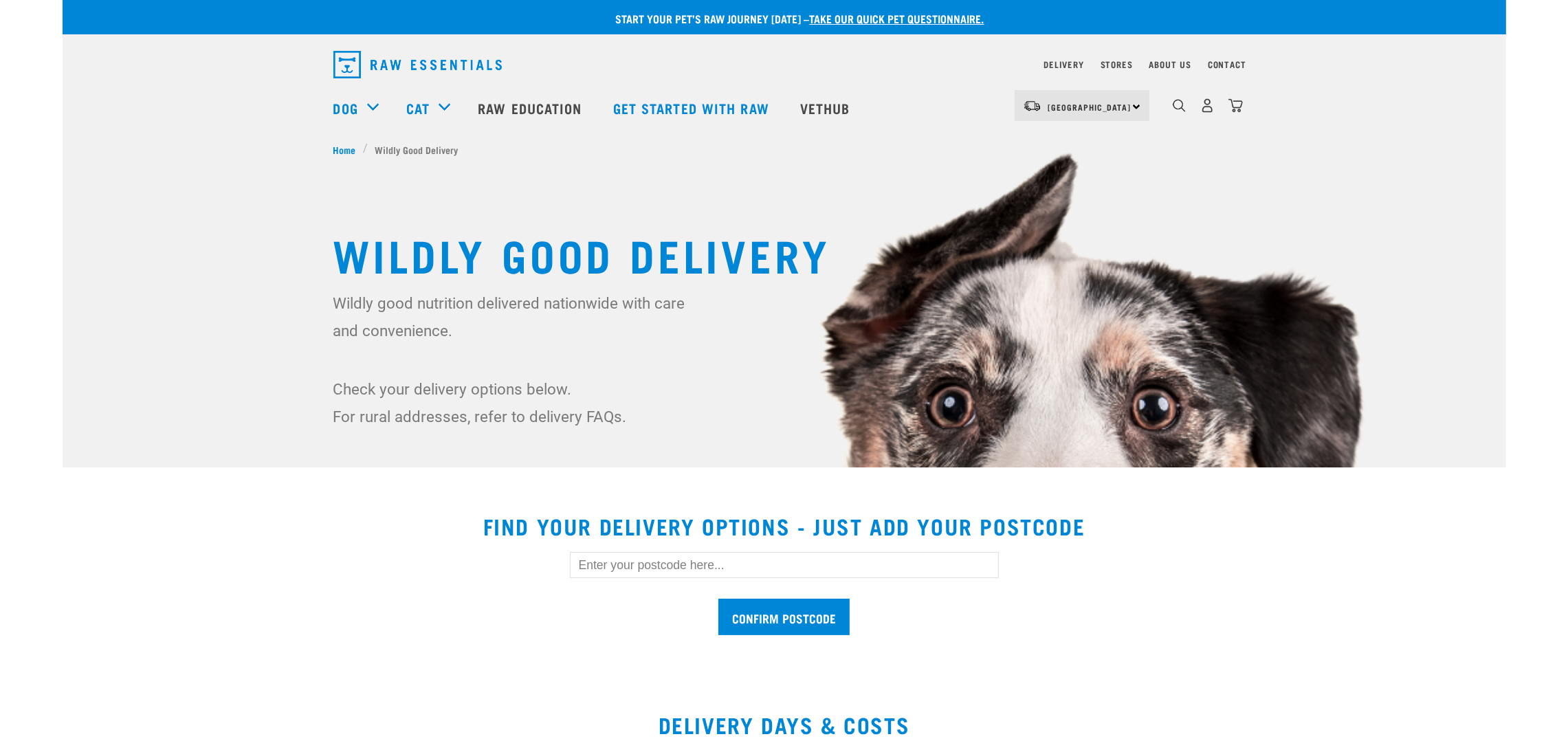
click at [781, 561] on input "text" at bounding box center [784, 565] width 429 height 26
type input "1023"
click at [783, 625] on input "Confirm postcode" at bounding box center [783, 617] width 131 height 36
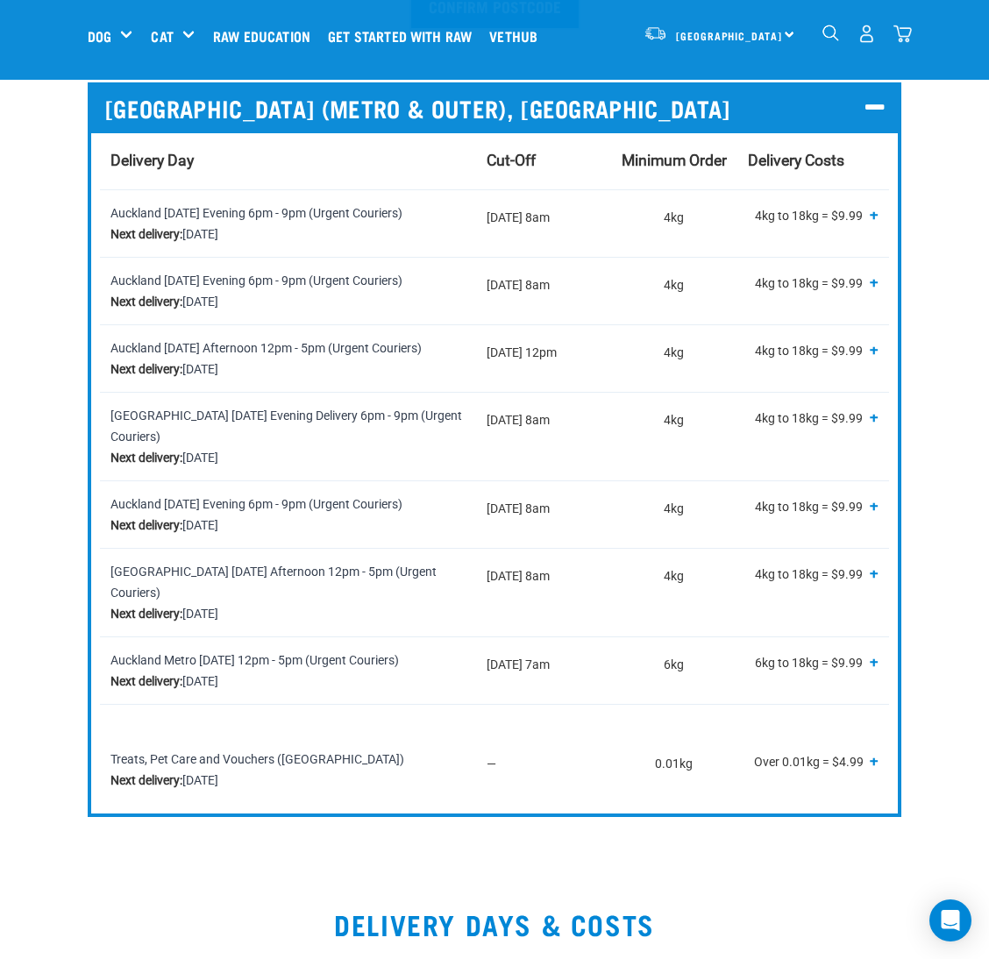
scroll to position [788, 0]
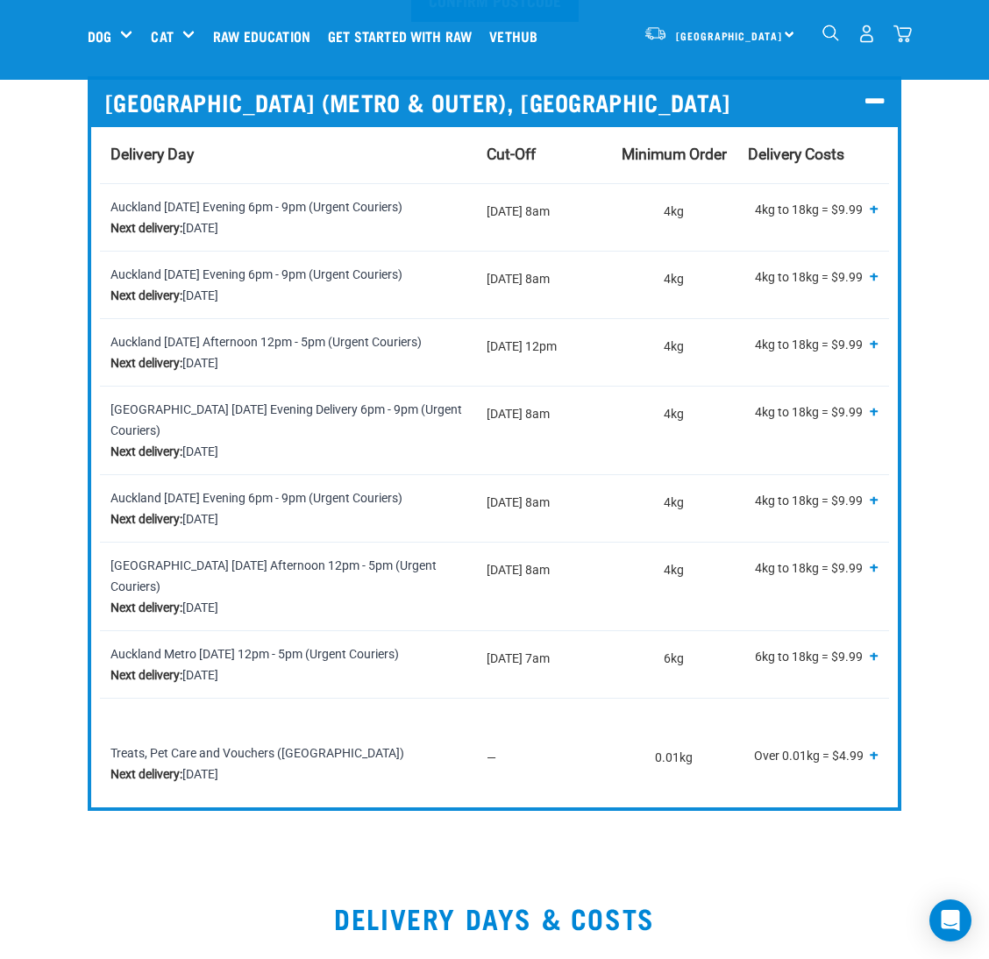
drag, startPoint x: 354, startPoint y: 444, endPoint x: 135, endPoint y: 406, distance: 222.4
click at [135, 406] on td "[GEOGRAPHIC_DATA] [DATE] Evening Delivery 6pm - 9pm (Urgent Couriers) Next deli…" at bounding box center [288, 430] width 376 height 89
click at [382, 431] on div "[GEOGRAPHIC_DATA] [DATE] Evening Delivery 6pm - 9pm (Urgent Couriers) Next deli…" at bounding box center [287, 430] width 355 height 63
click at [377, 430] on div "[GEOGRAPHIC_DATA] [DATE] Evening Delivery 6pm - 9pm (Urgent Couriers) Next deli…" at bounding box center [287, 430] width 355 height 63
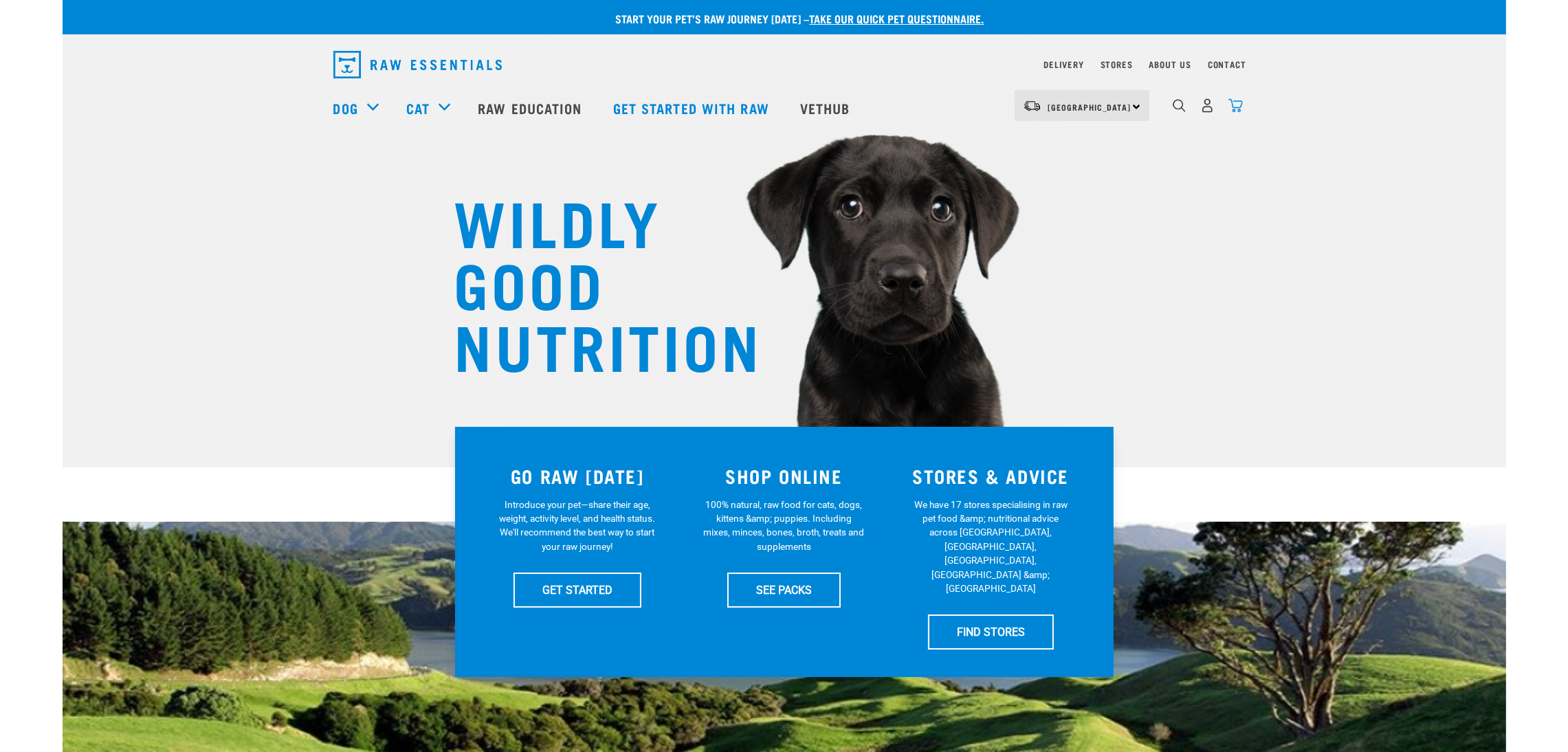
click at [1236, 104] on img "dropdown navigation" at bounding box center [1236, 105] width 14 height 14
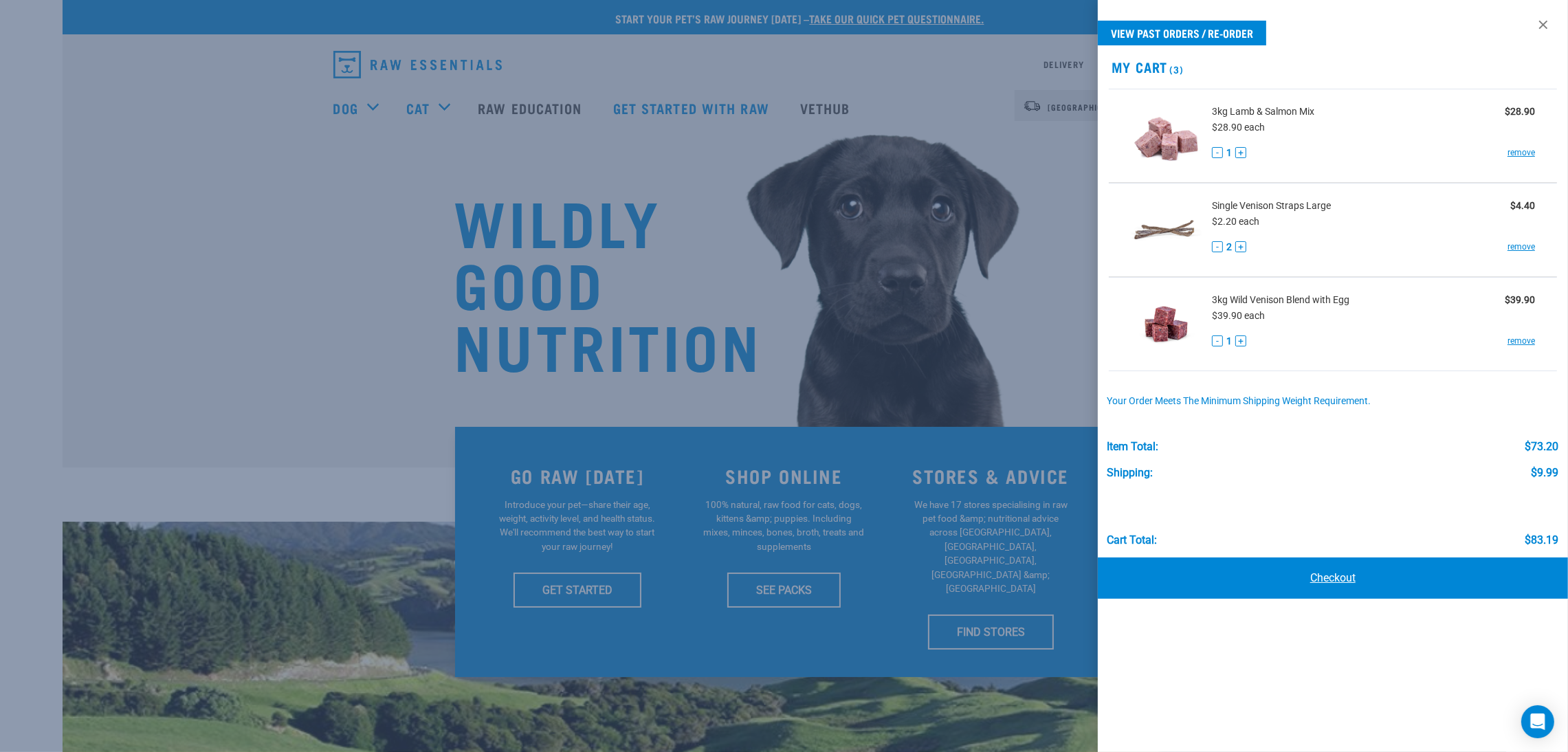
click at [1294, 575] on link "Checkout" at bounding box center [1333, 578] width 470 height 42
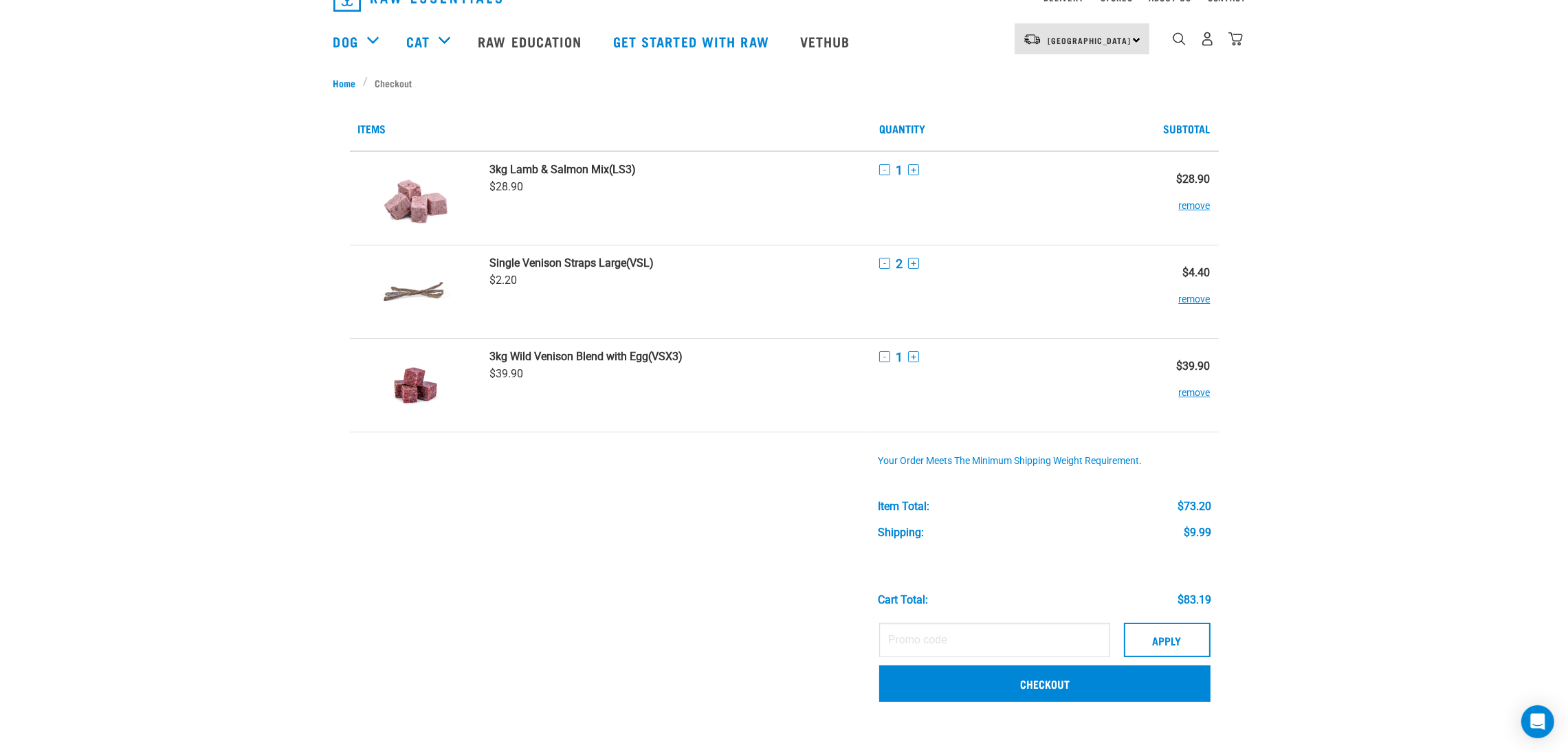
scroll to position [104, 0]
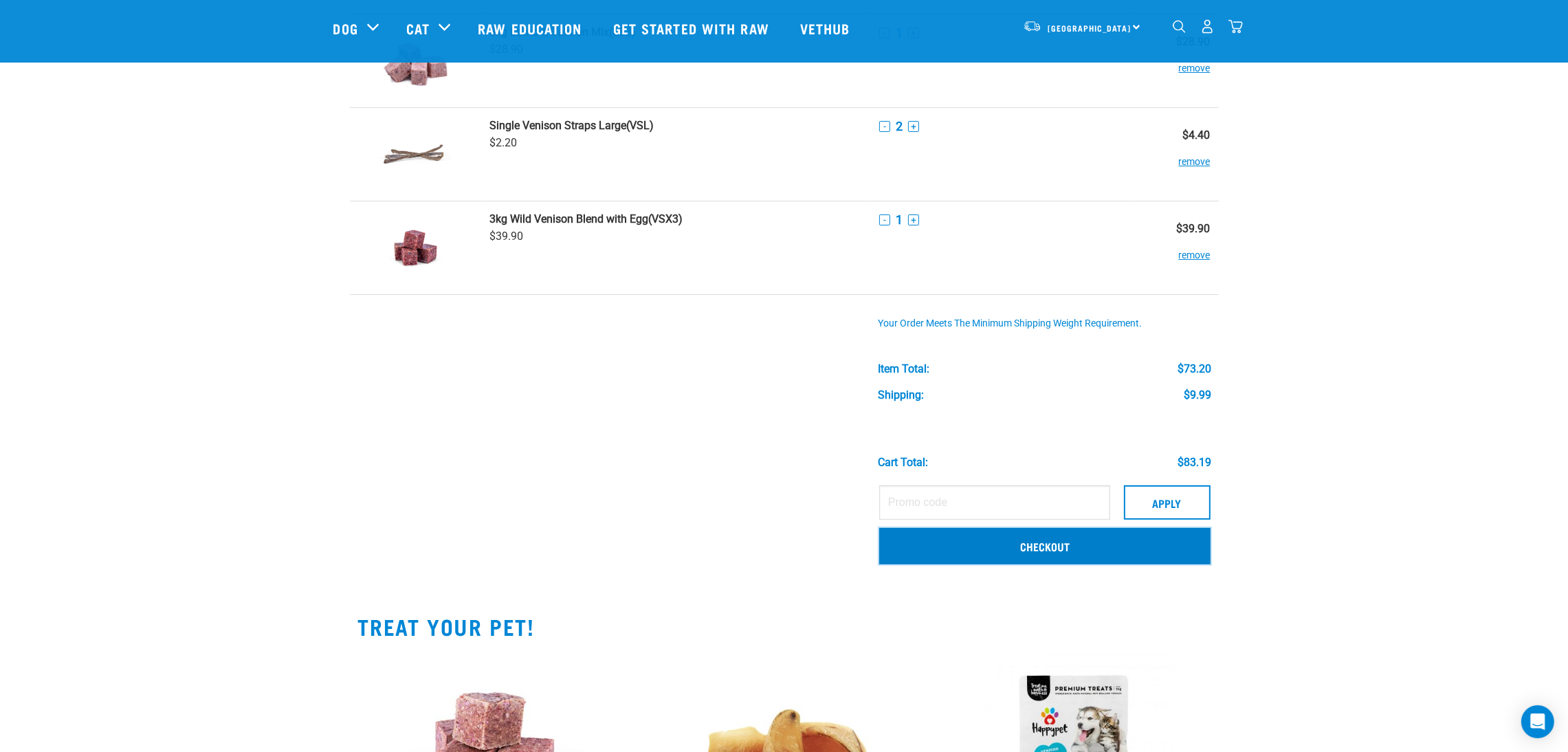
click at [1057, 550] on link "Checkout" at bounding box center [1044, 546] width 332 height 36
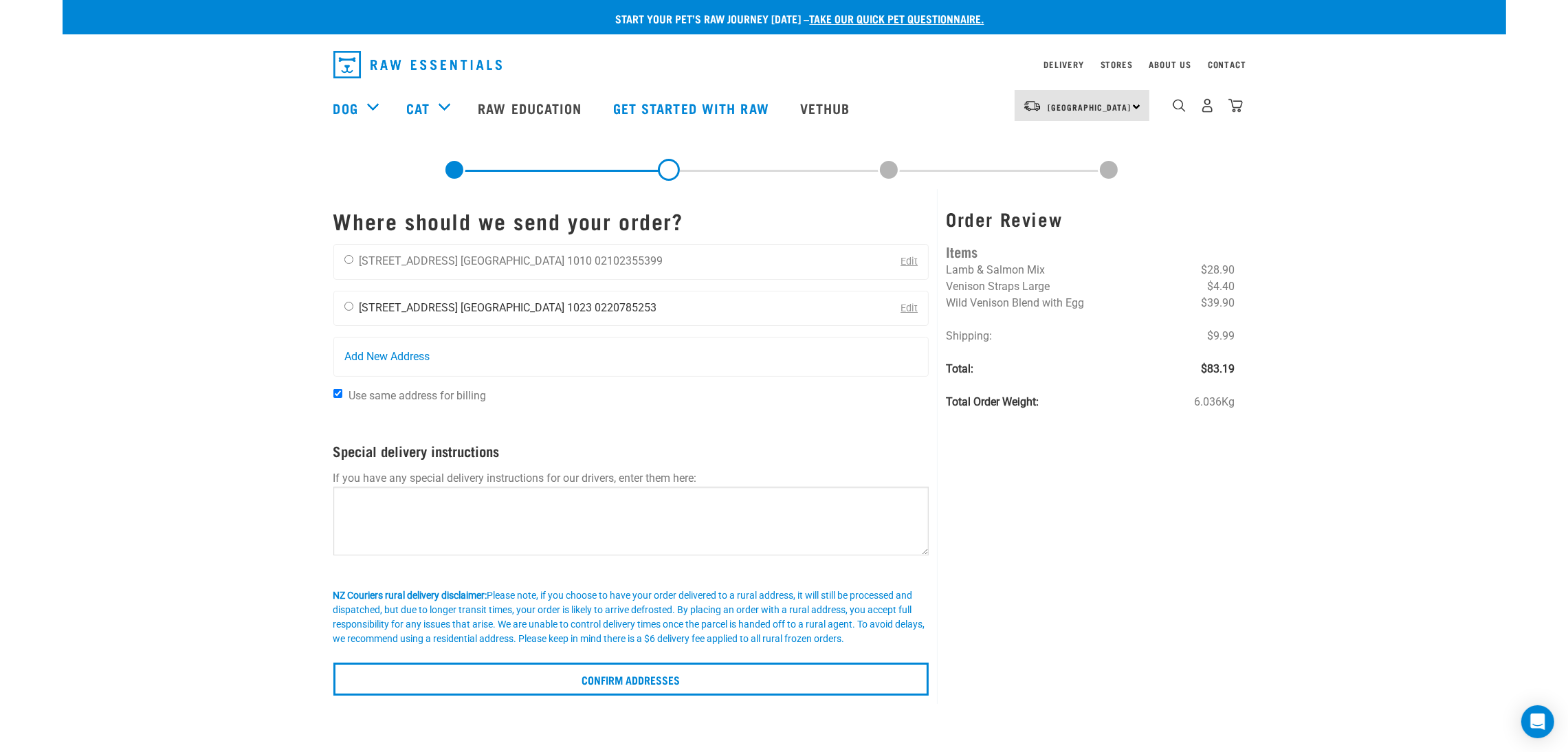
click at [341, 305] on div "Emily Wang 58a Empire Road Epsom Auckland 1023 0220785253" at bounding box center [500, 309] width 333 height 35
click at [350, 307] on input "radio" at bounding box center [348, 306] width 9 height 9
radio input "true"
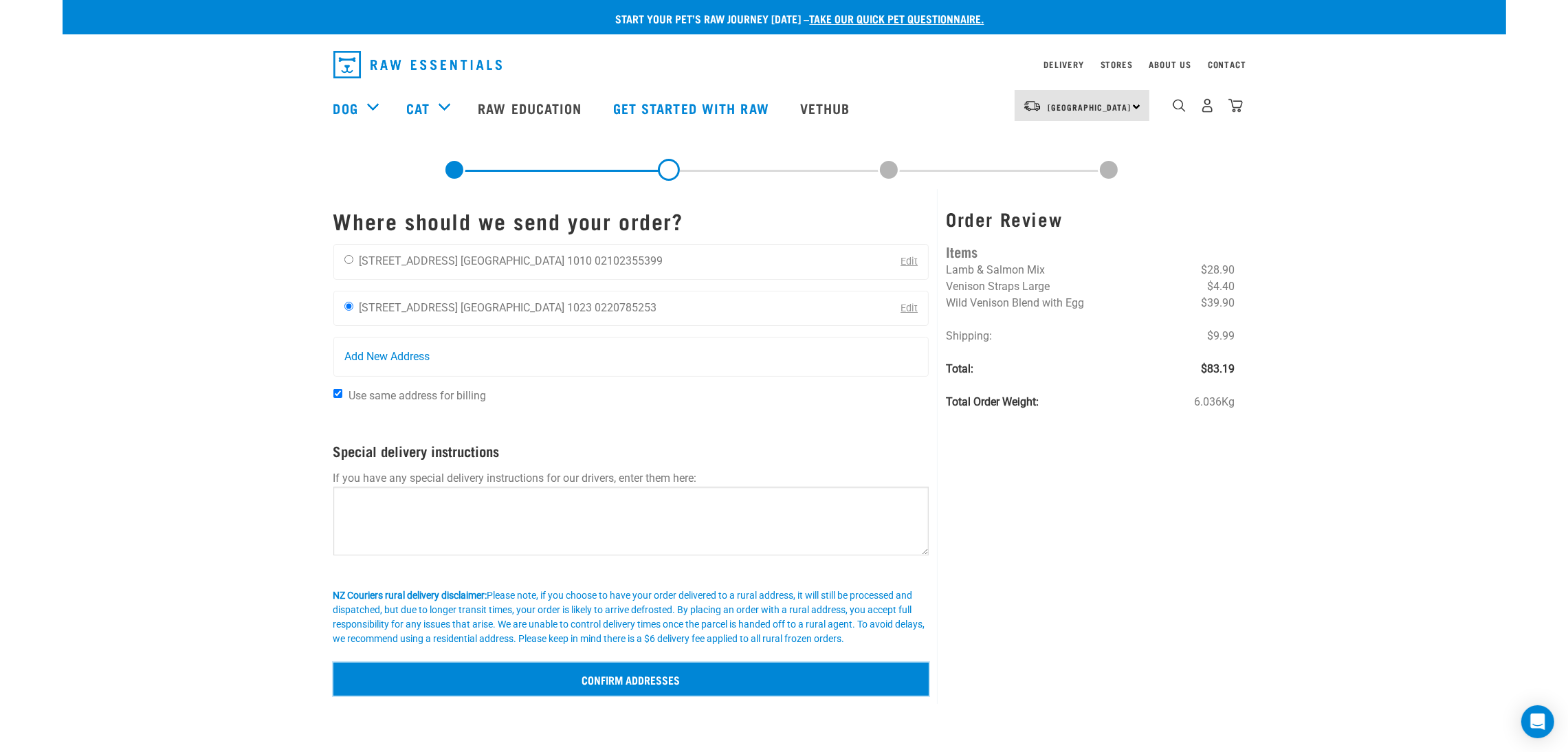
click at [645, 693] on input "Confirm addresses" at bounding box center [631, 679] width 596 height 33
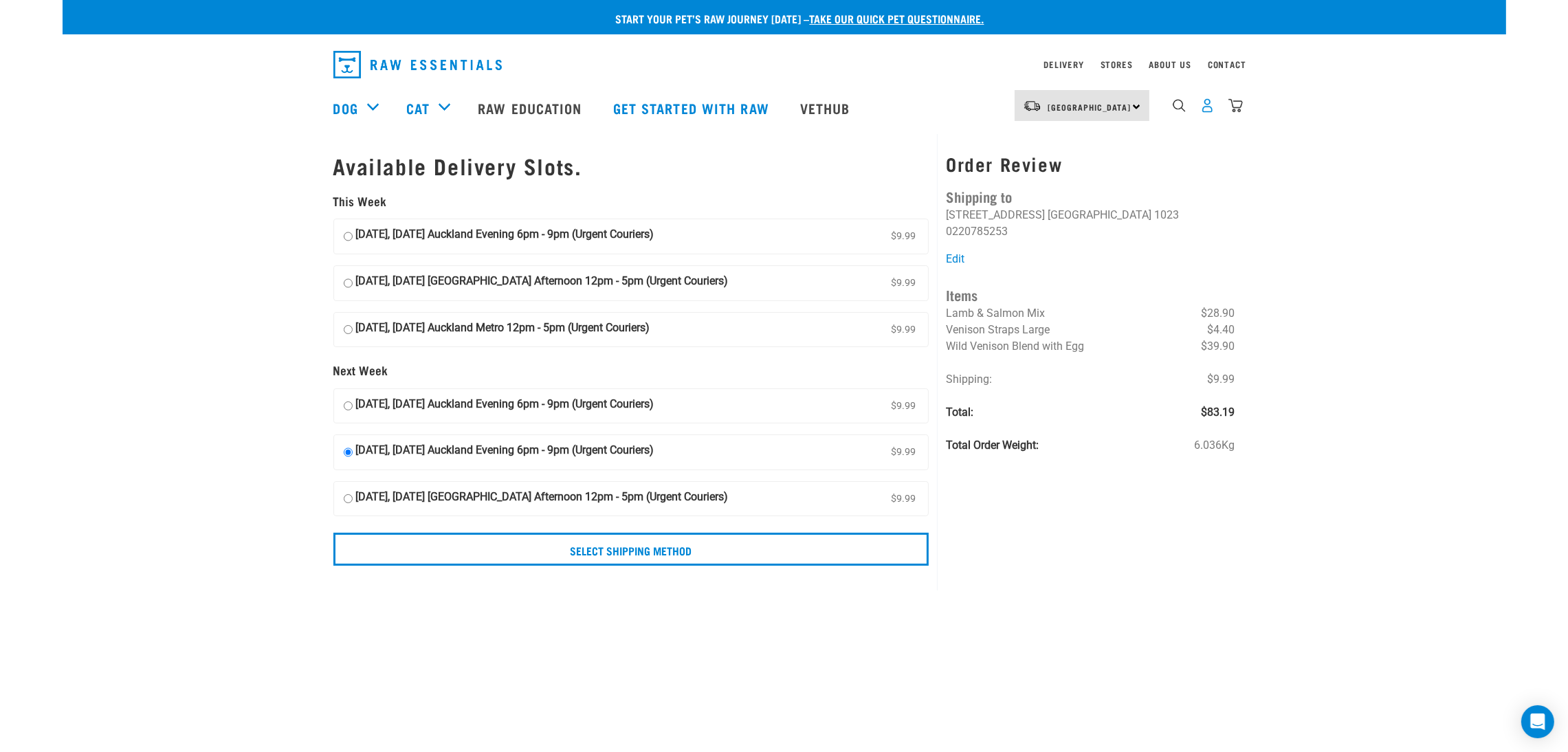
click at [1210, 111] on img "dropdown navigation" at bounding box center [1207, 105] width 14 height 14
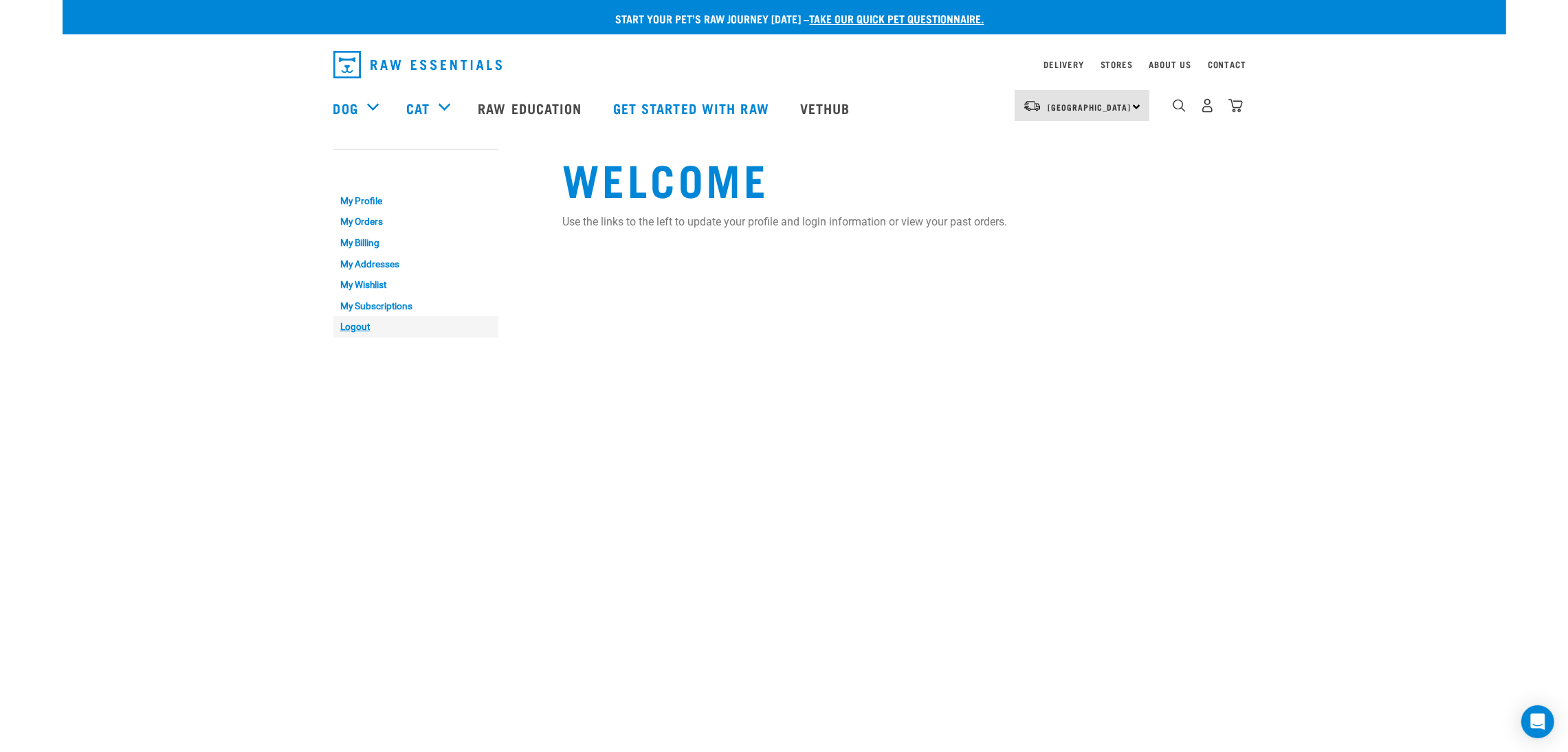
click at [365, 328] on link "Logout" at bounding box center [416, 326] width 165 height 21
